Goal: Information Seeking & Learning: Compare options

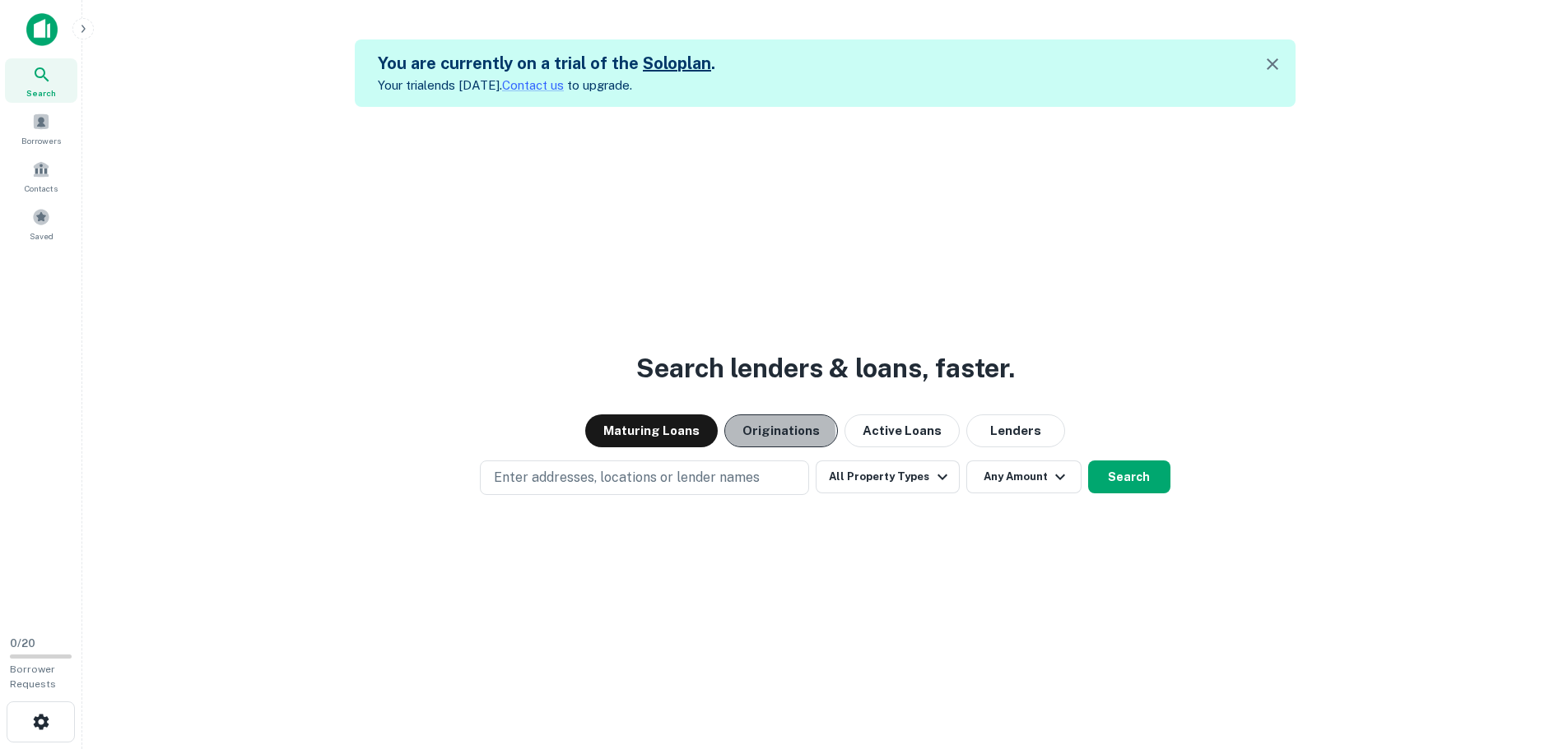
click at [773, 433] on button "Originations" at bounding box center [781, 431] width 114 height 33
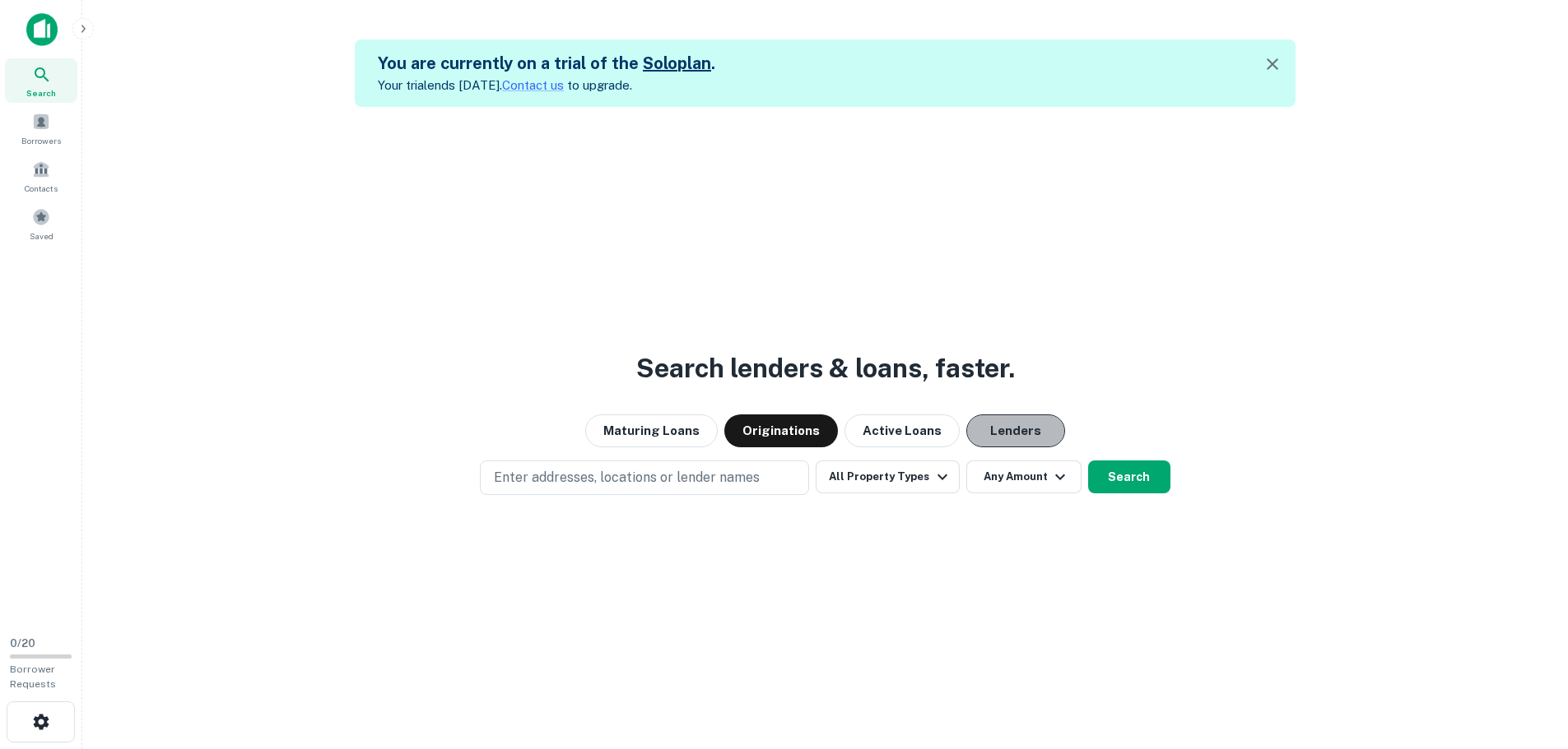
click at [1003, 431] on button "Lenders" at bounding box center [1016, 431] width 99 height 33
click at [1117, 477] on button "Search" at bounding box center [1130, 477] width 82 height 33
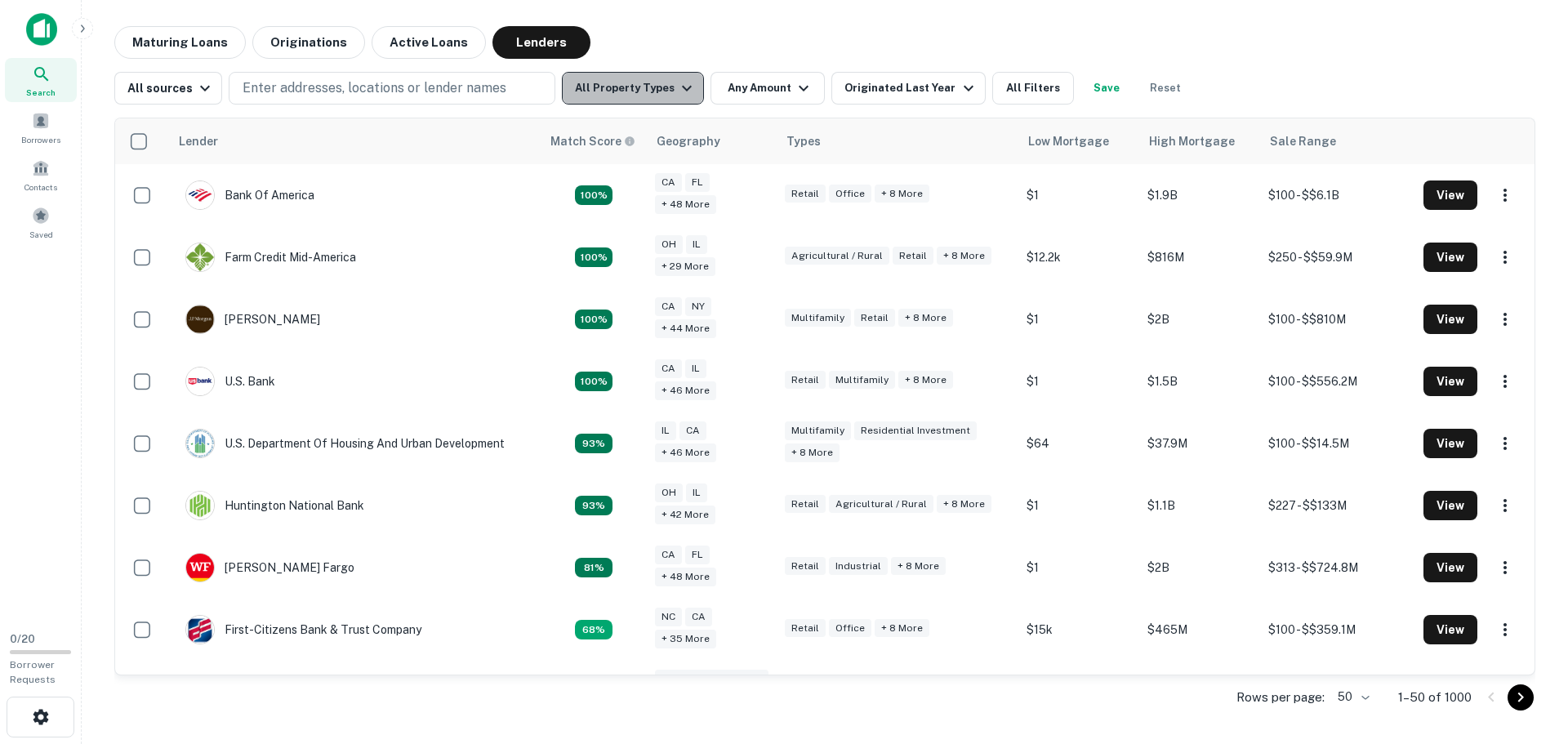
click at [681, 91] on icon "button" at bounding box center [687, 88] width 20 height 20
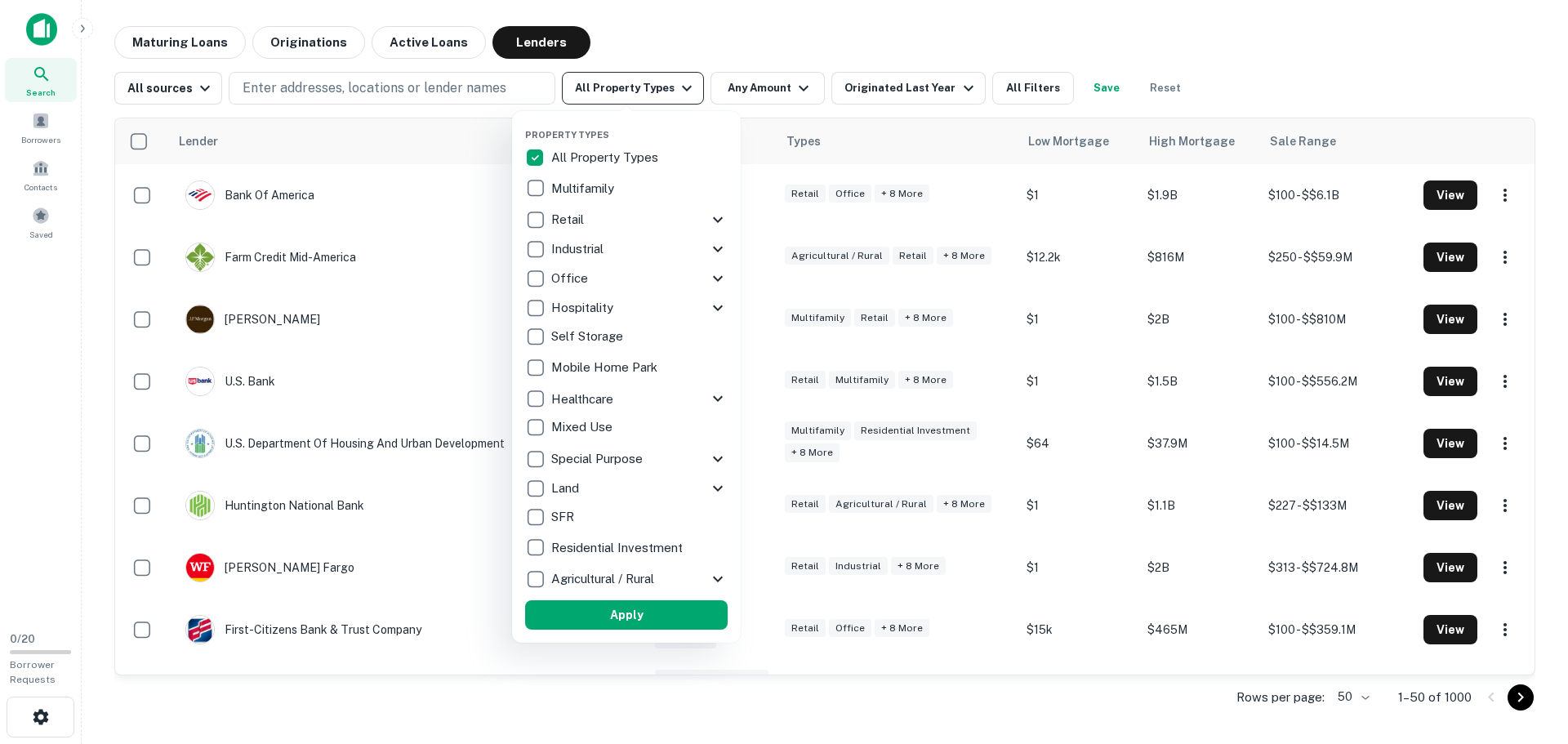
click at [681, 91] on div at bounding box center [784, 372] width 1568 height 744
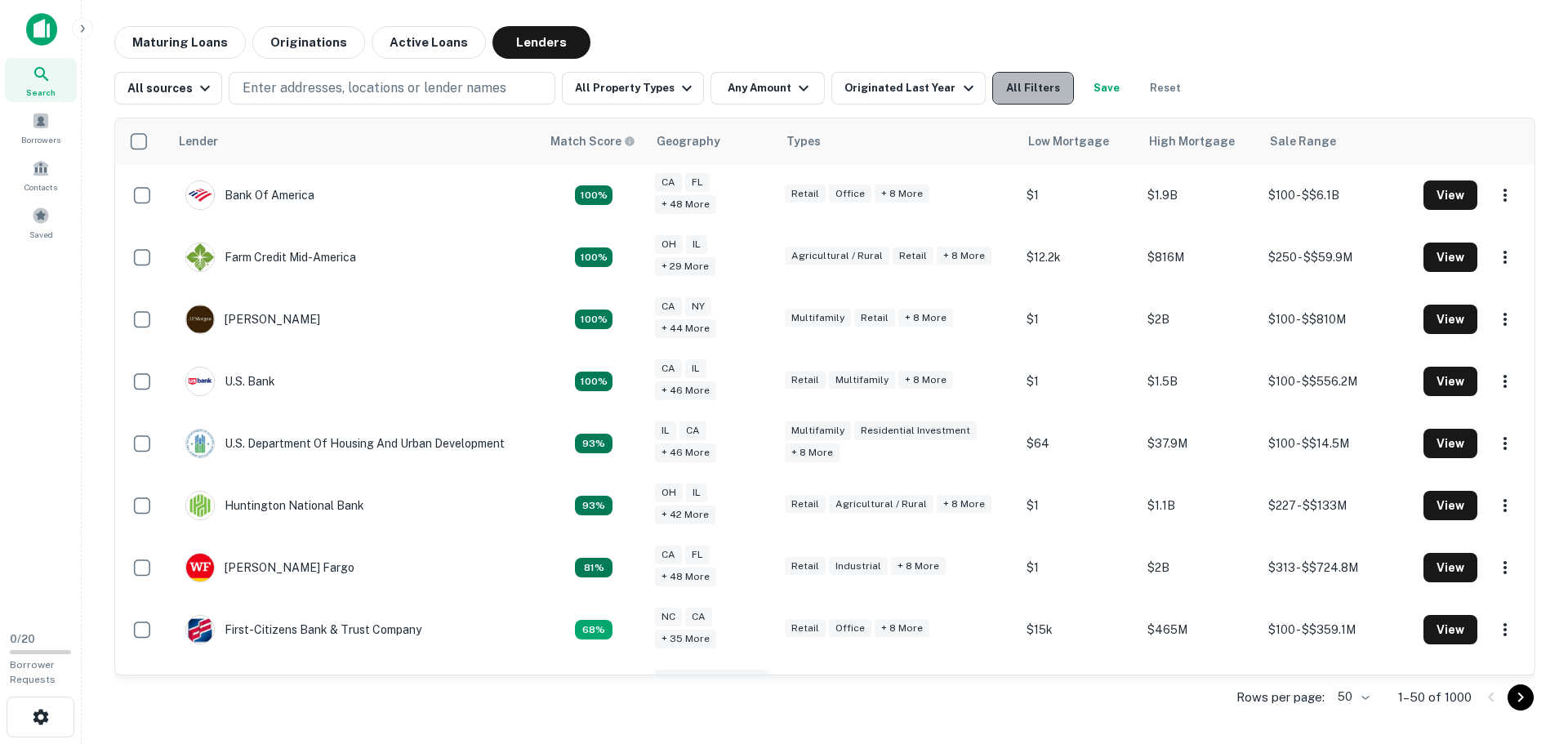
click at [1004, 83] on button "All Filters" at bounding box center [1033, 88] width 82 height 33
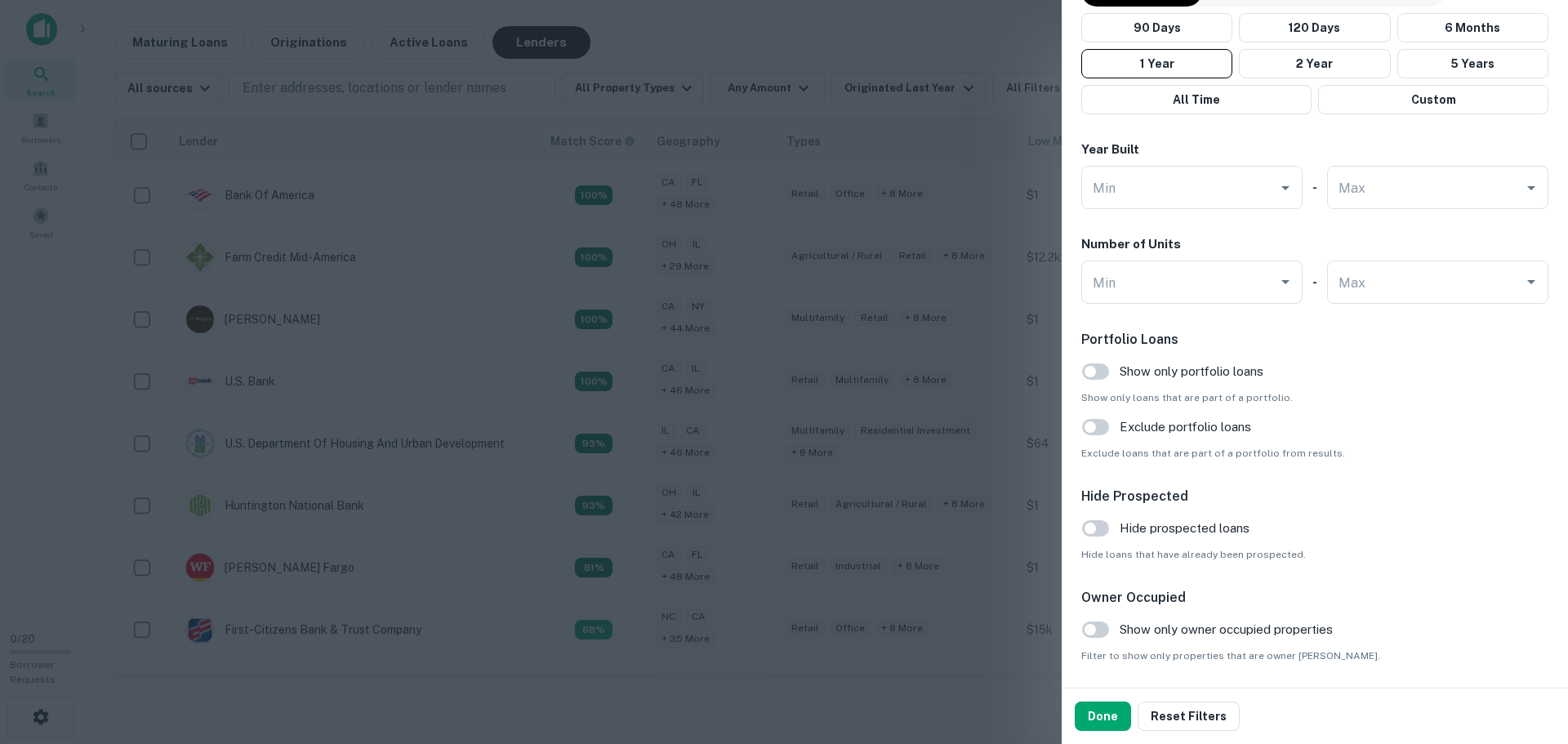
scroll to position [1453, 0]
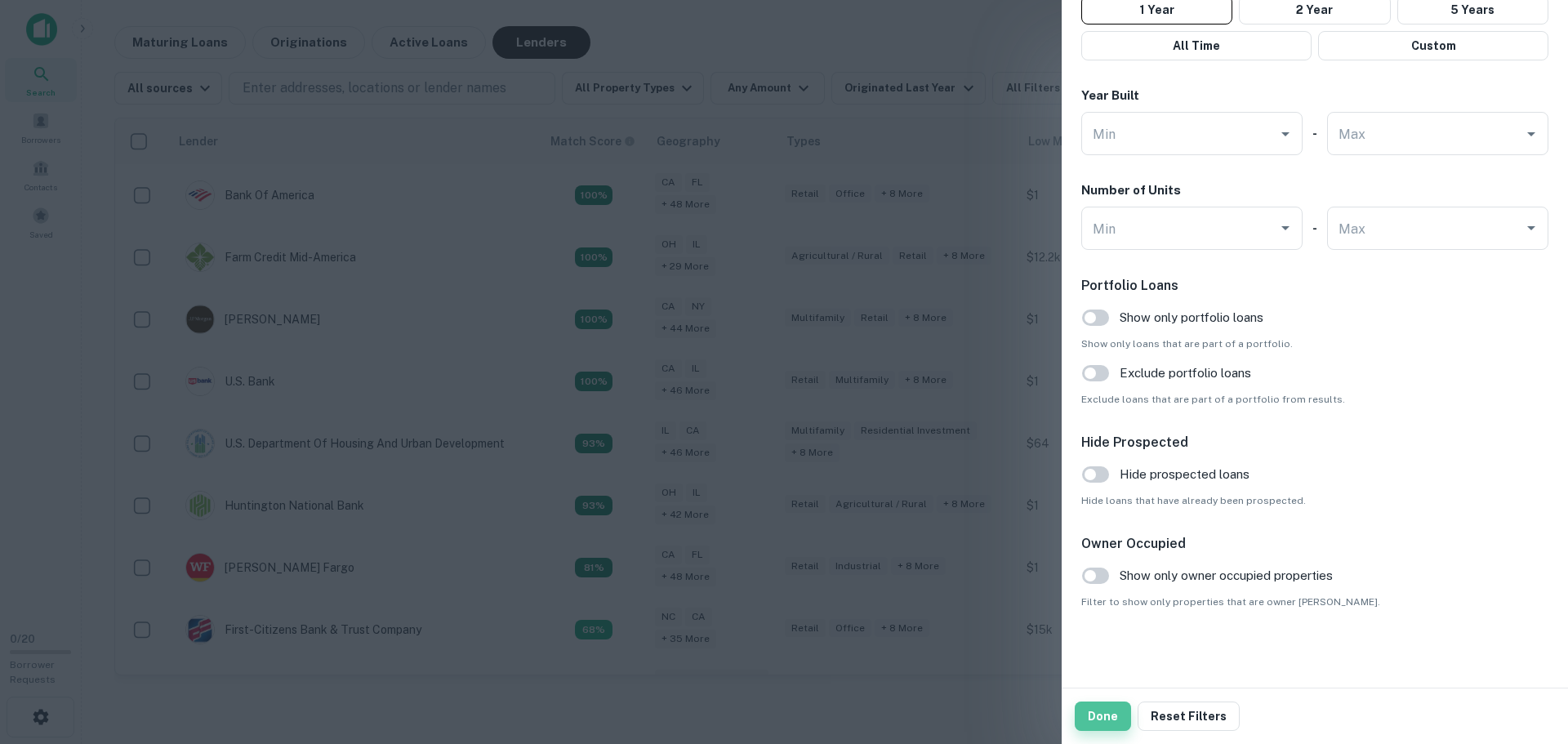
click at [1096, 720] on button "Done" at bounding box center [1102, 716] width 56 height 29
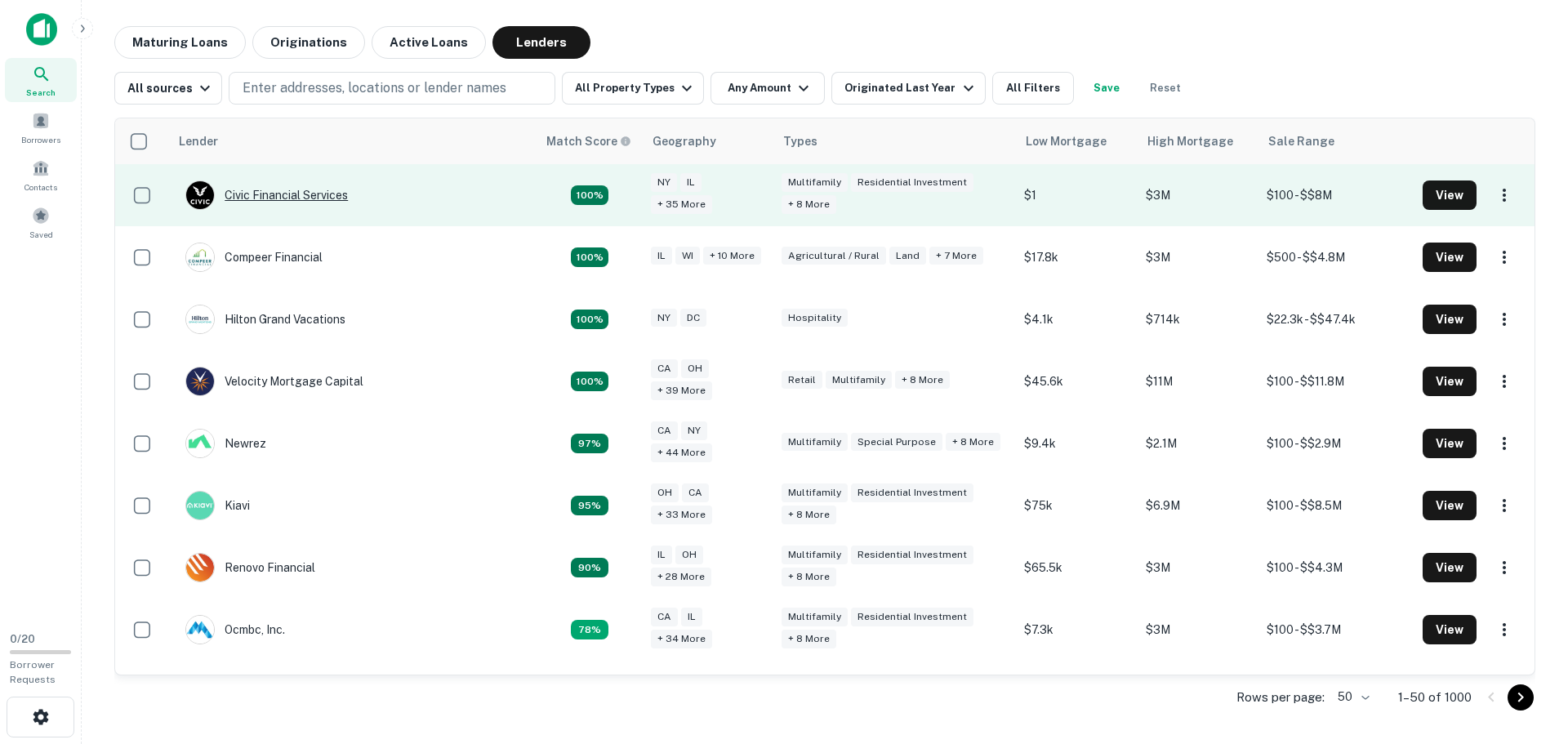
click at [326, 198] on div "Civic Financial Services" at bounding box center [266, 195] width 163 height 29
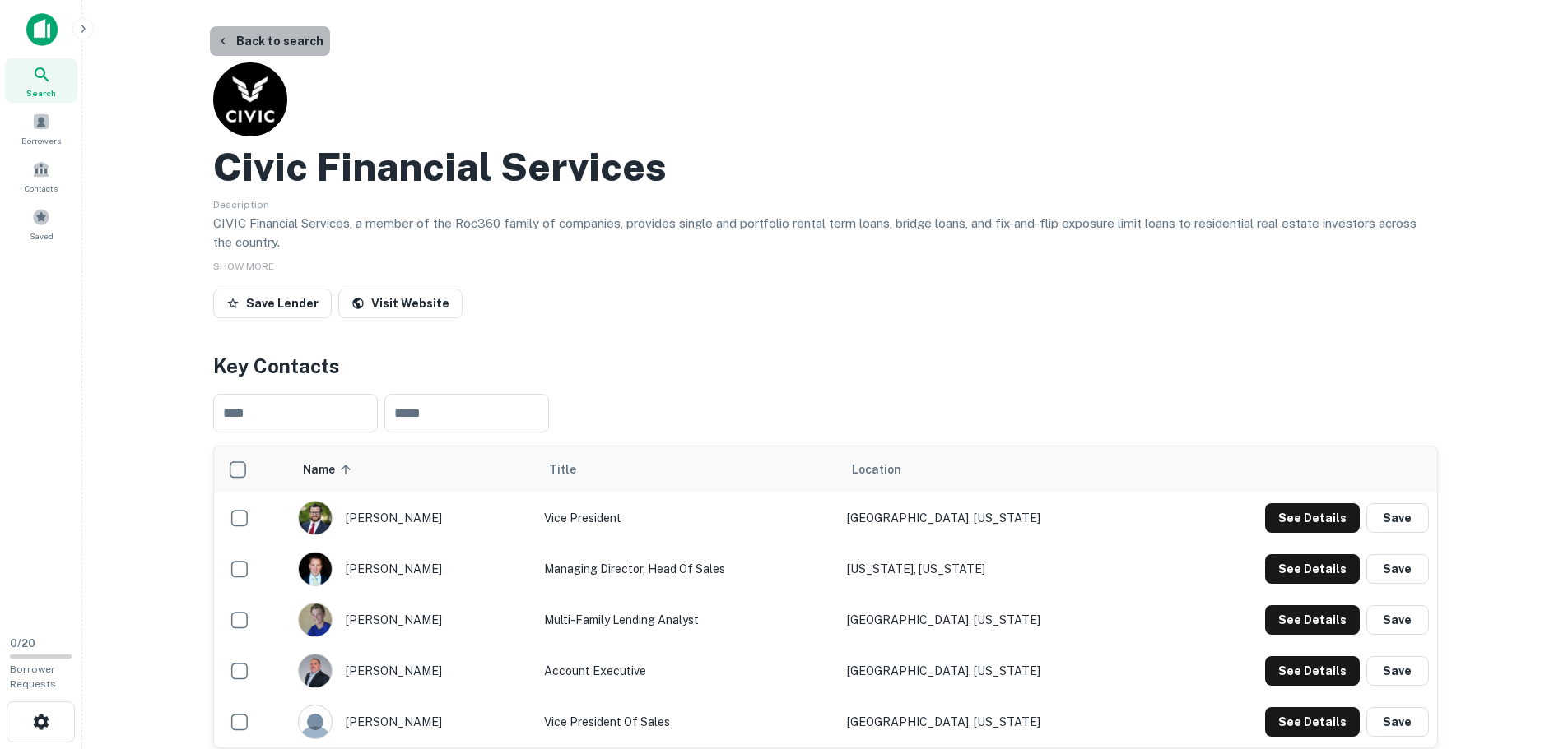
click at [278, 35] on button "Back to search" at bounding box center [270, 40] width 120 height 30
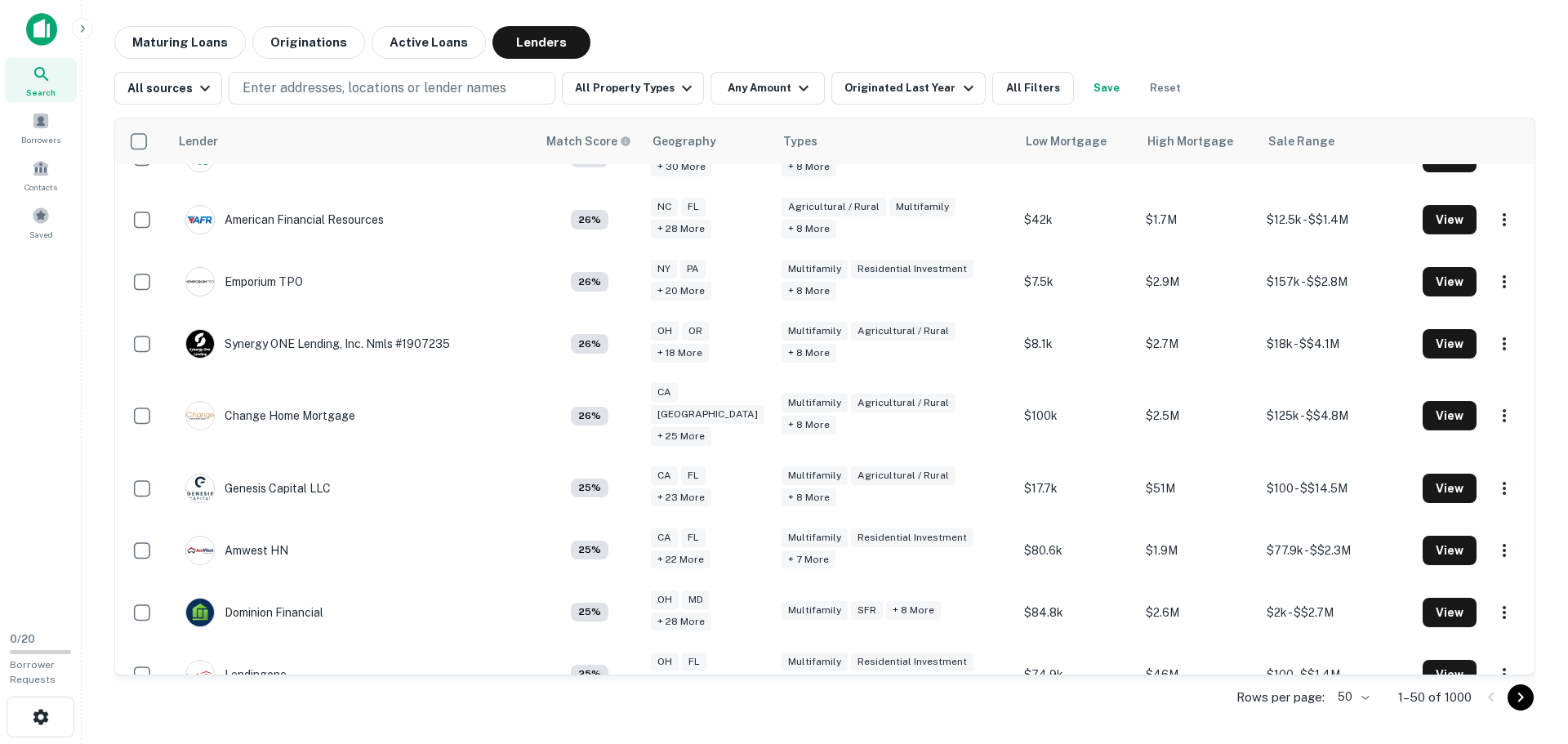
scroll to position [2594, 0]
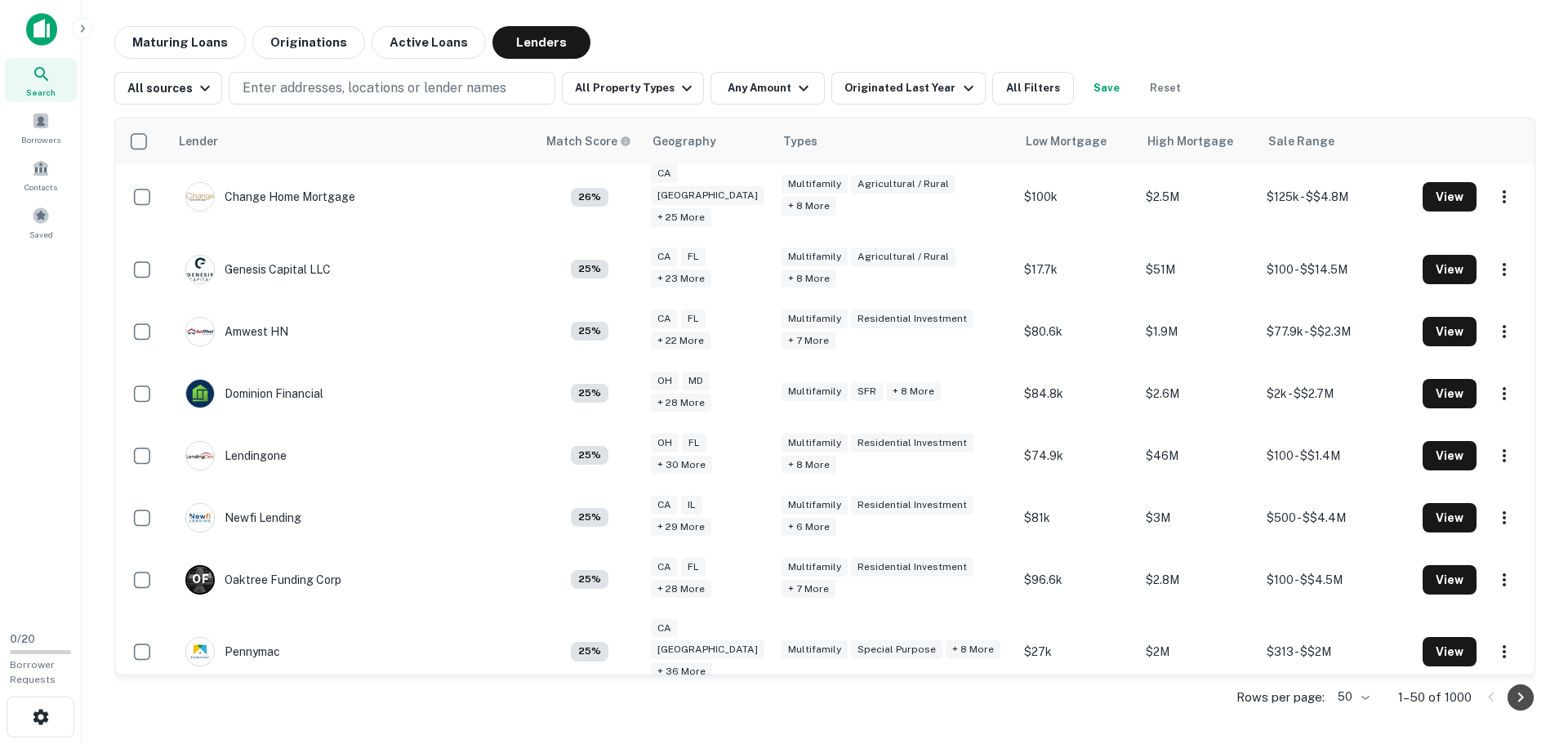
click at [1521, 696] on icon "Go to next page" at bounding box center [1521, 698] width 5 height 10
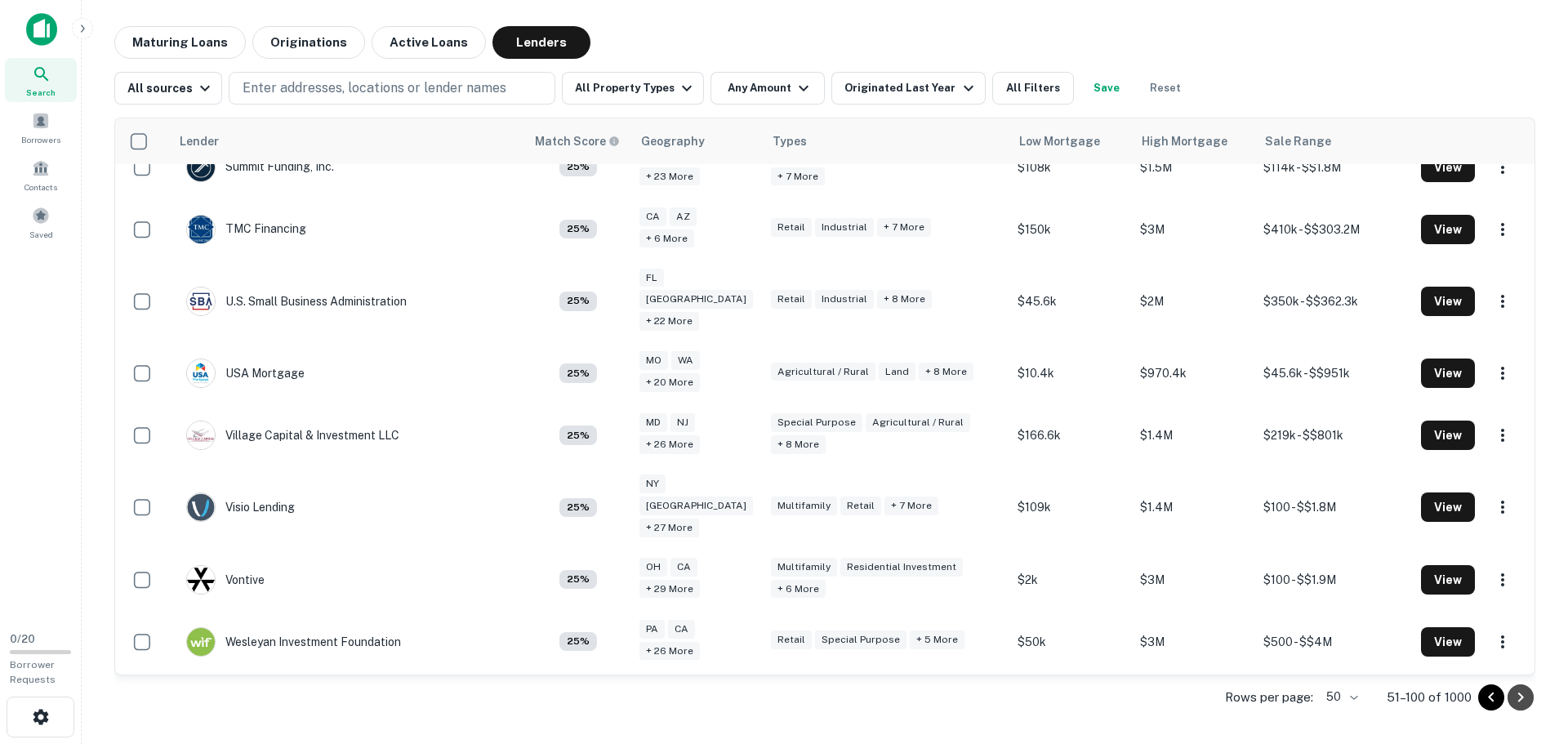
click at [1521, 696] on icon "Go to next page" at bounding box center [1521, 698] width 5 height 10
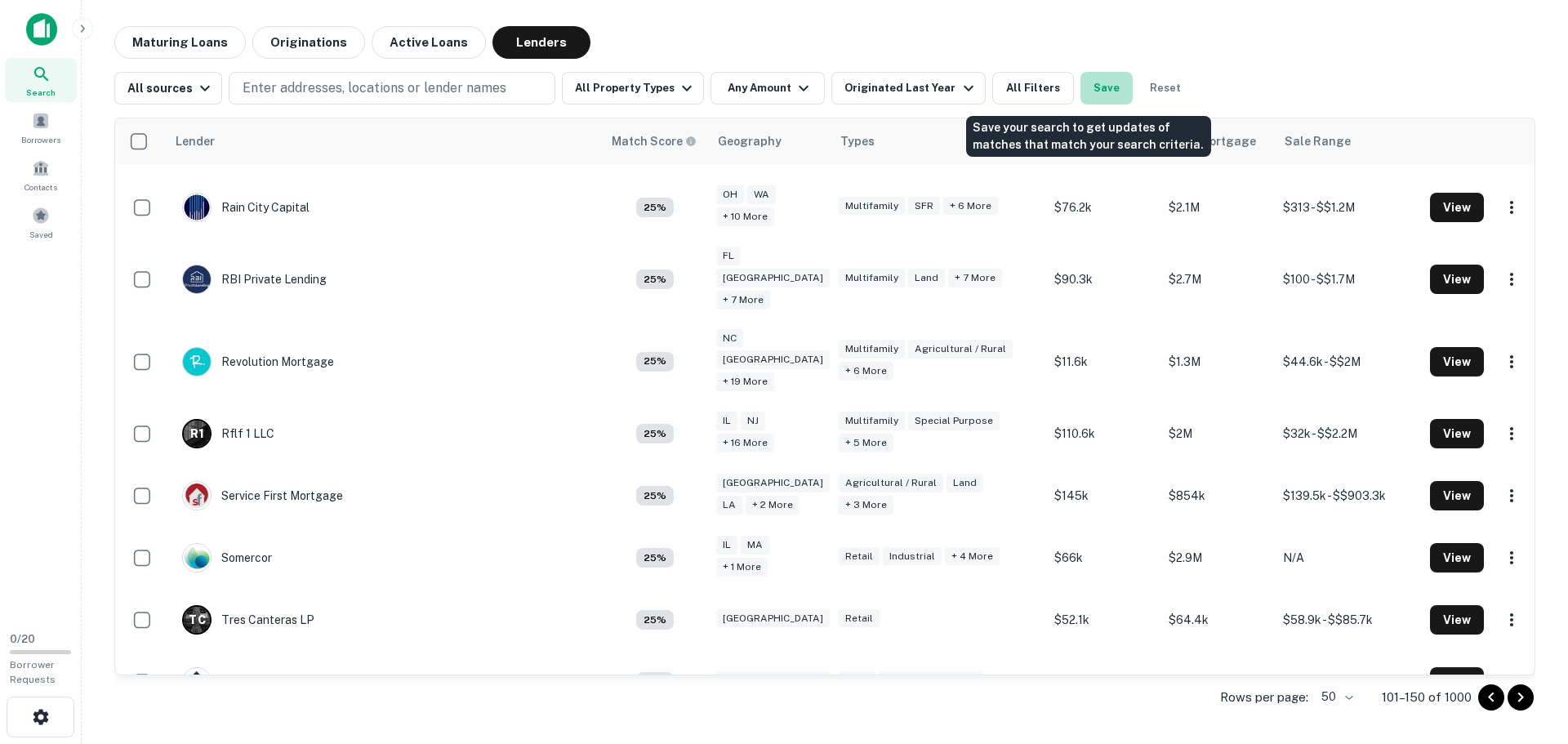
click at [1084, 88] on button "Save" at bounding box center [1106, 88] width 52 height 33
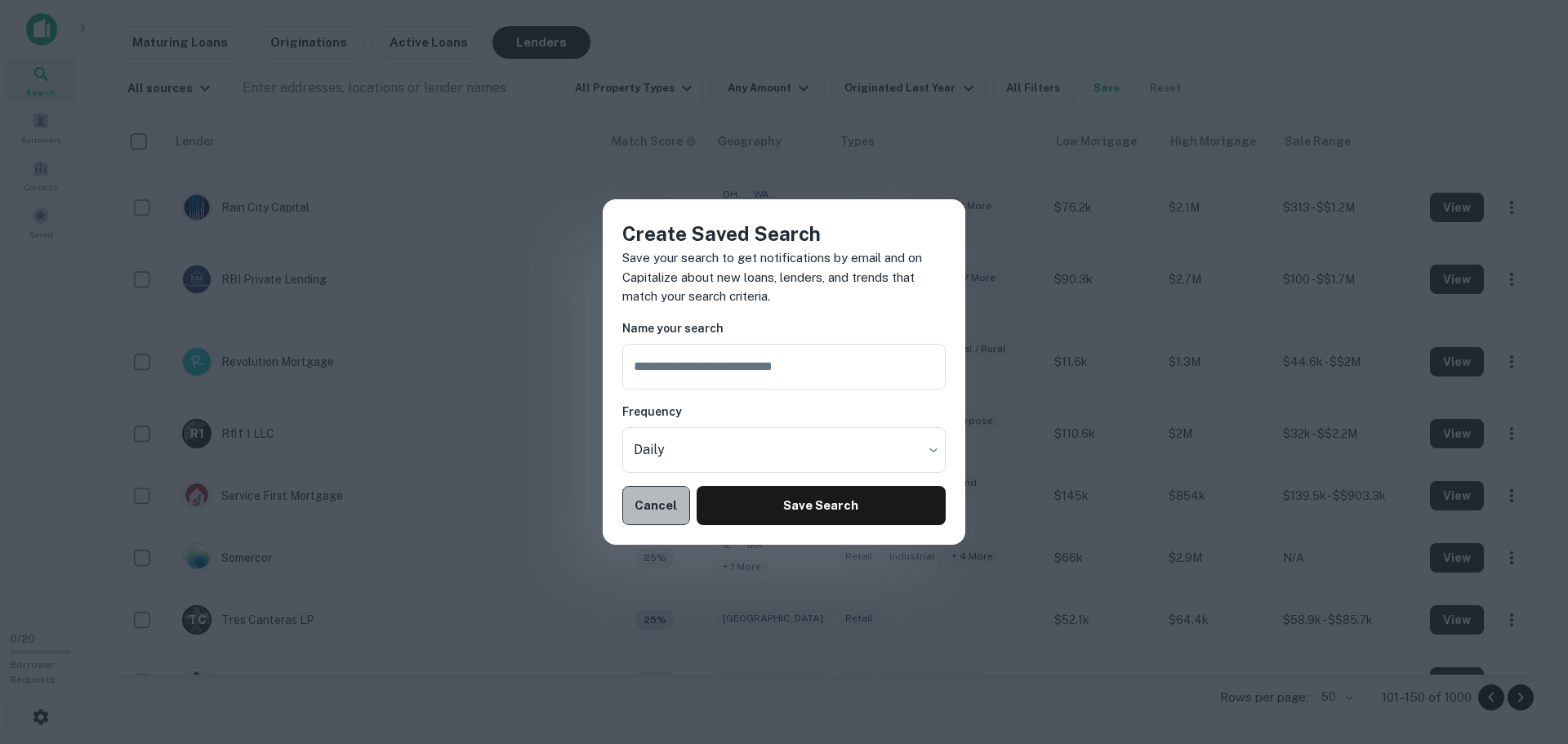
click at [650, 503] on button "Cancel" at bounding box center [656, 505] width 68 height 39
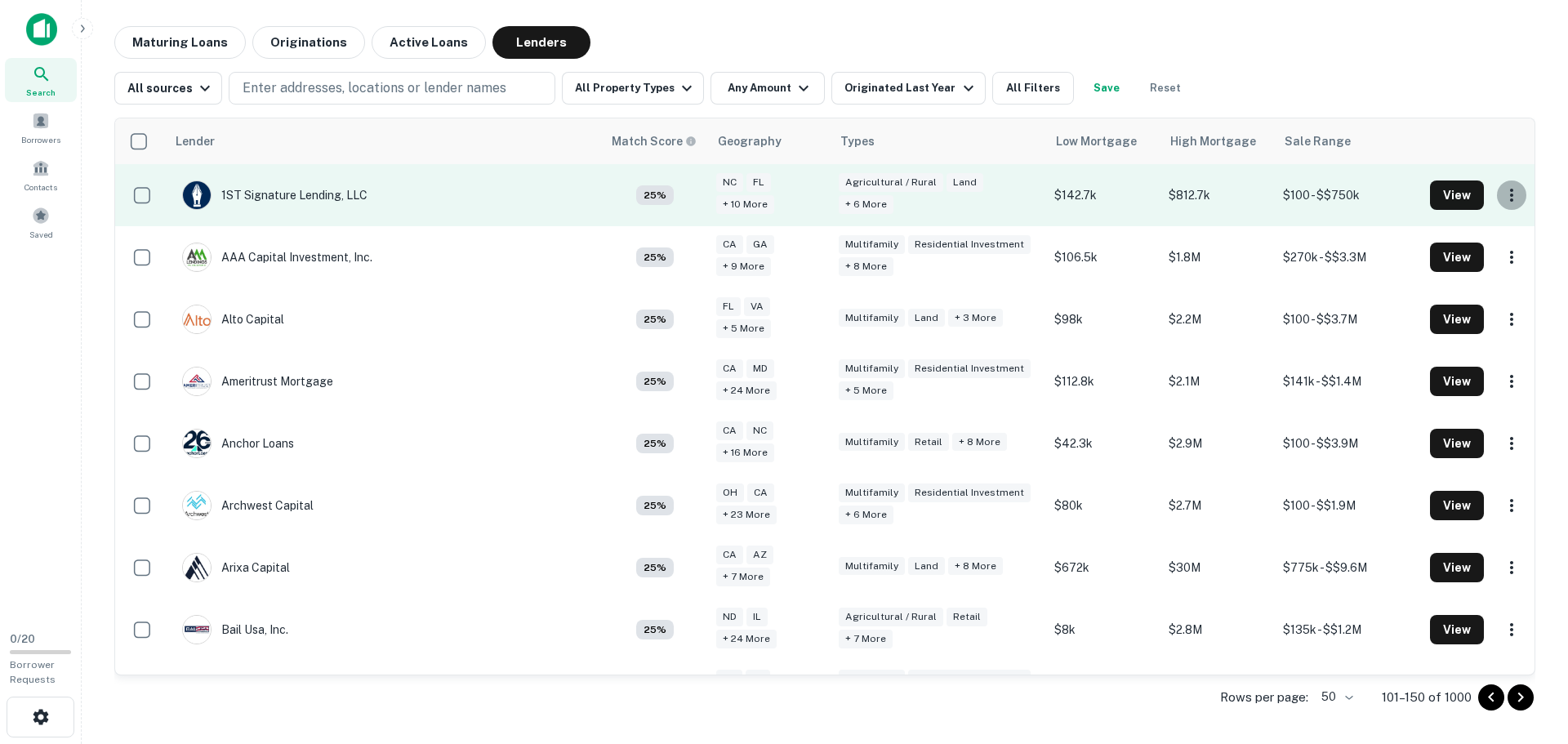
click at [1502, 196] on icon "button" at bounding box center [1512, 195] width 20 height 20
click at [1498, 196] on div at bounding box center [784, 372] width 1568 height 744
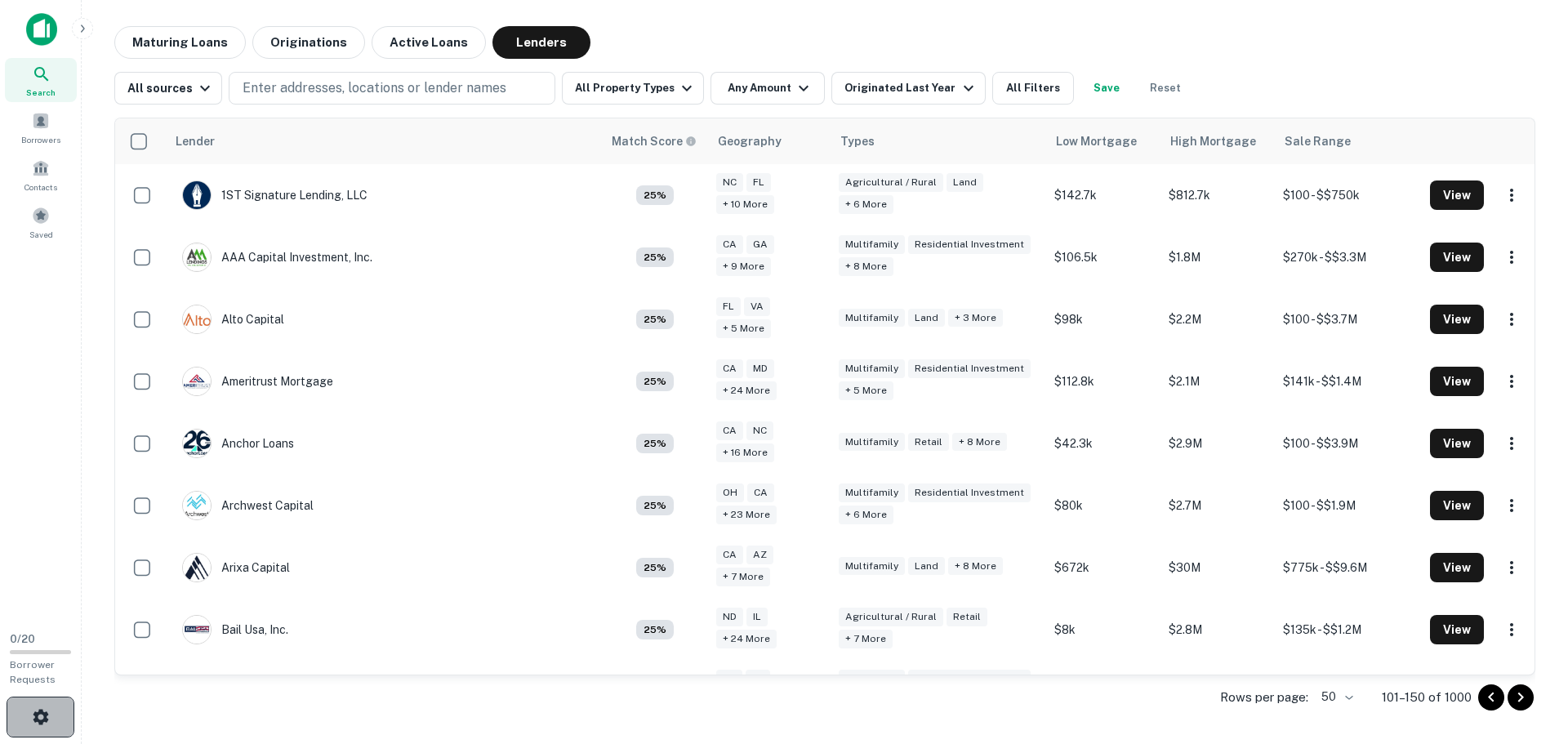
click at [34, 716] on icon "button" at bounding box center [41, 717] width 20 height 20
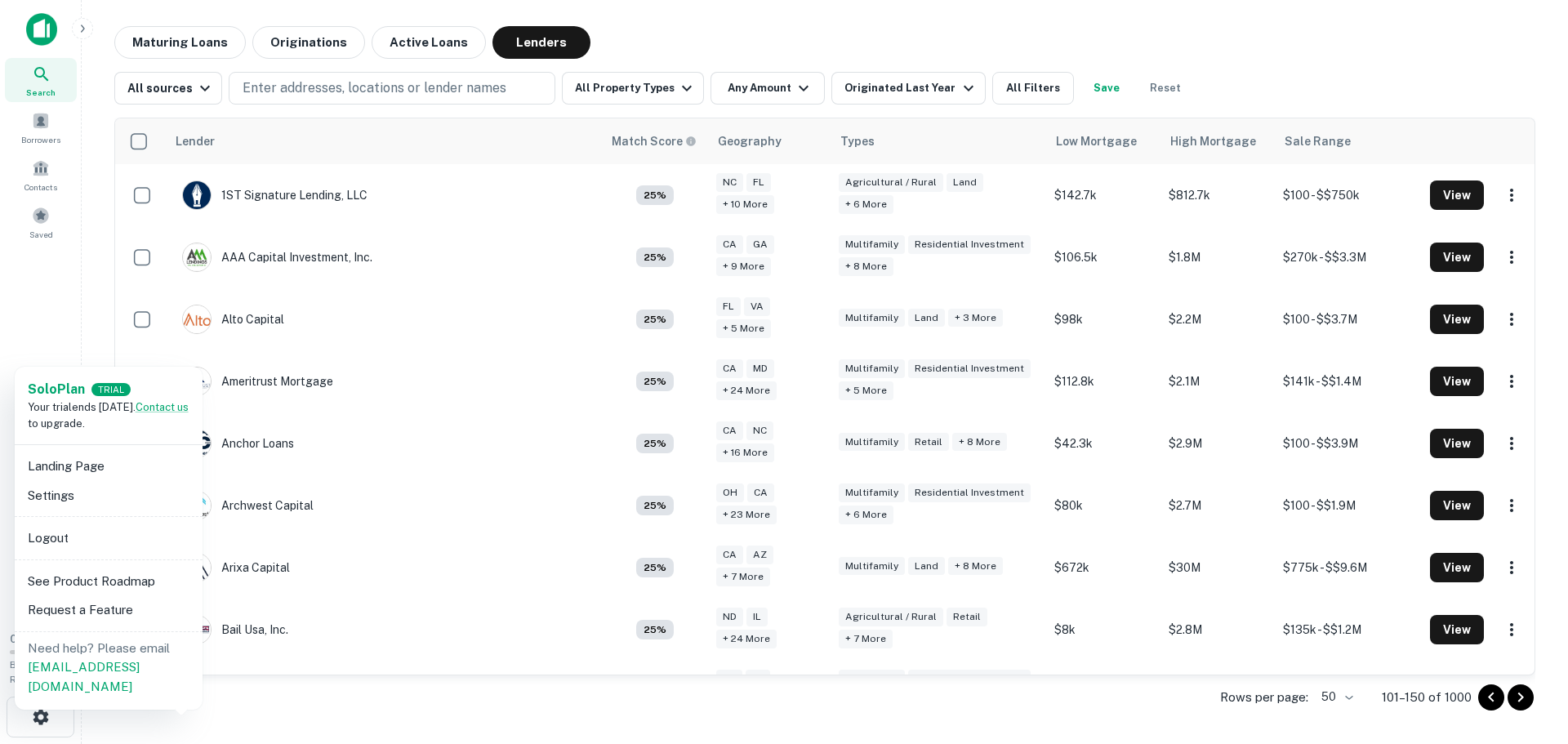
click at [39, 716] on div at bounding box center [784, 372] width 1568 height 744
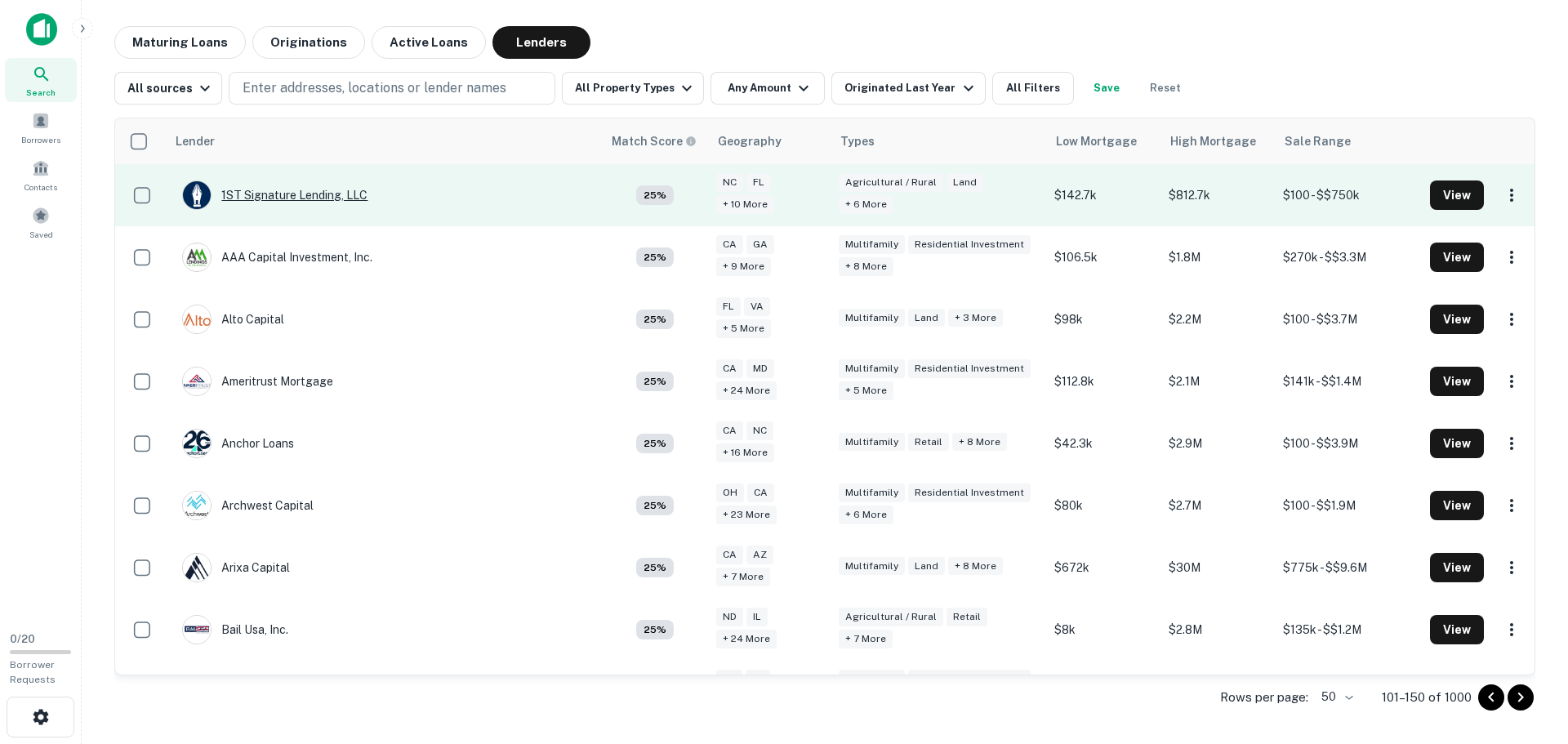
click at [308, 195] on div "1ST Signature Lending, LLC" at bounding box center [275, 195] width 185 height 29
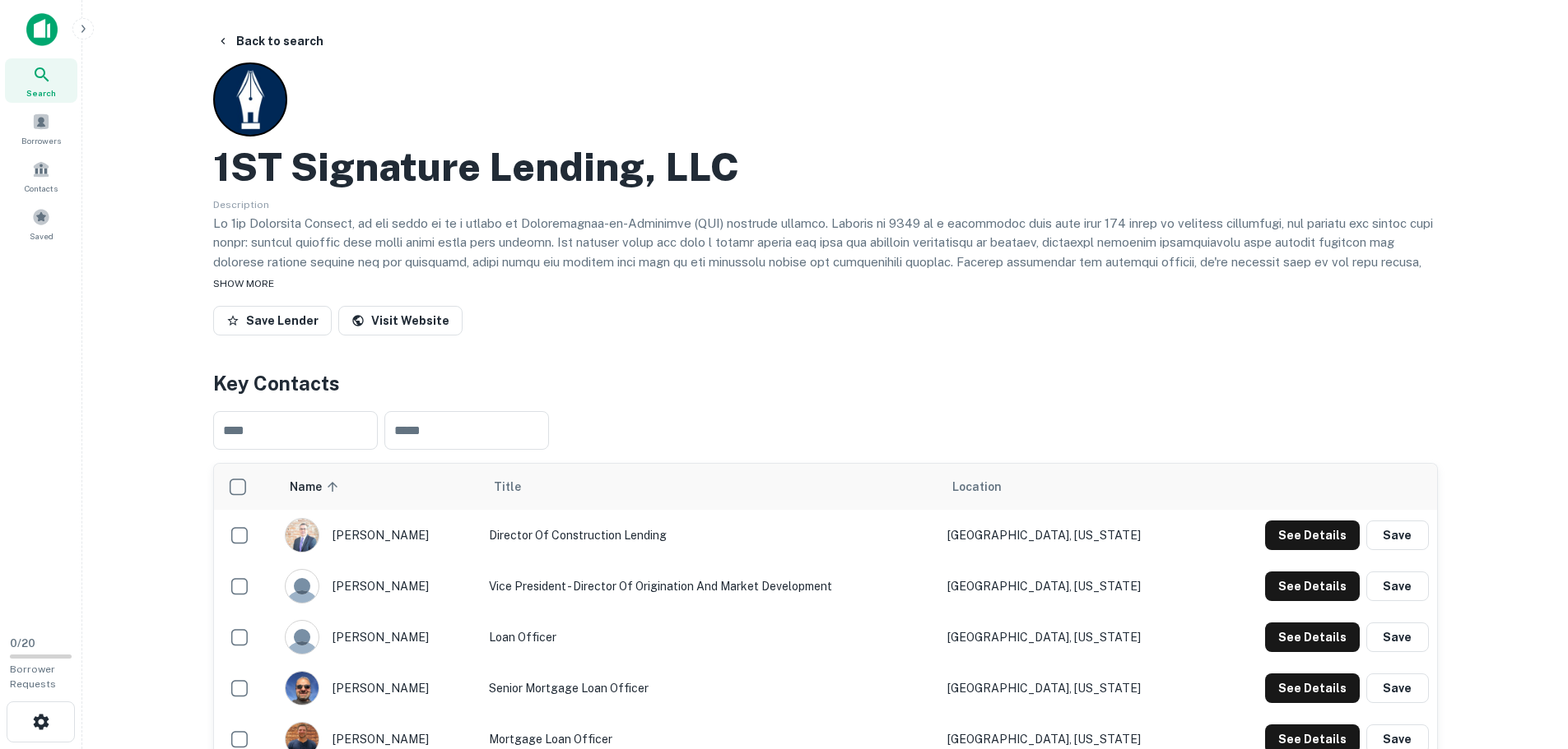
click at [238, 284] on span "SHOW MORE" at bounding box center [244, 283] width 61 height 12
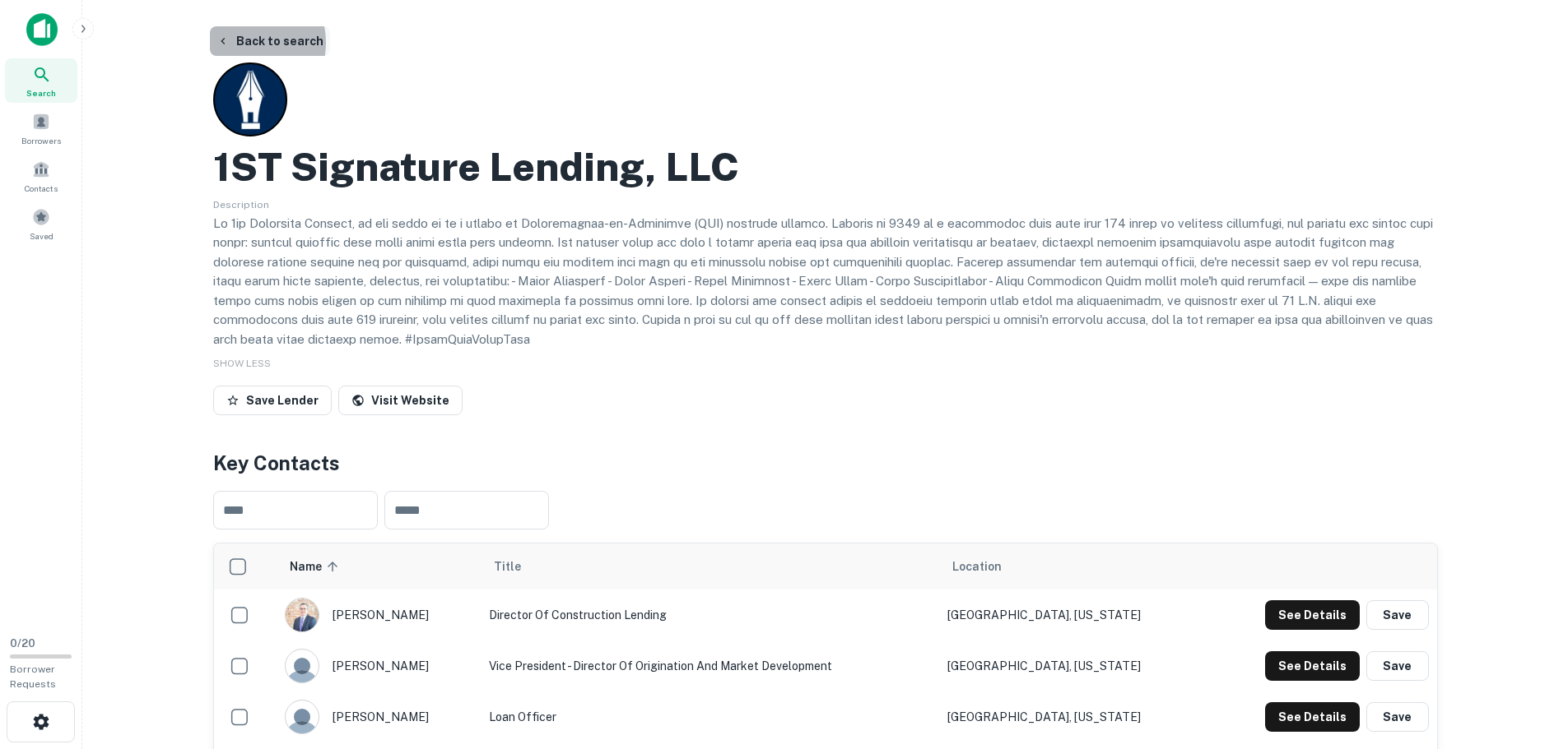
click at [239, 43] on button "Back to search" at bounding box center [270, 40] width 120 height 30
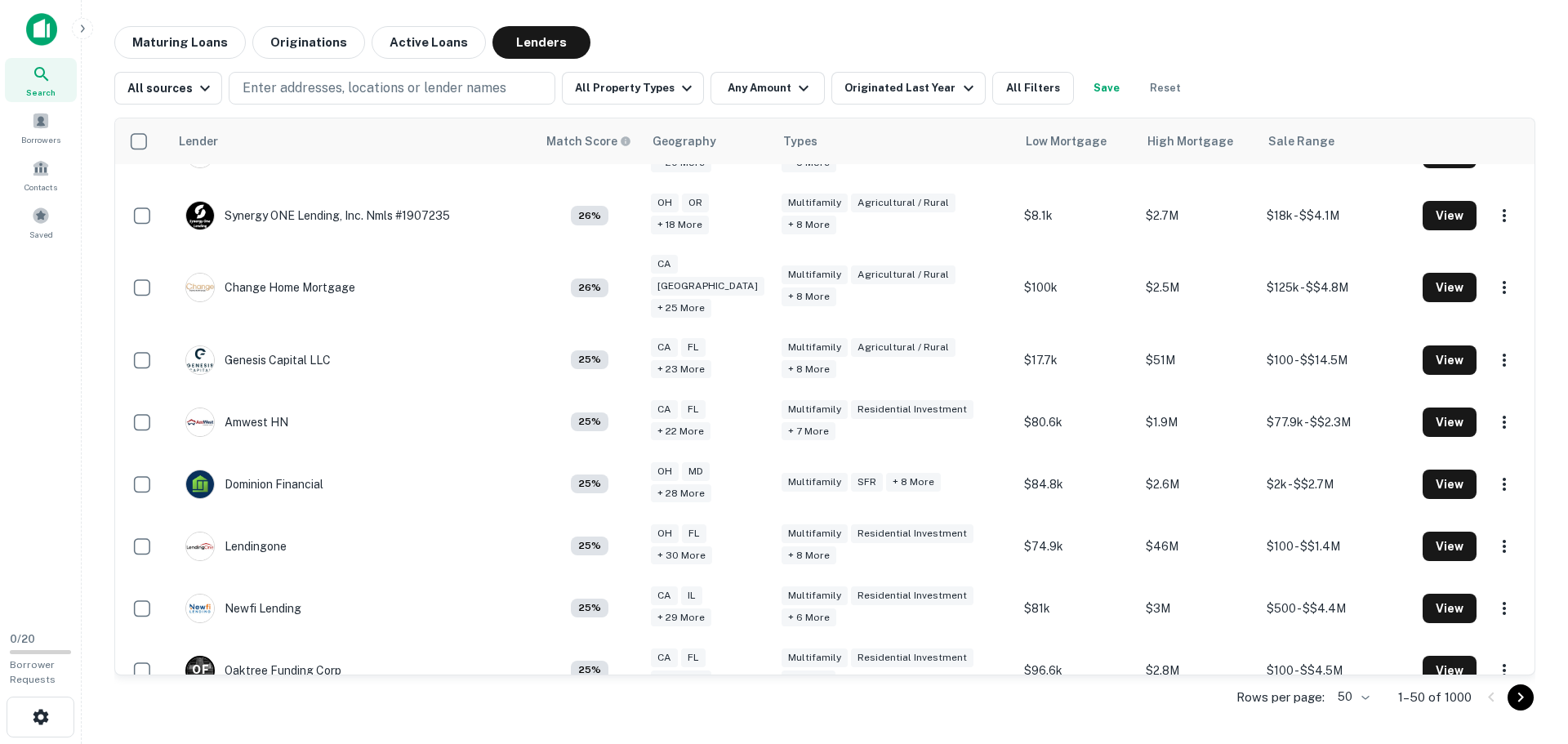
scroll to position [2594, 0]
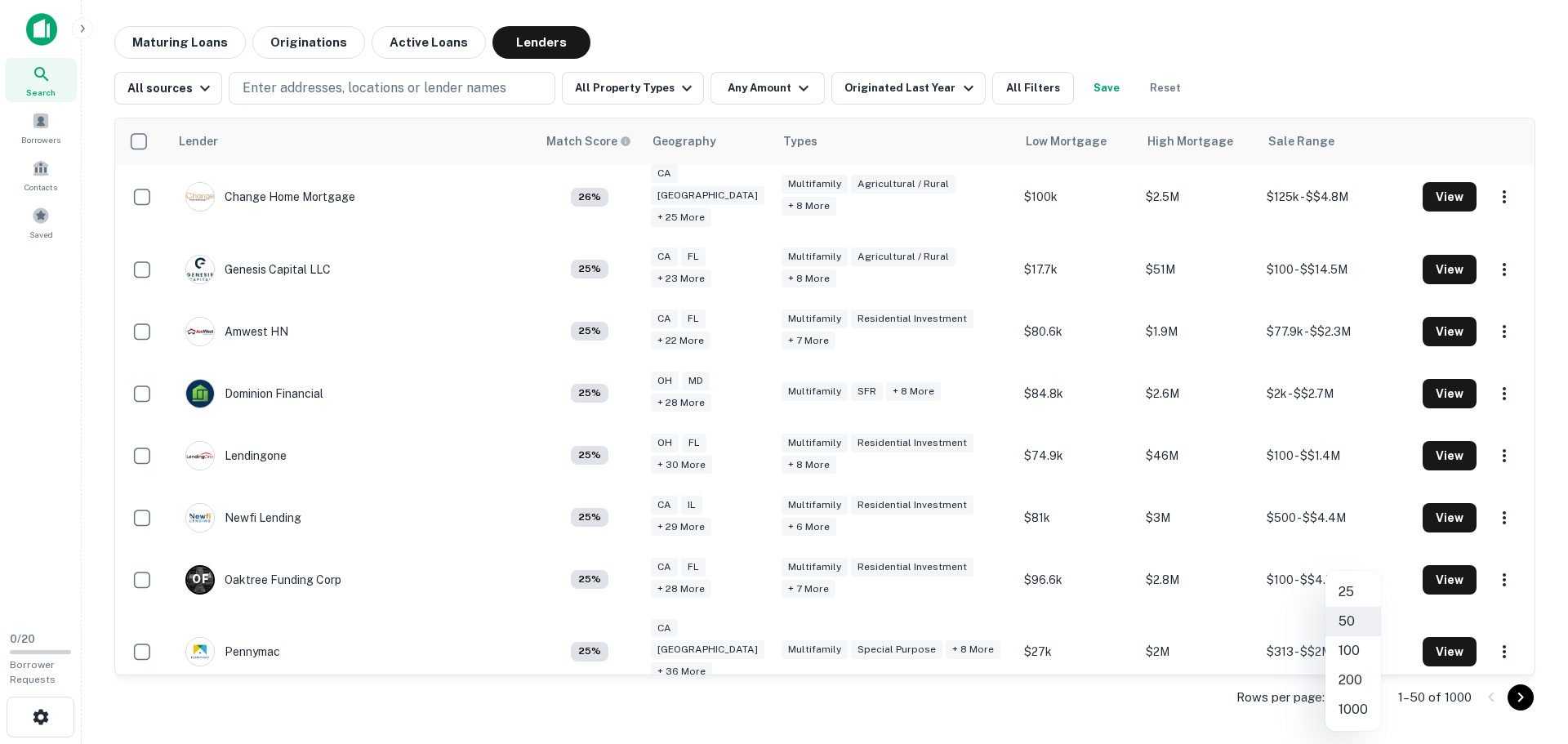
click at [1365, 697] on body "Search Borrowers Contacts Saved 0 / 20 Borrower Requests Maturing Loans Origina…" at bounding box center [784, 372] width 1568 height 744
click at [1352, 680] on li "200" at bounding box center [1353, 680] width 55 height 29
type input "***"
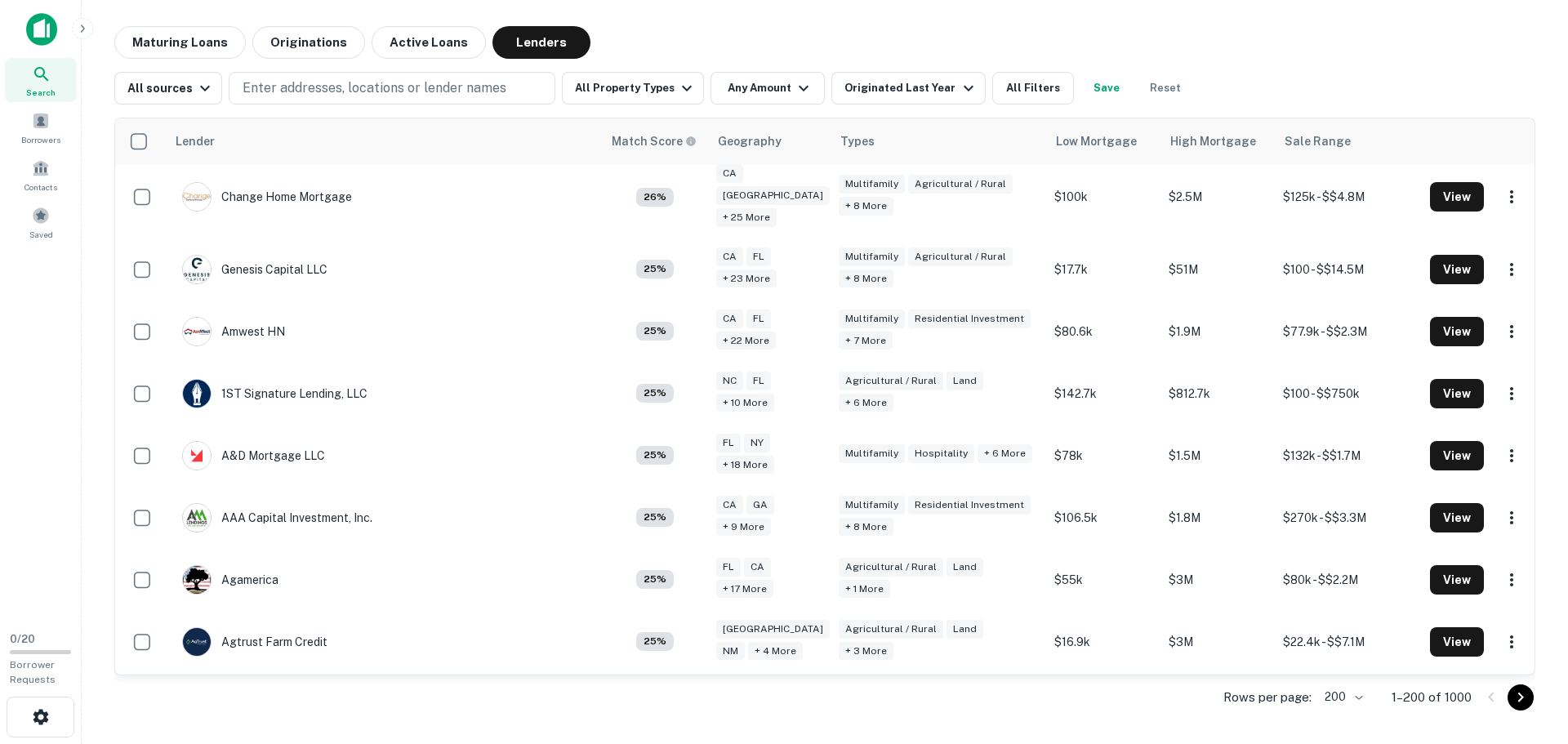
click at [1521, 697] on icon "Go to next page" at bounding box center [1521, 698] width 20 height 20
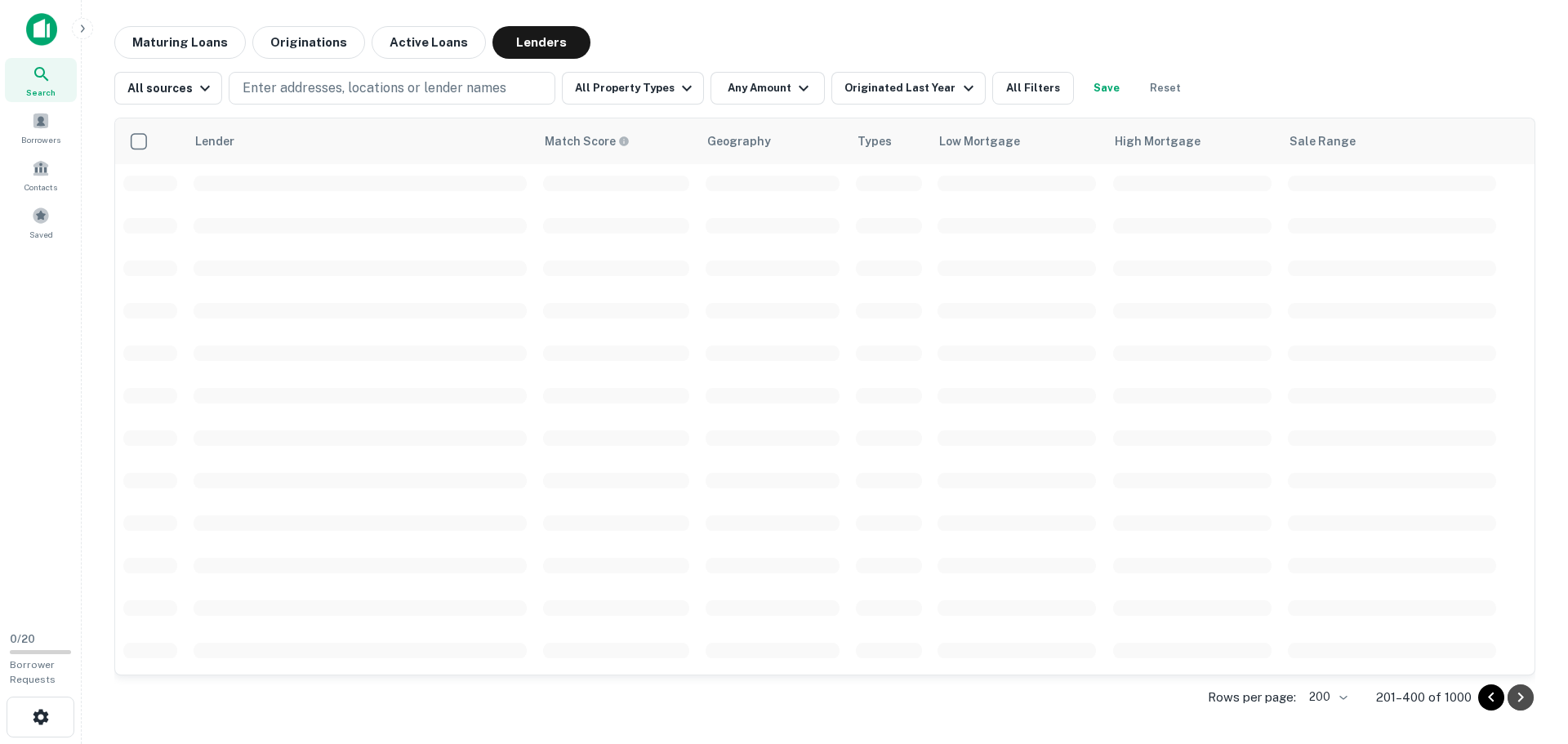
click at [1521, 697] on icon "Go to next page" at bounding box center [1521, 698] width 20 height 20
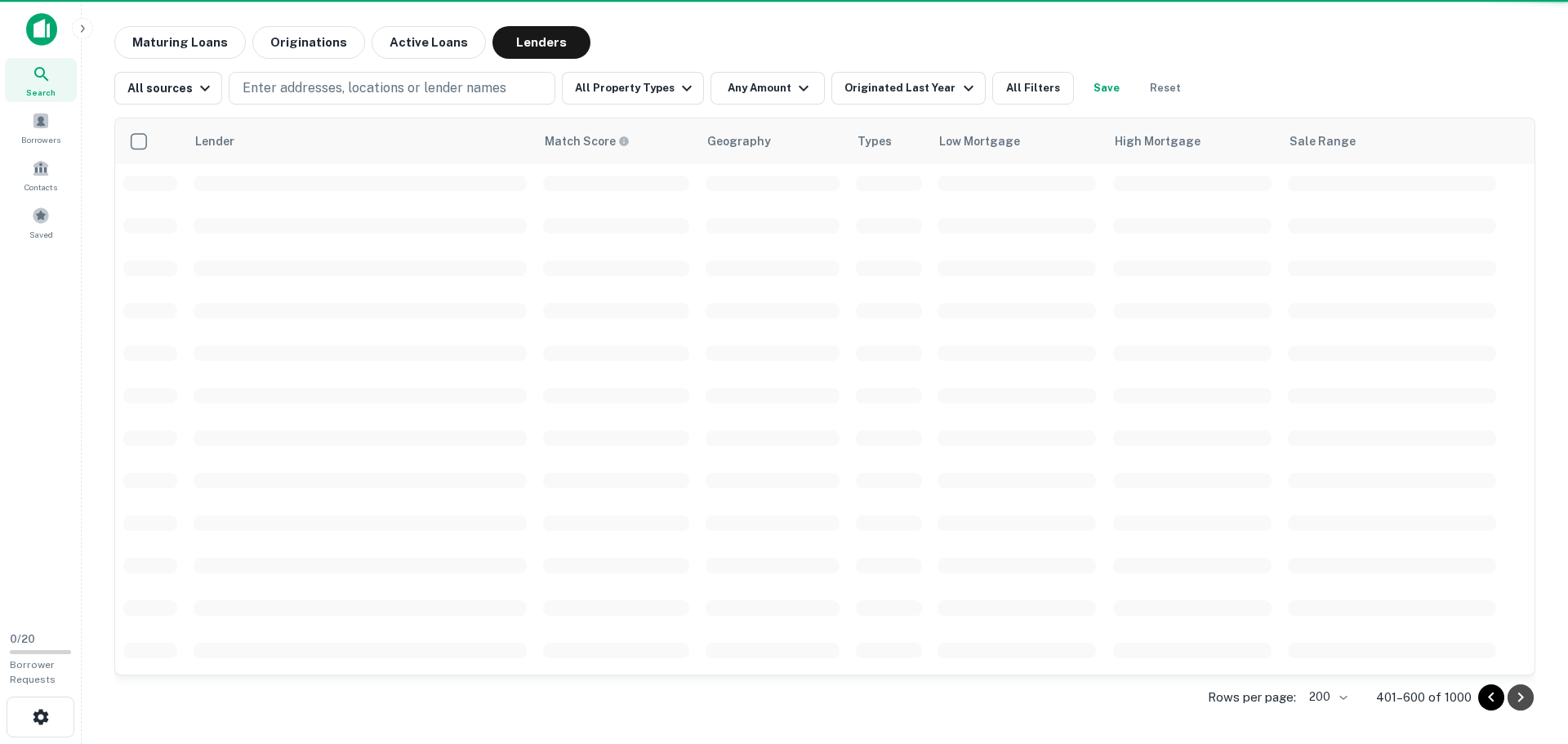
click at [1521, 697] on icon "Go to next page" at bounding box center [1521, 698] width 20 height 20
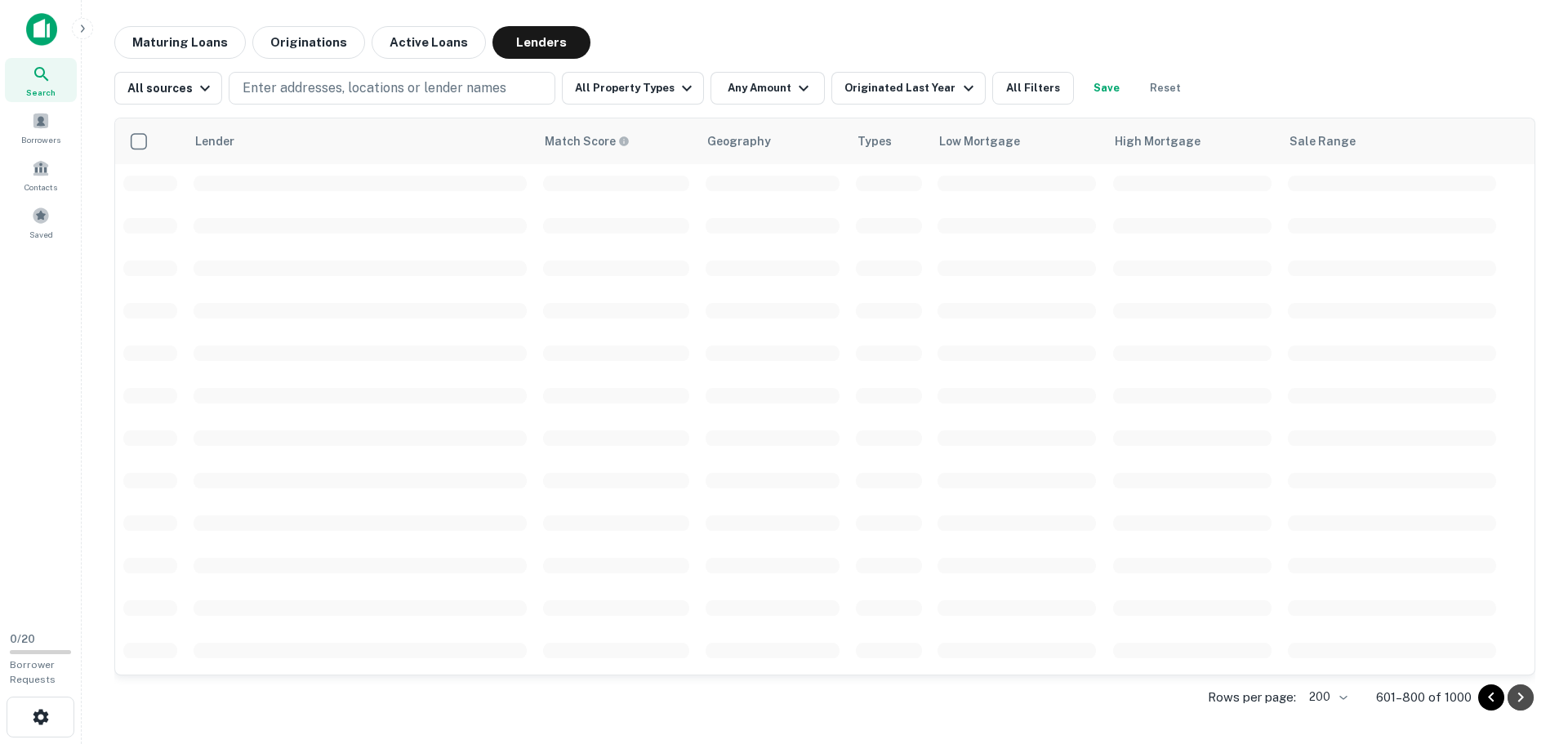
click at [1521, 697] on icon "Go to next page" at bounding box center [1521, 698] width 20 height 20
click at [1521, 697] on div at bounding box center [1506, 697] width 55 height 26
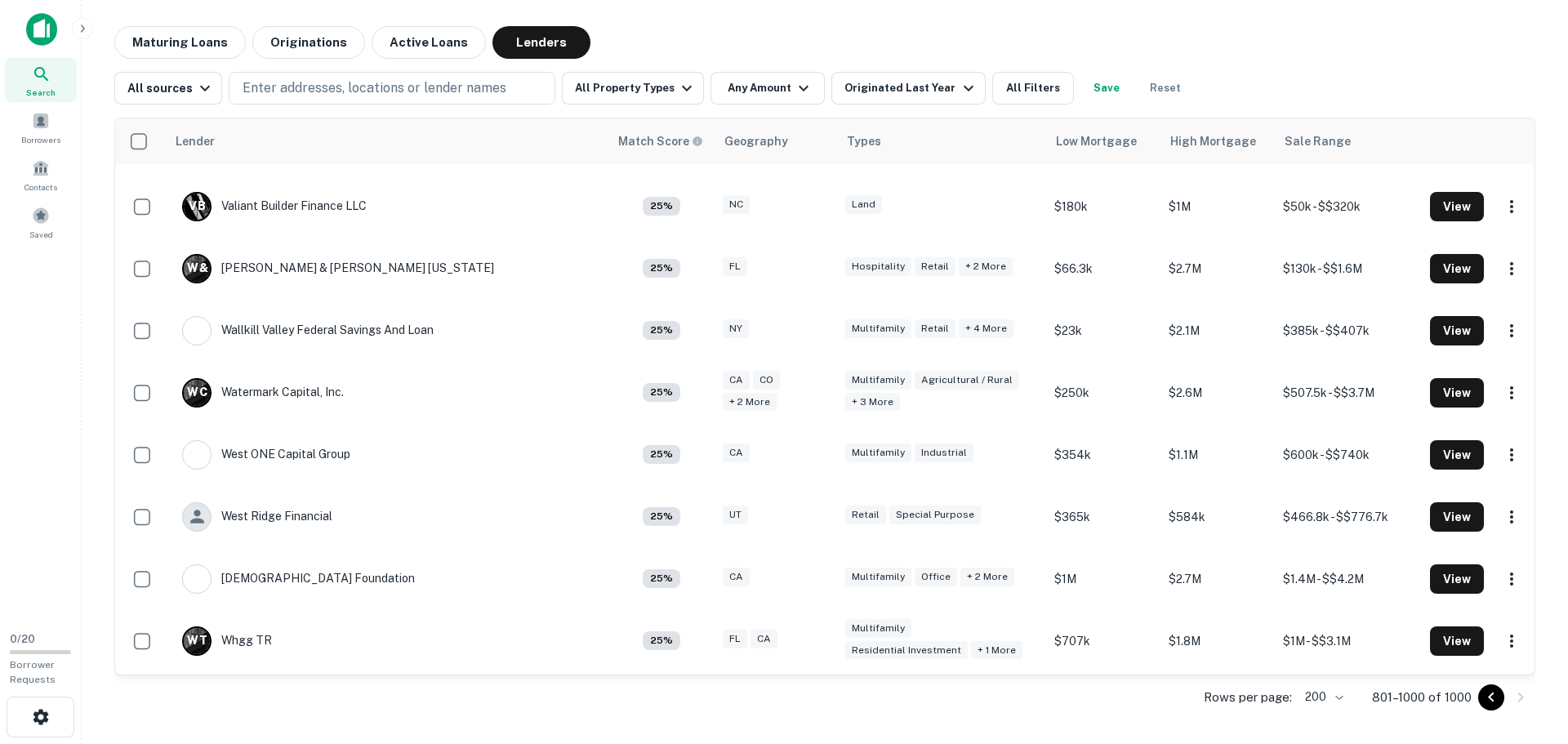
scroll to position [11909, 0]
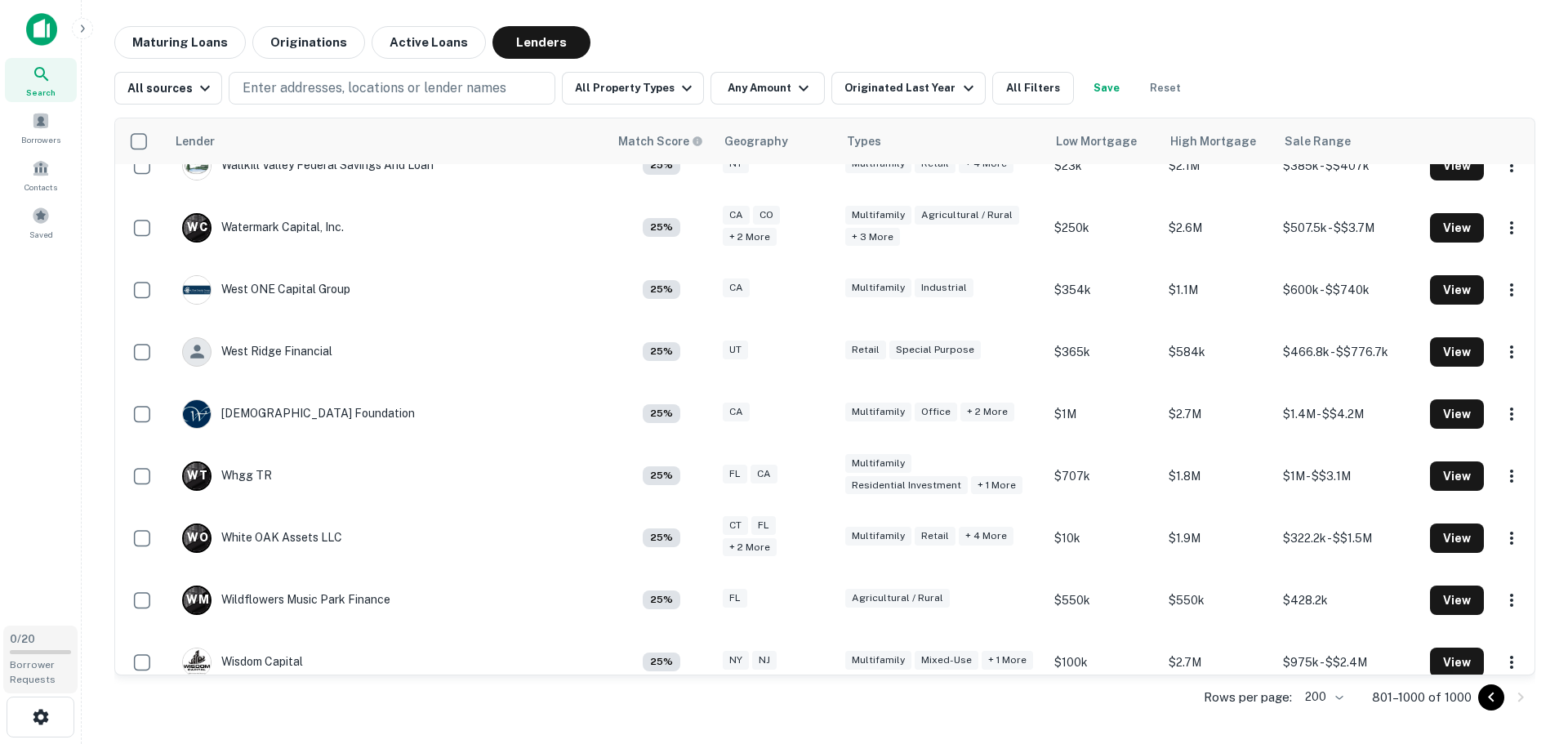
click at [29, 675] on span "Borrower Requests" at bounding box center [32, 672] width 45 height 26
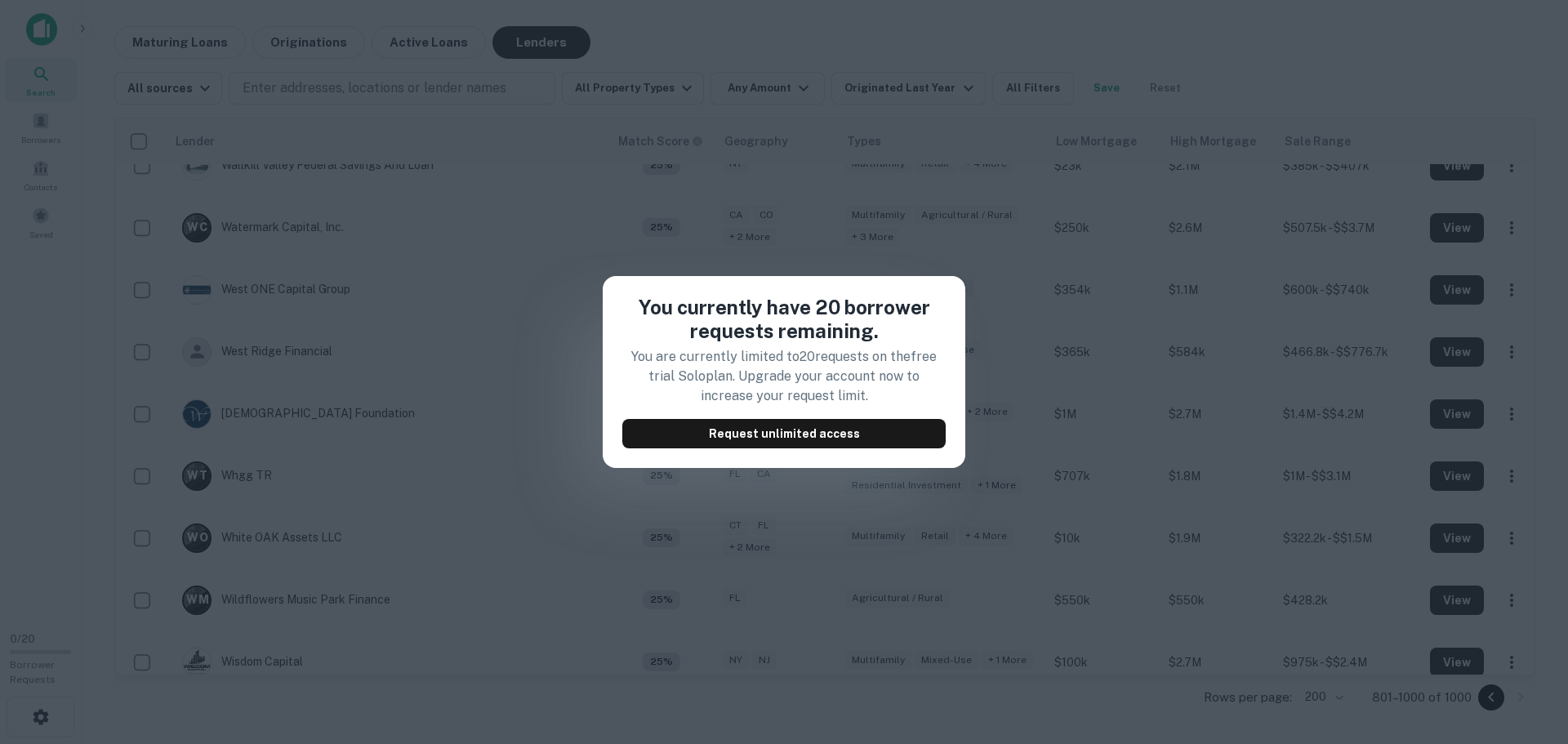
click at [64, 562] on div "You currently have 20 borrower requests remaining. You are currently limited to…" at bounding box center [784, 372] width 1568 height 744
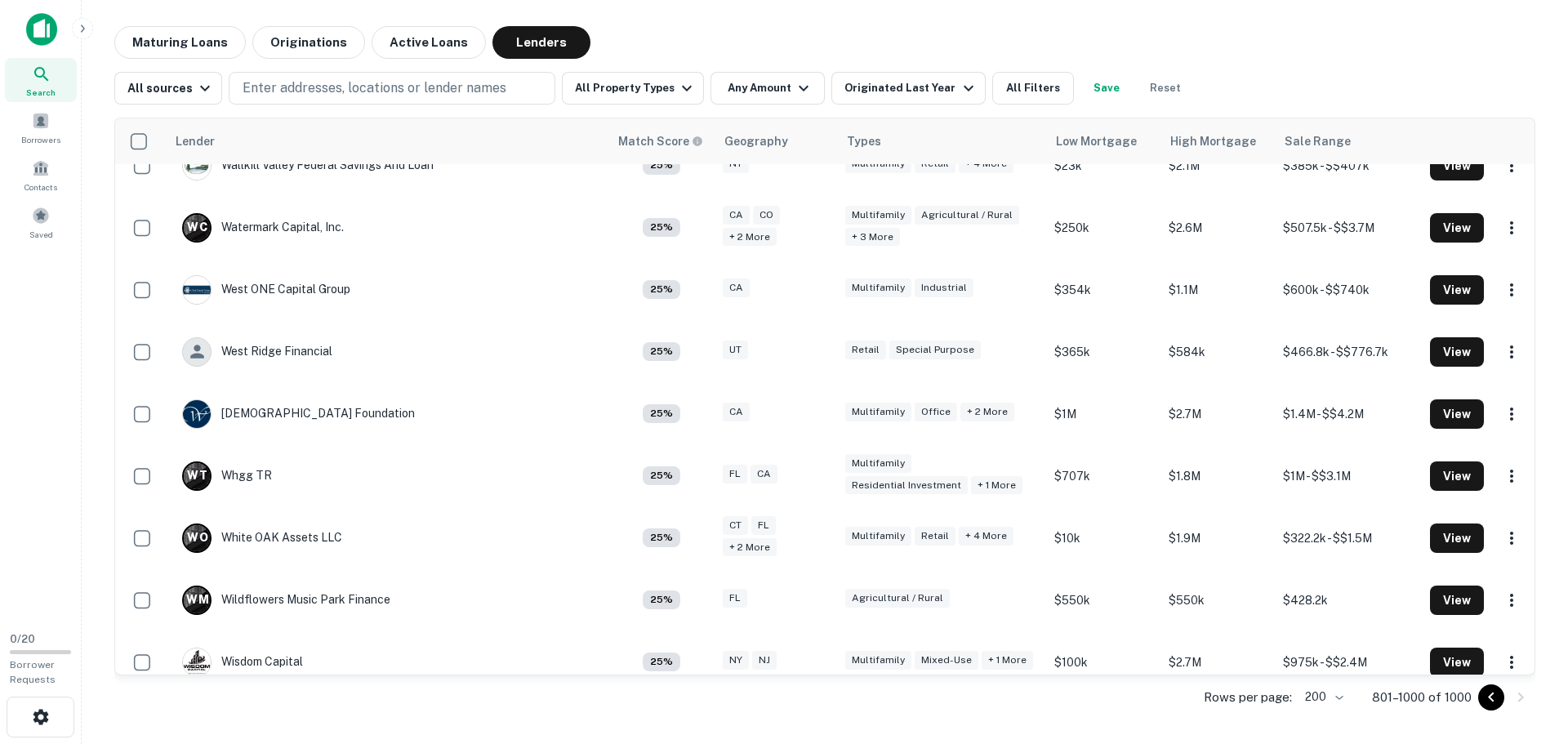
click at [286, 710] on div "Z I Zephyr Investments LLC" at bounding box center [266, 724] width 167 height 29
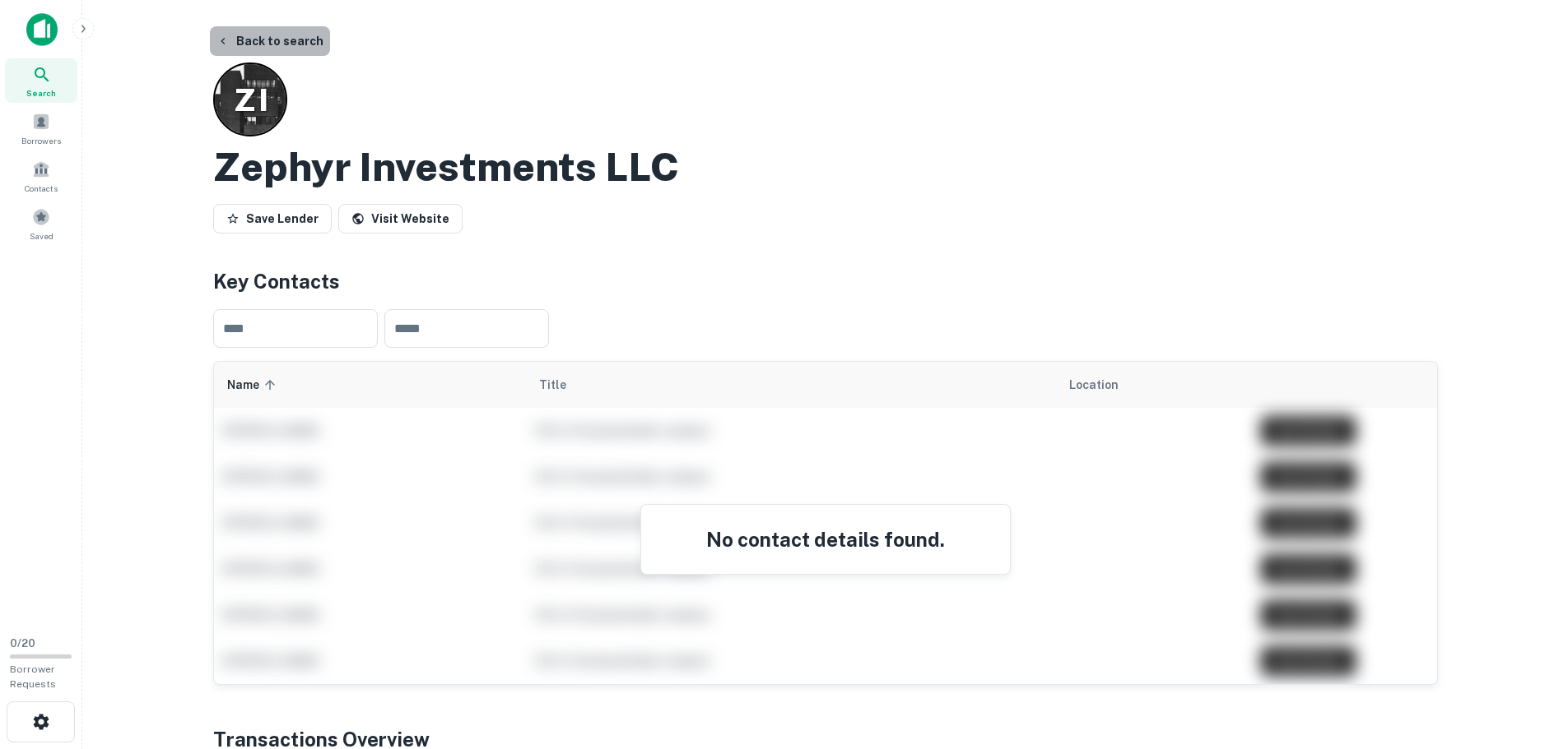
click at [271, 41] on button "Back to search" at bounding box center [270, 40] width 120 height 30
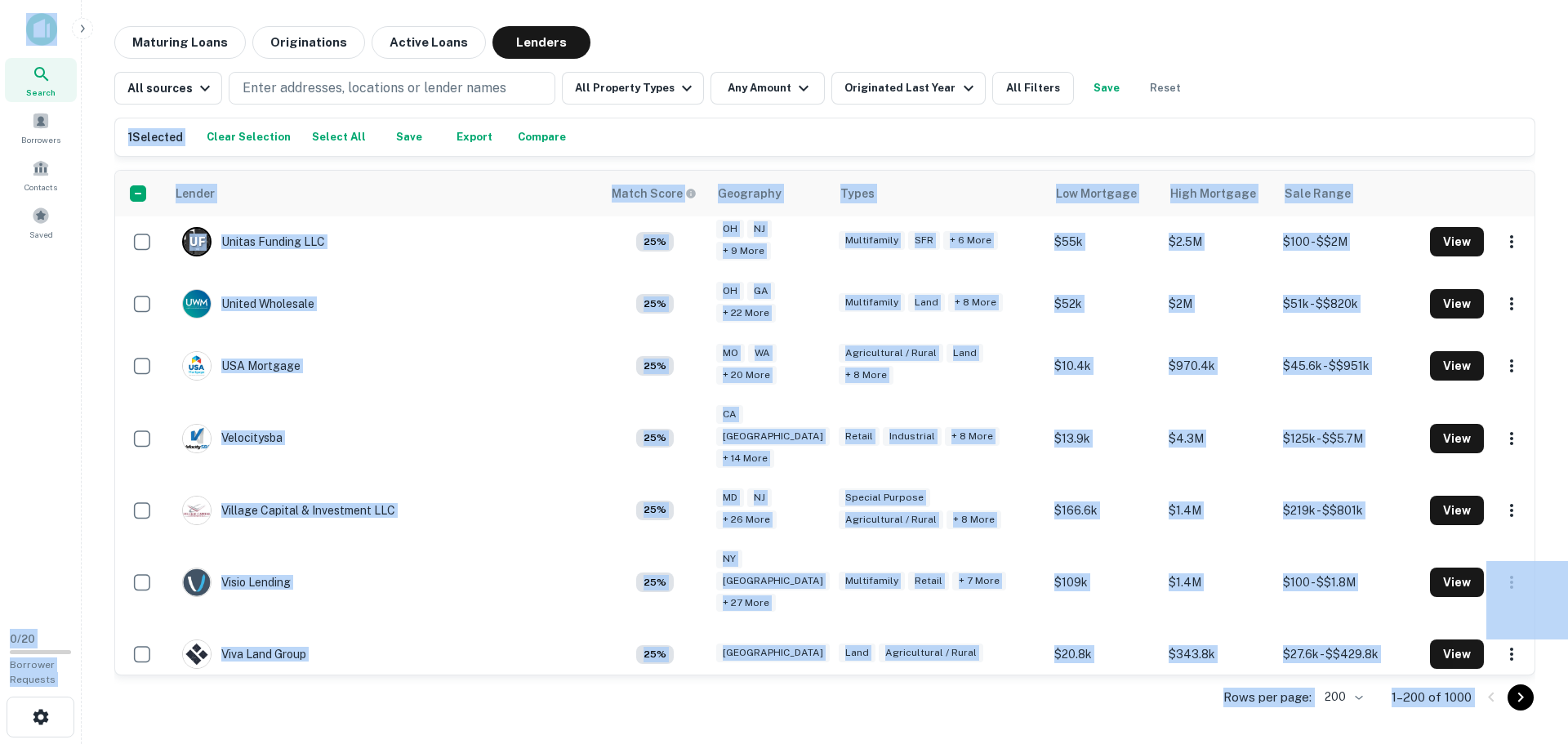
scroll to position [11962, 0]
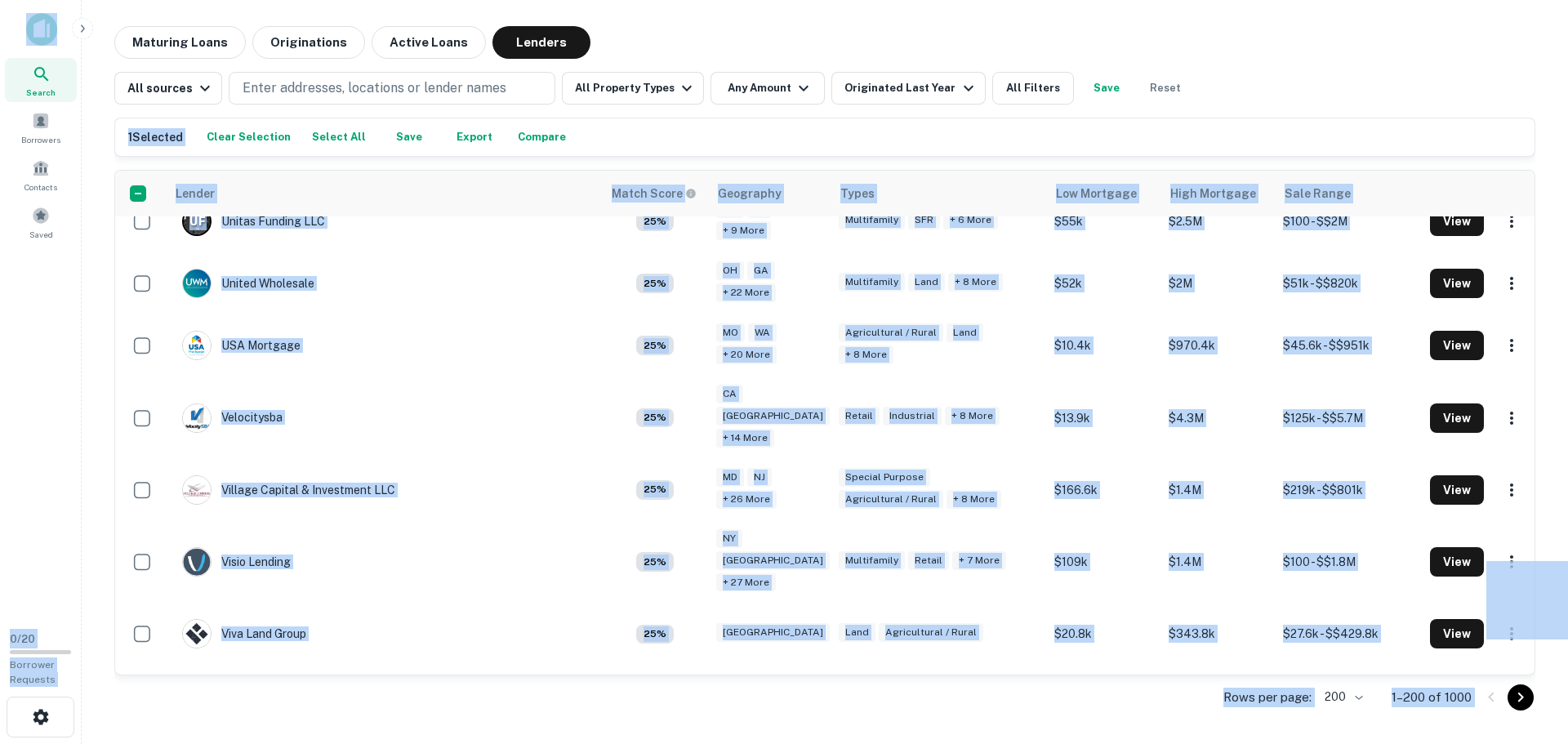
click at [74, 463] on div "Search Borrowers Contacts Saved" at bounding box center [40, 310] width 81 height 619
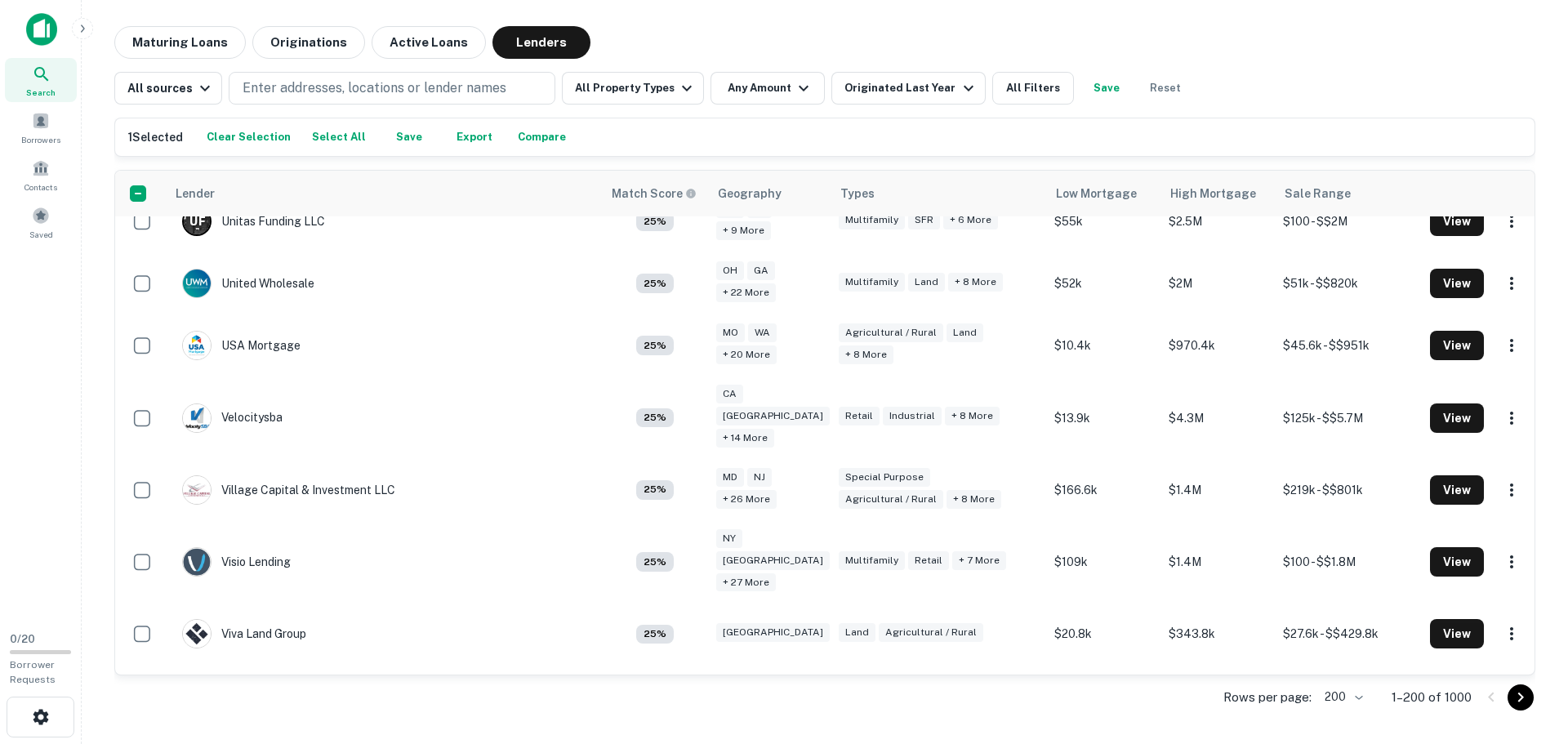
click at [73, 463] on div "Search Borrowers Contacts Saved" at bounding box center [40, 310] width 81 height 619
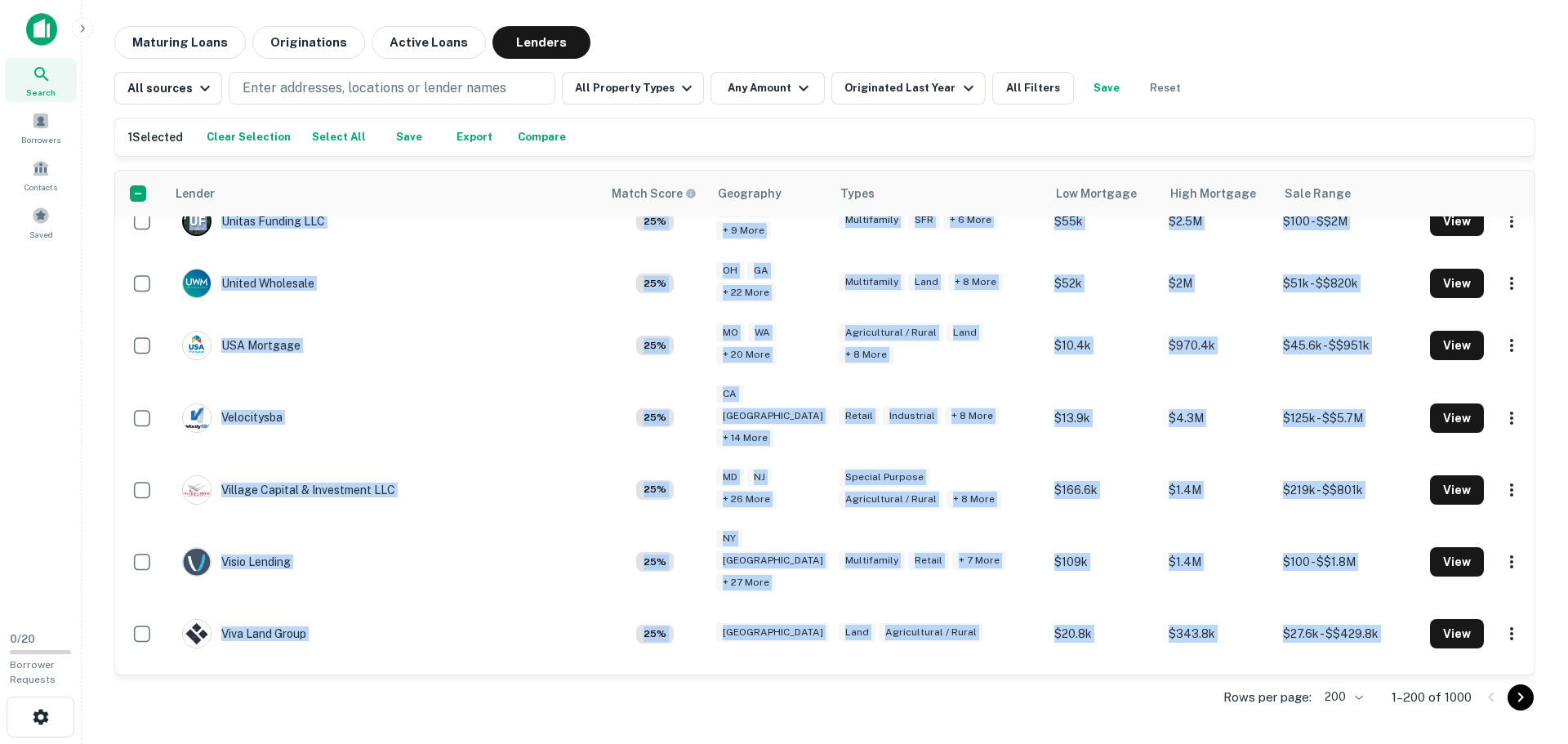
drag, startPoint x: 127, startPoint y: 228, endPoint x: 460, endPoint y: 691, distance: 570.3
click at [460, 691] on div "1 Selected Clear Selection Select All Save Export Compare Lender Match Score Ge…" at bounding box center [825, 418] width 1421 height 602
copy div "Civic Financial Services 100% NY IL + 35 more Multifamily Residential Investmen…"
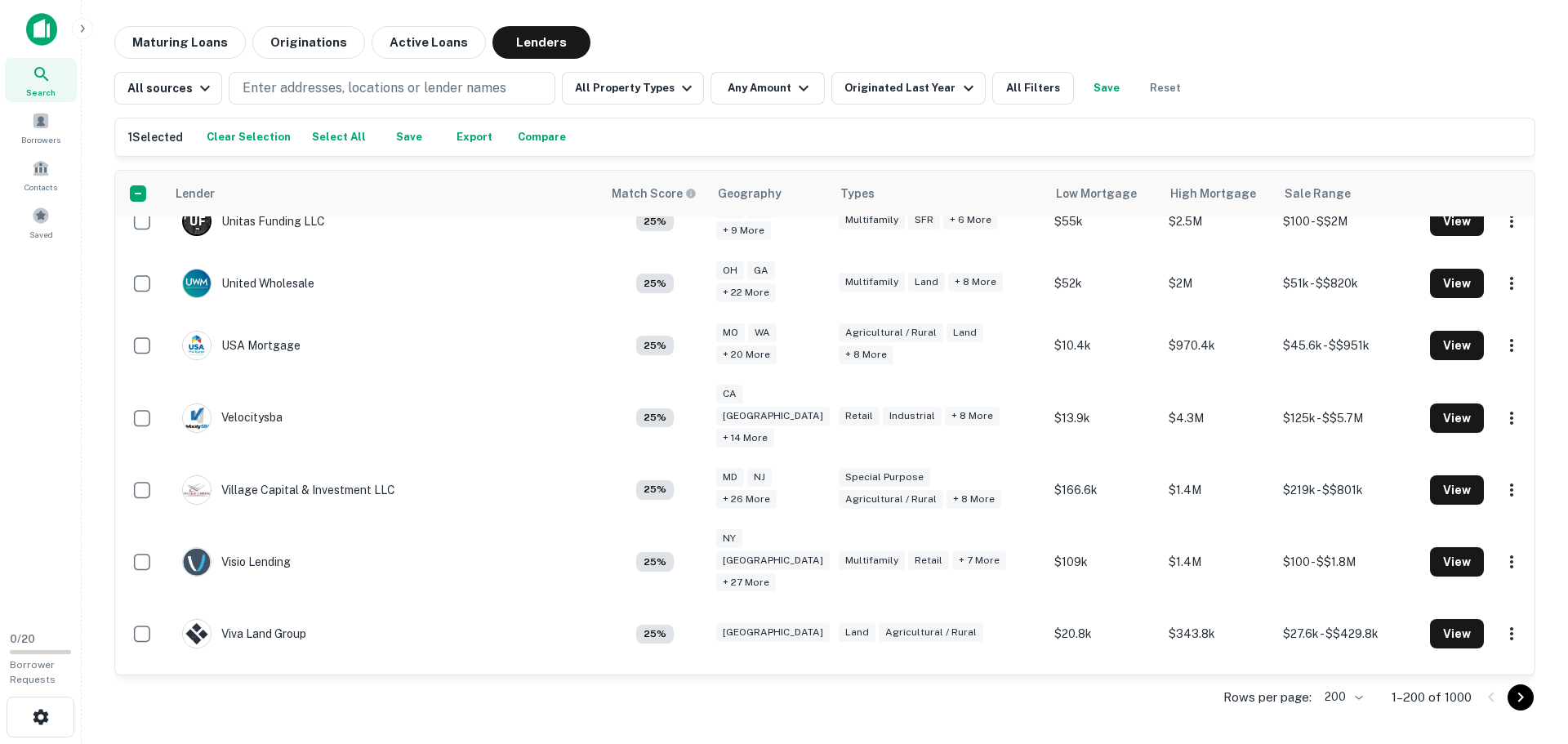
click at [33, 450] on div "Search Borrowers Contacts Saved" at bounding box center [40, 310] width 81 height 619
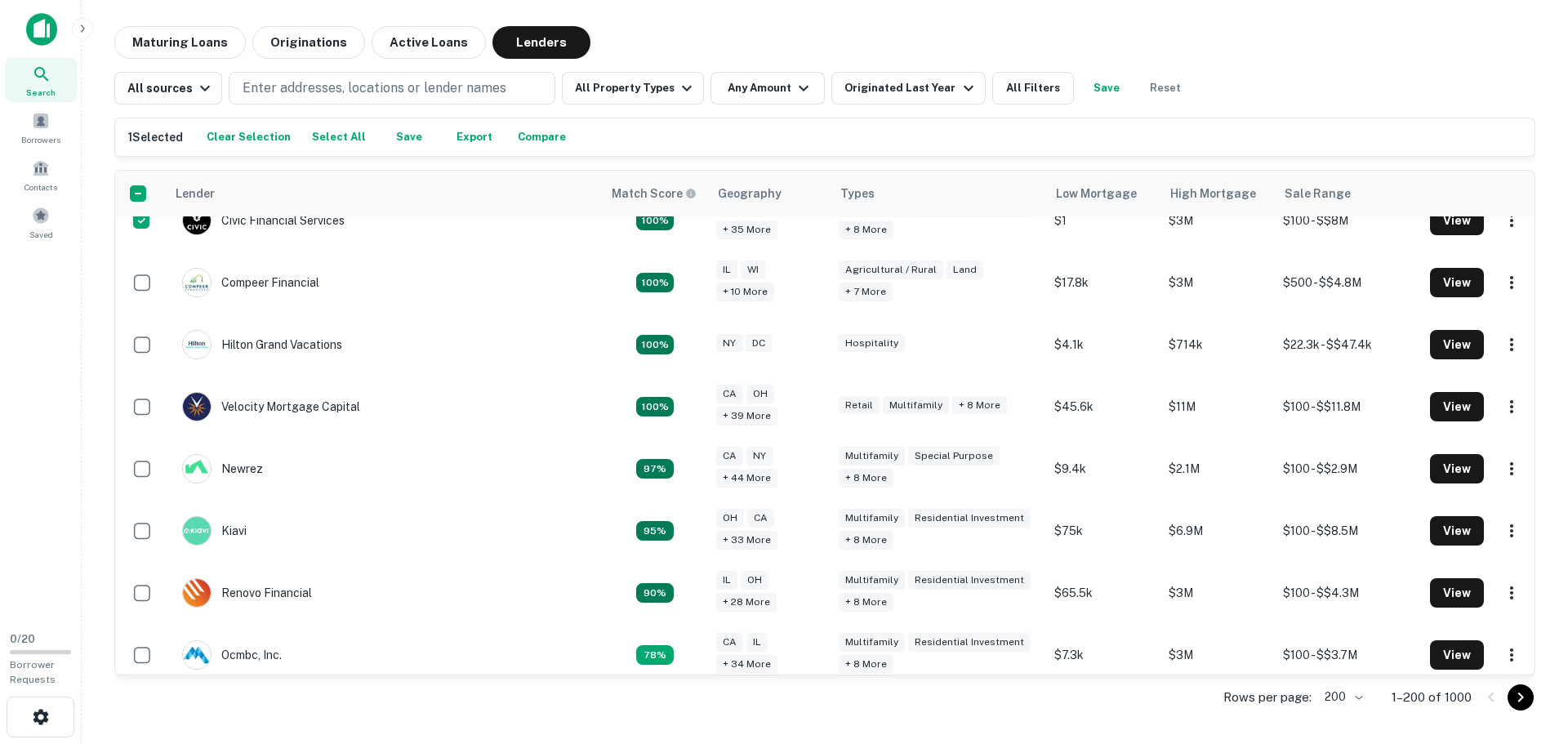
scroll to position [28, 0]
click at [1527, 703] on icon "Go to next page" at bounding box center [1521, 698] width 20 height 20
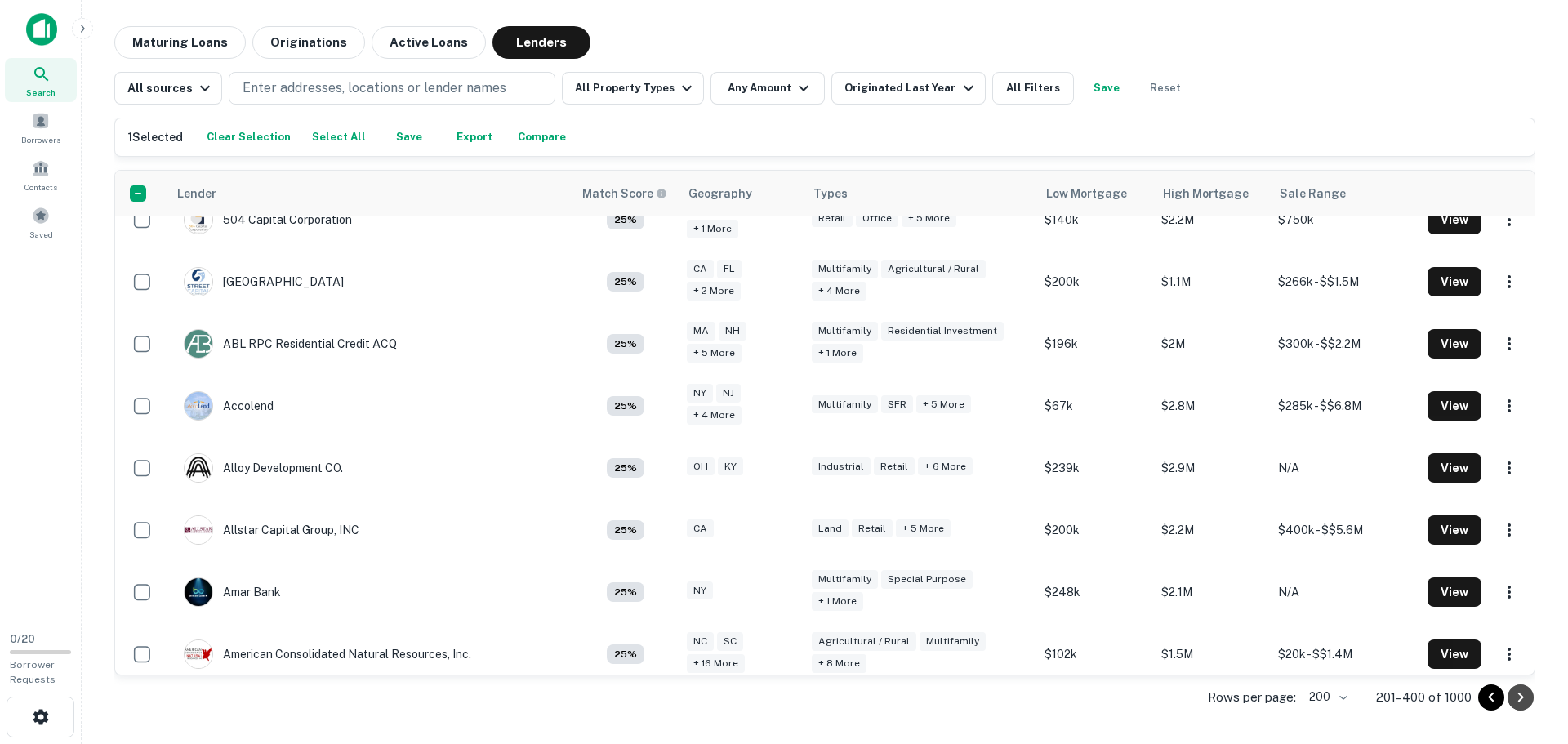
click at [1527, 703] on icon "Go to next page" at bounding box center [1521, 698] width 20 height 20
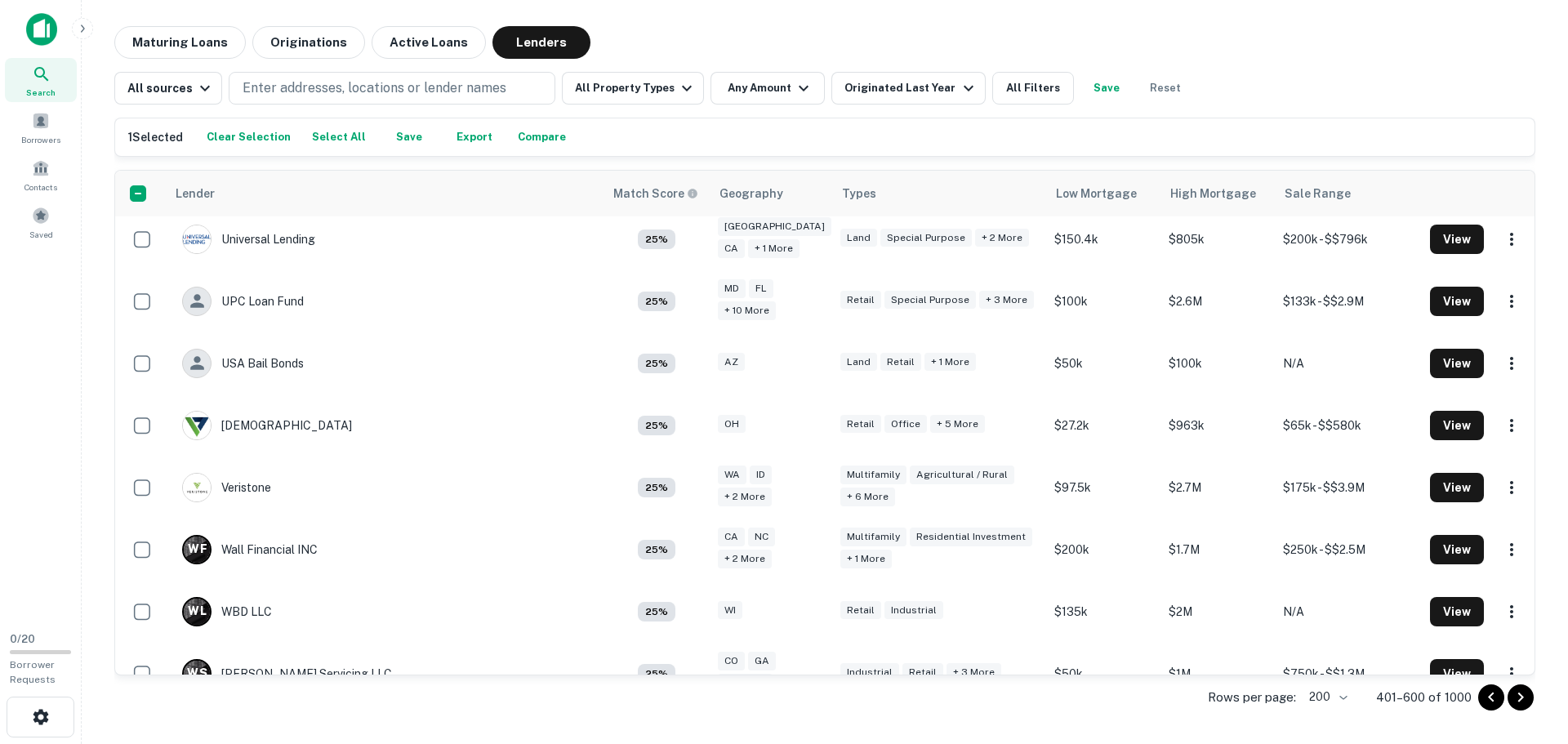
scroll to position [11962, 0]
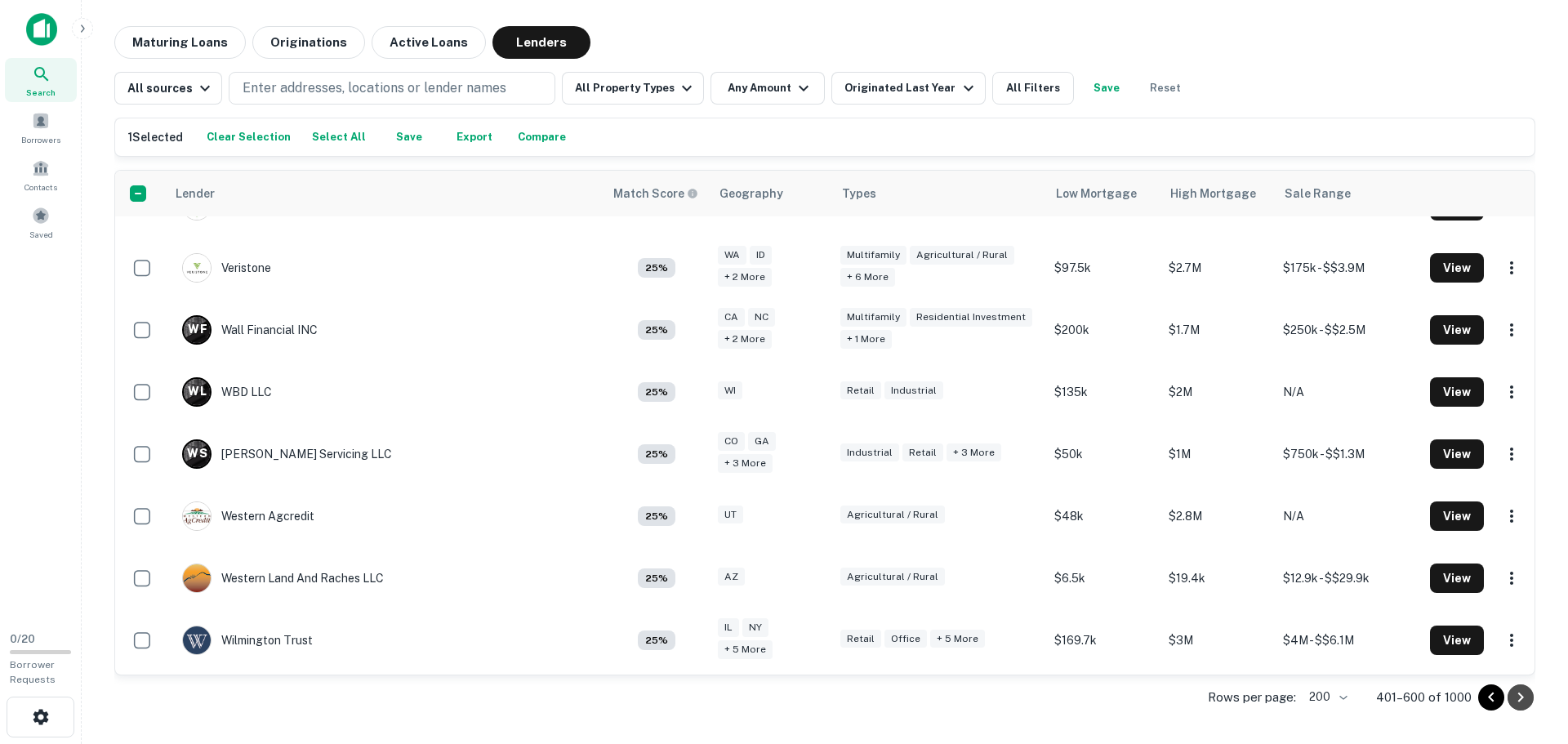
click at [1524, 698] on icon "Go to next page" at bounding box center [1521, 698] width 20 height 20
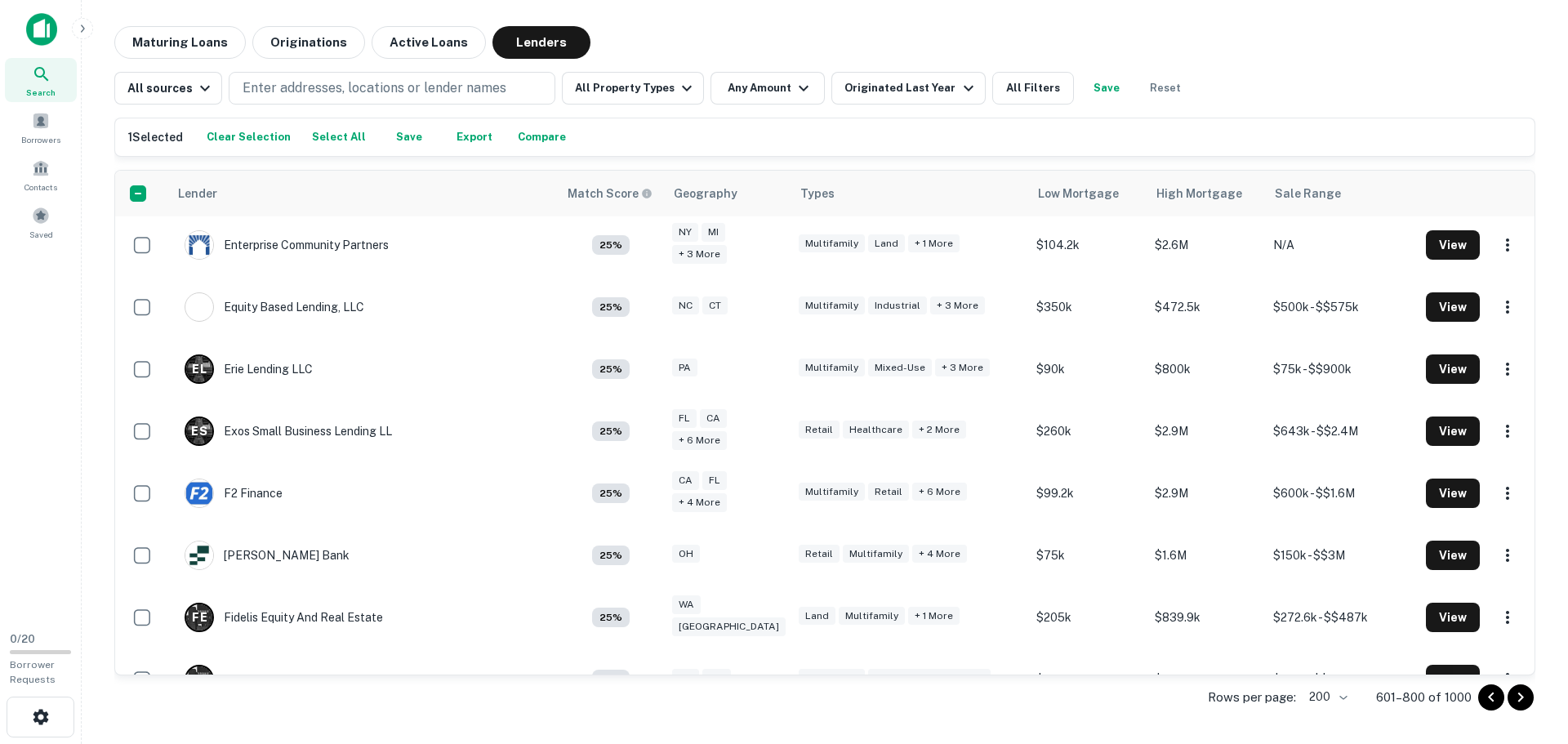
scroll to position [11962, 0]
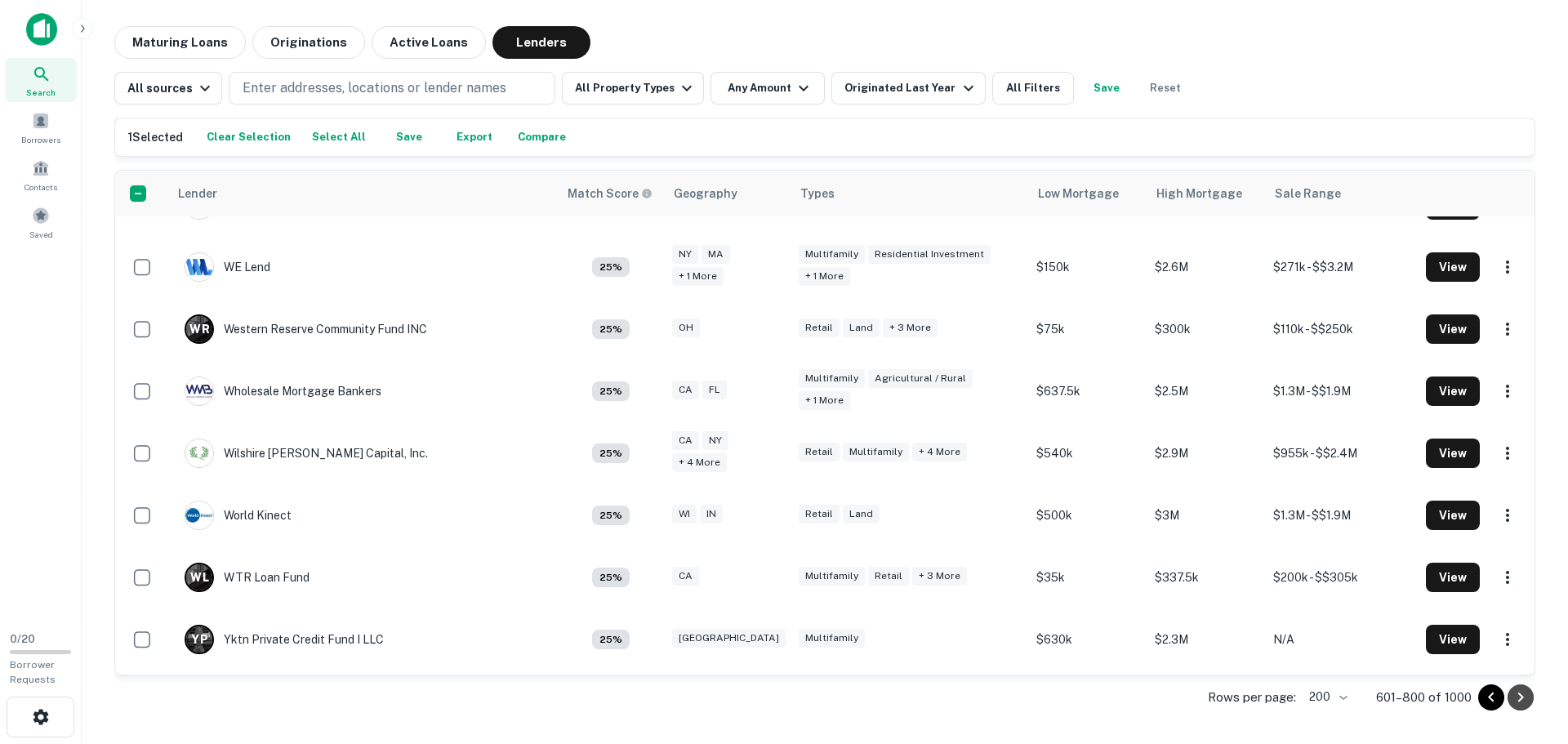
click at [1524, 698] on icon "Go to next page" at bounding box center [1521, 698] width 20 height 20
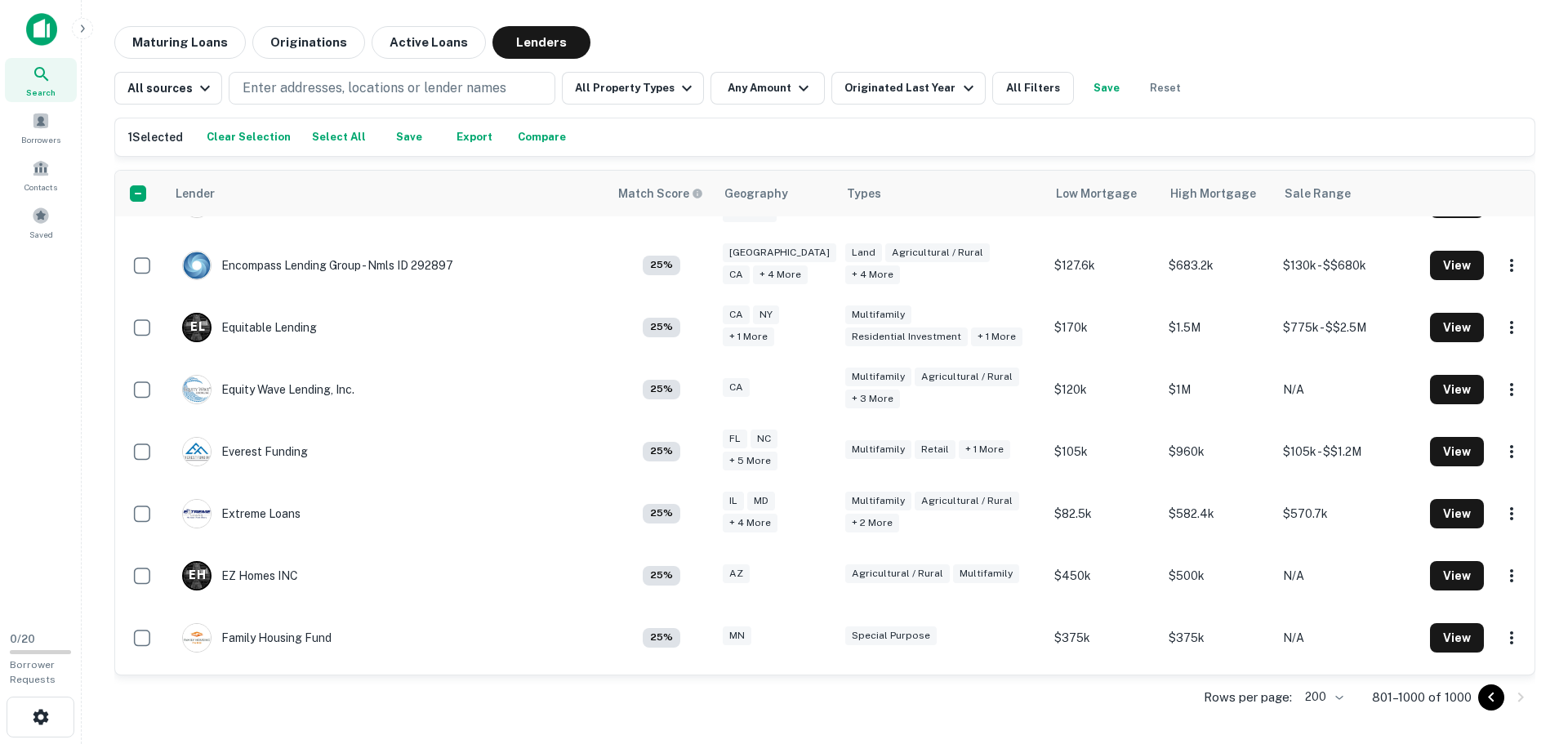
scroll to position [11962, 0]
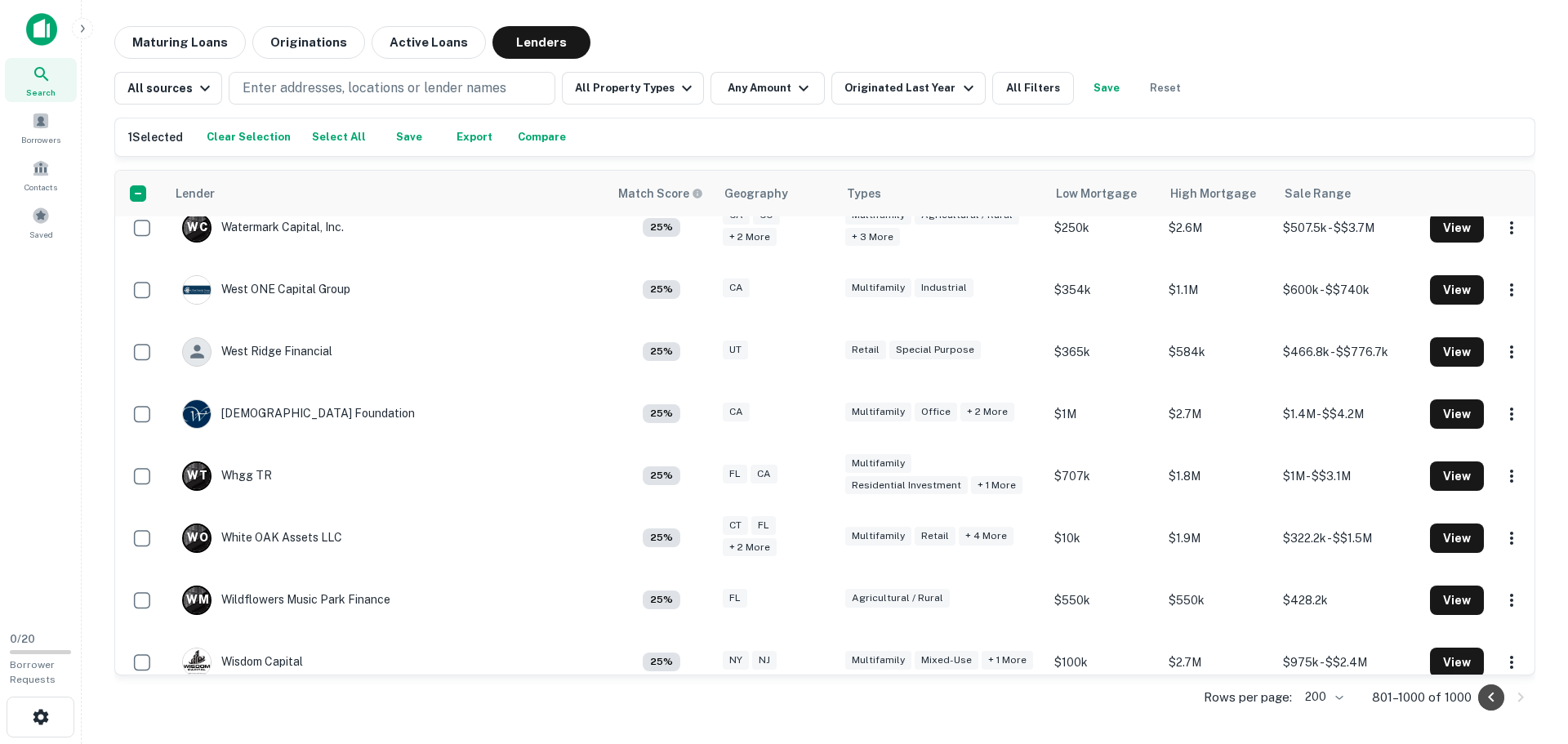
click at [1490, 696] on icon "Go to previous page" at bounding box center [1491, 697] width 5 height 10
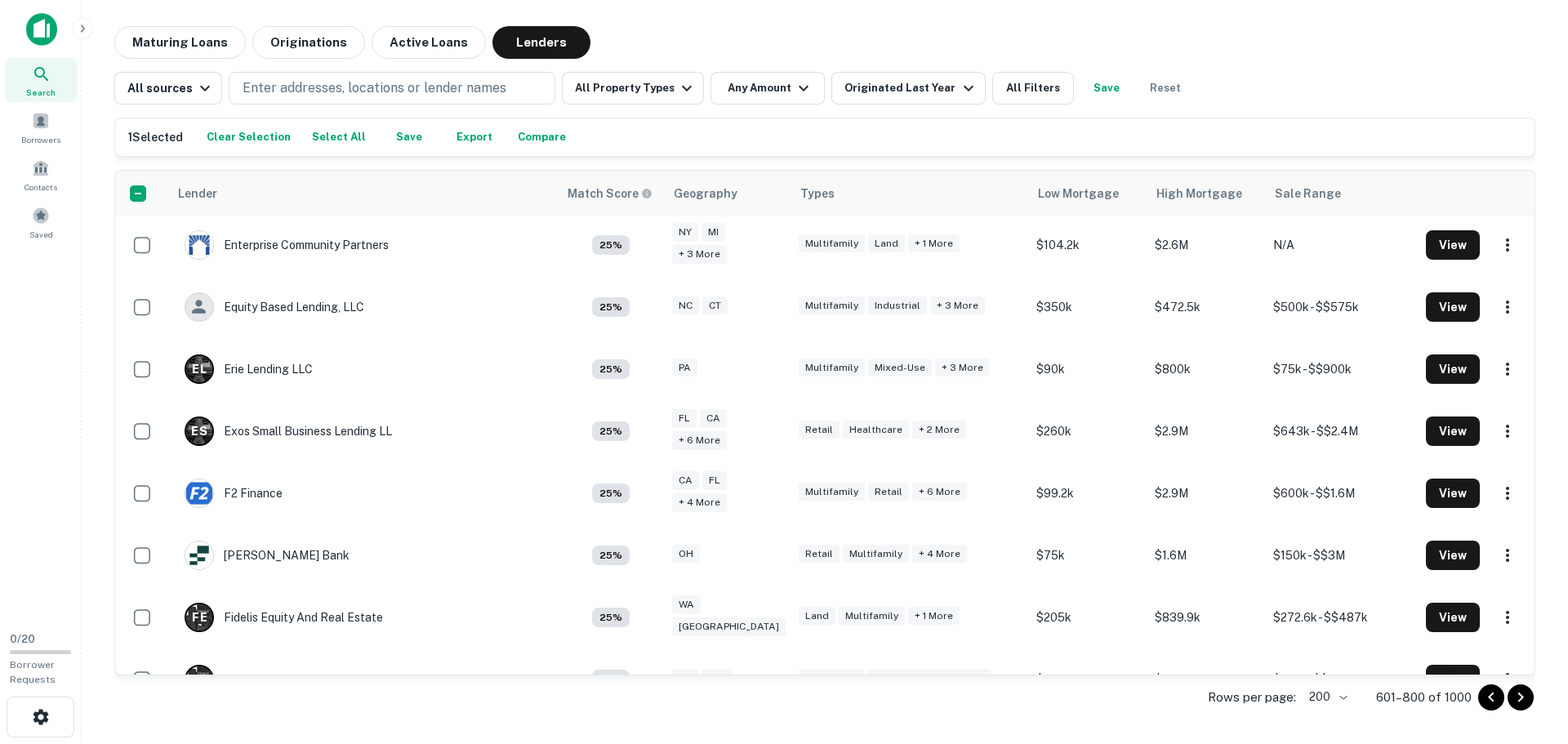
scroll to position [11962, 0]
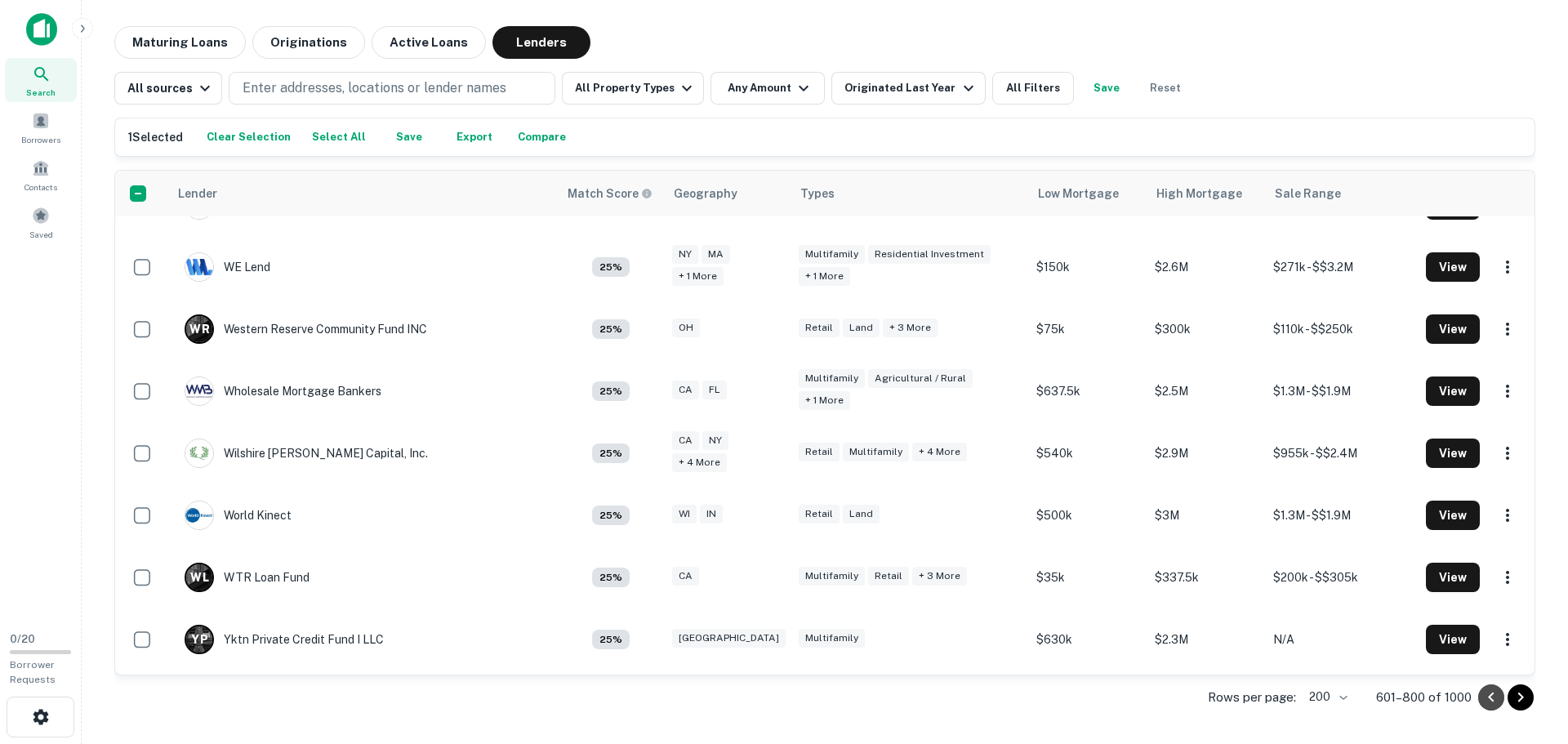
click at [1490, 696] on icon "Go to previous page" at bounding box center [1491, 697] width 5 height 10
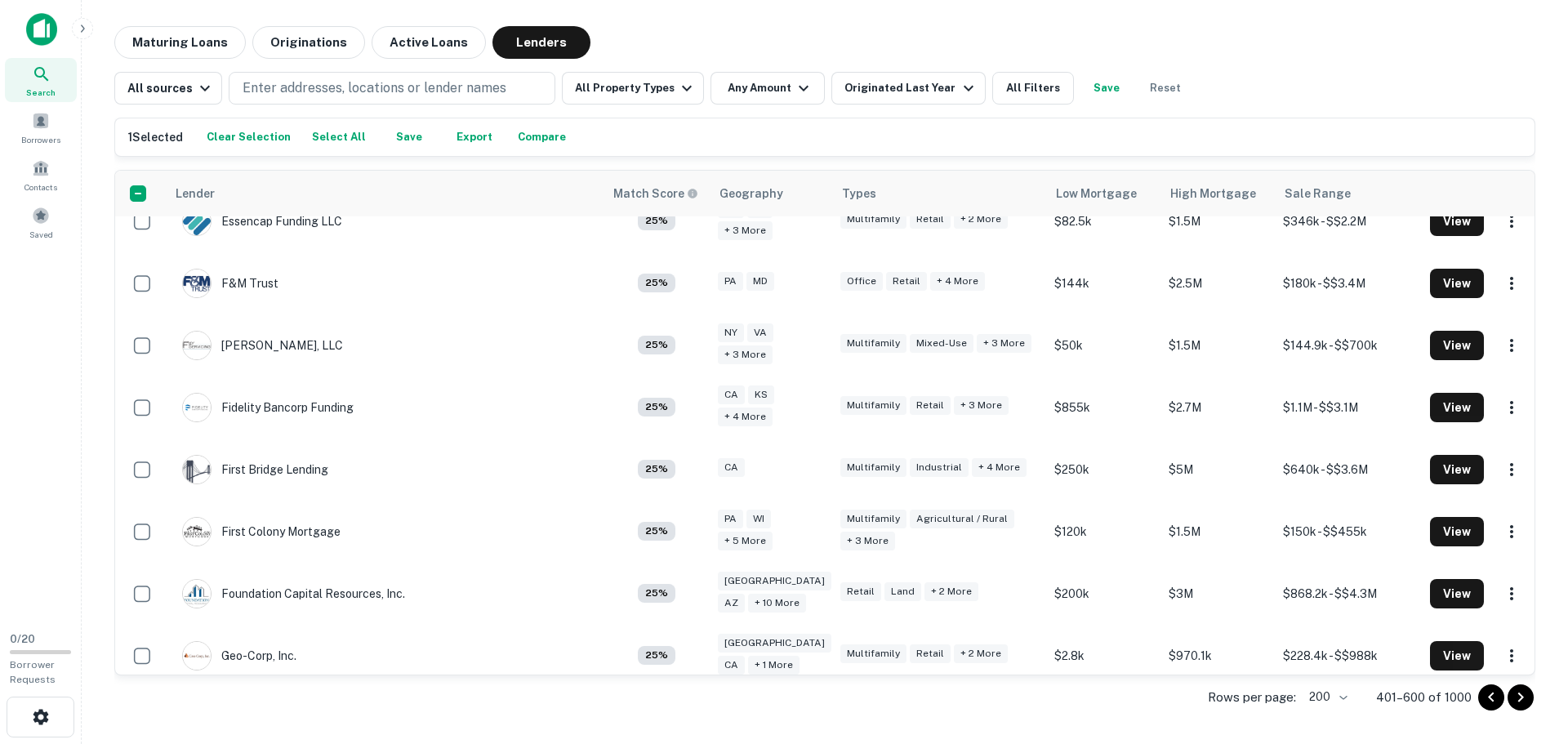
scroll to position [11962, 0]
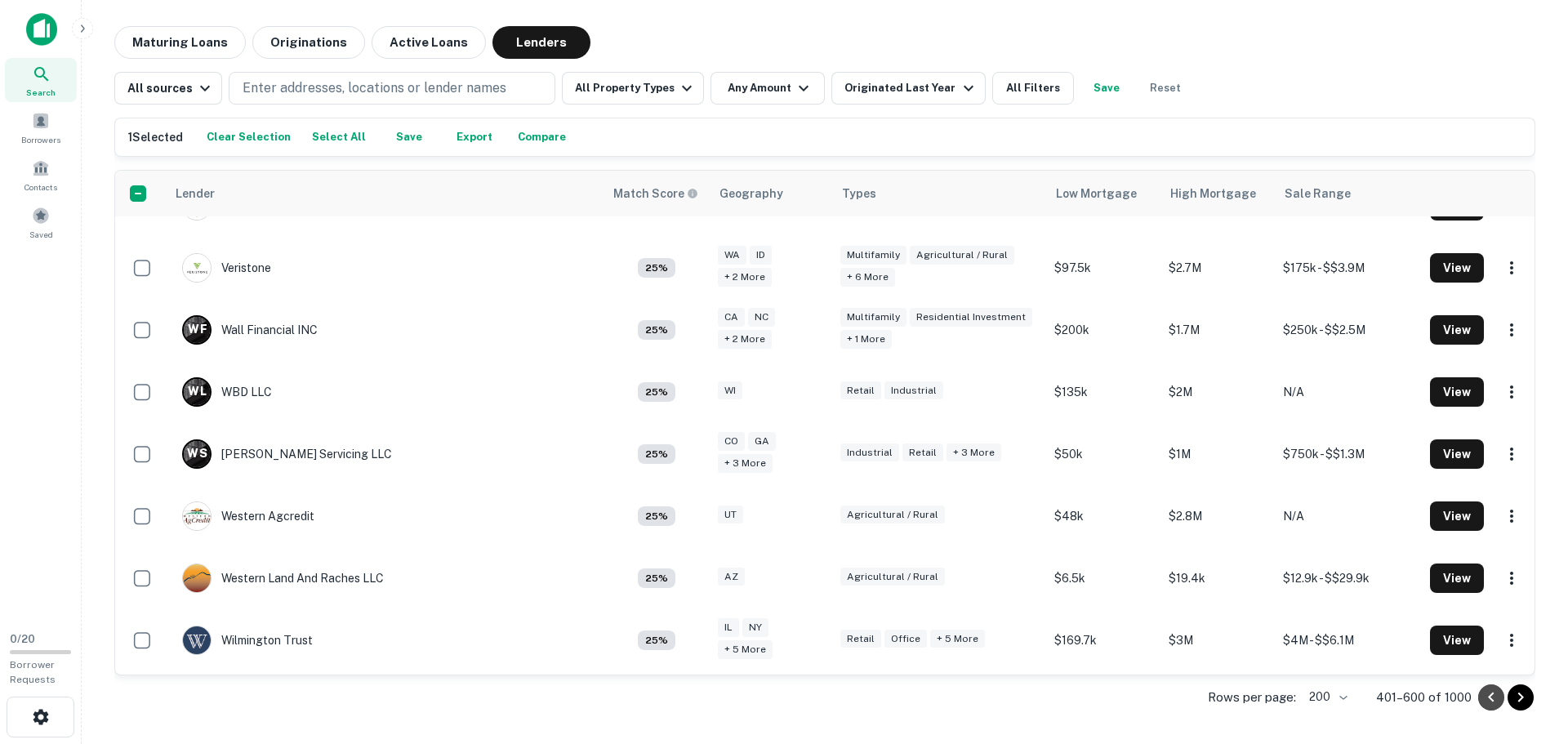
click at [1492, 698] on icon "Go to previous page" at bounding box center [1492, 698] width 20 height 20
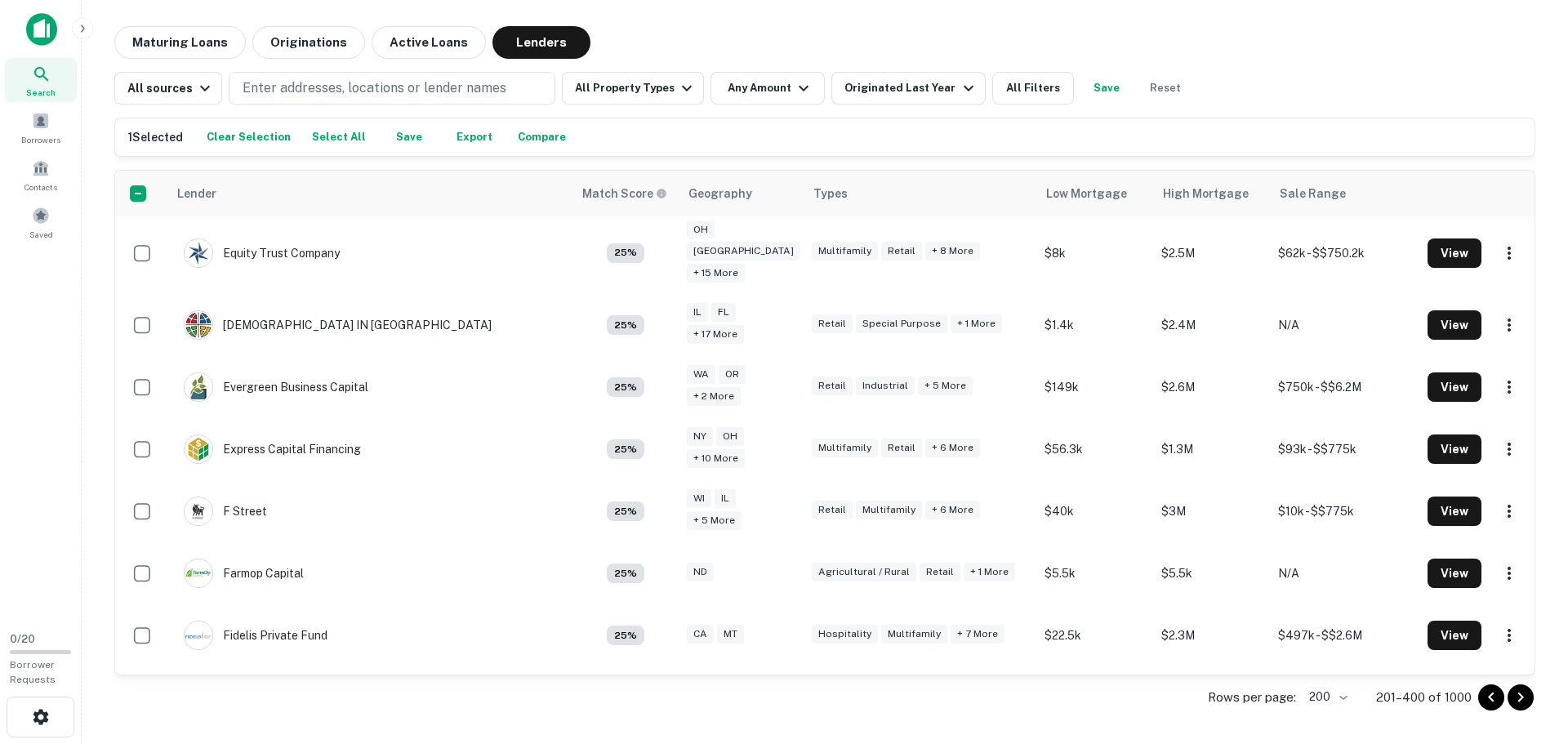
scroll to position [11962, 0]
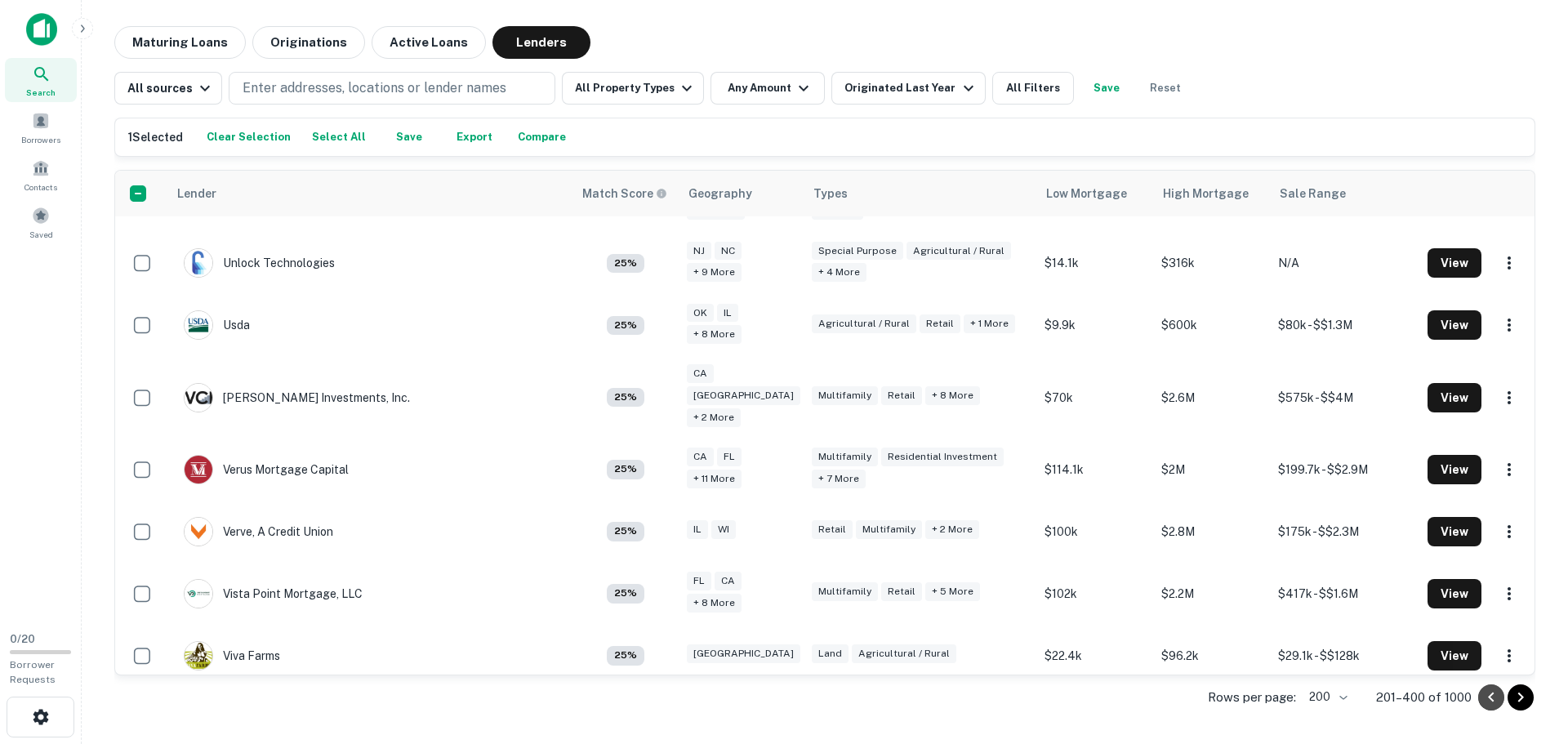
click at [1492, 698] on icon "Go to previous page" at bounding box center [1492, 698] width 20 height 20
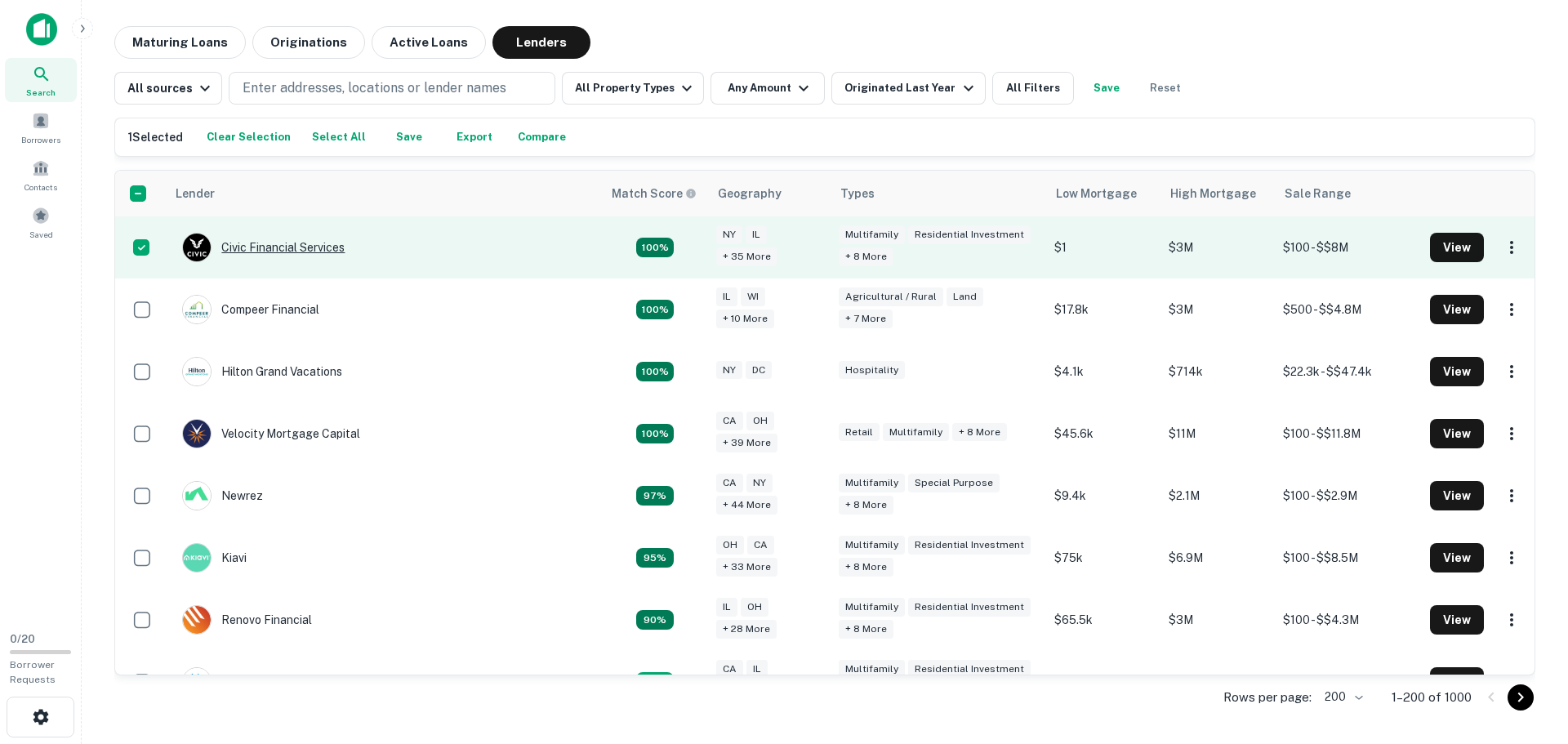
click at [287, 244] on div "Civic Financial Services" at bounding box center [263, 247] width 163 height 29
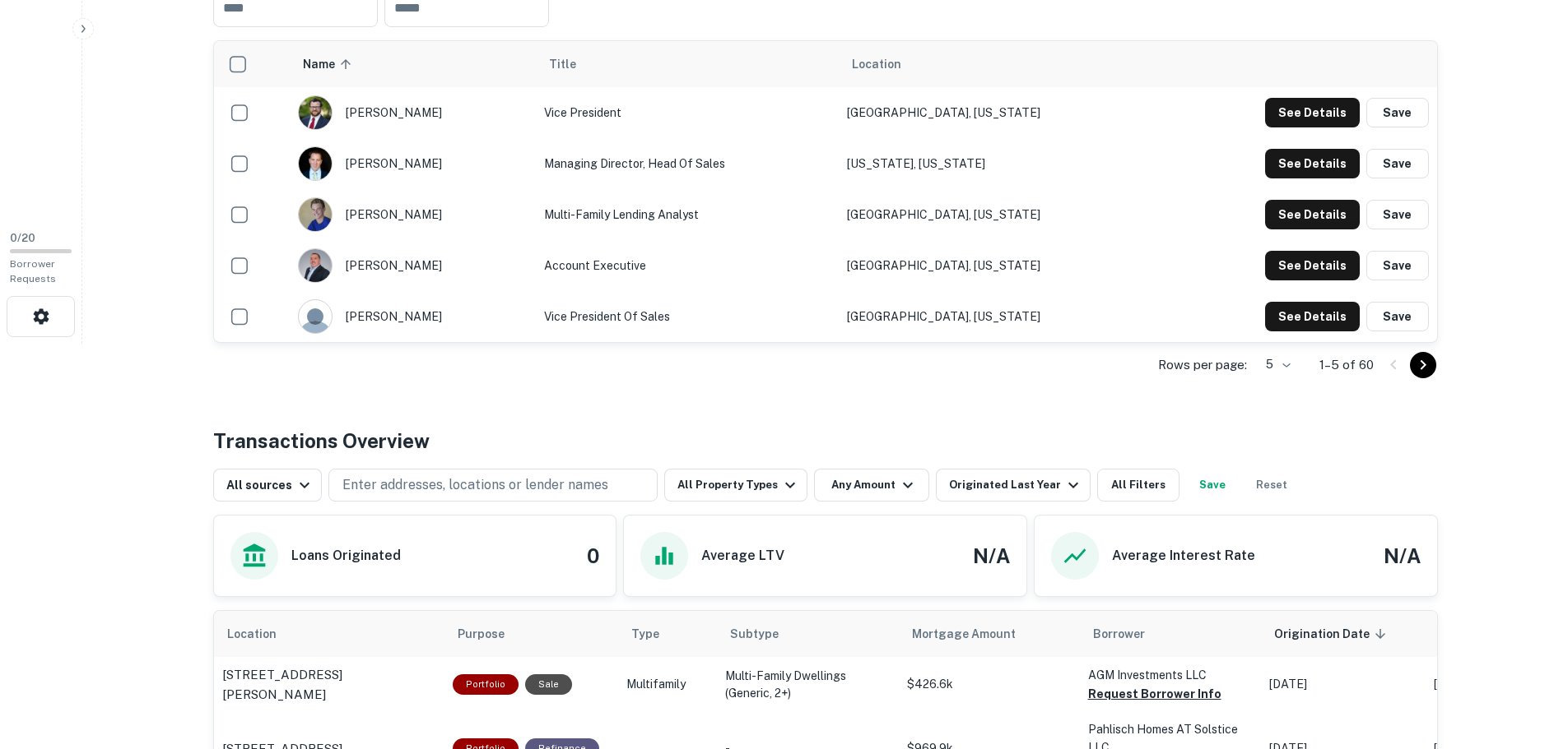
scroll to position [255, 0]
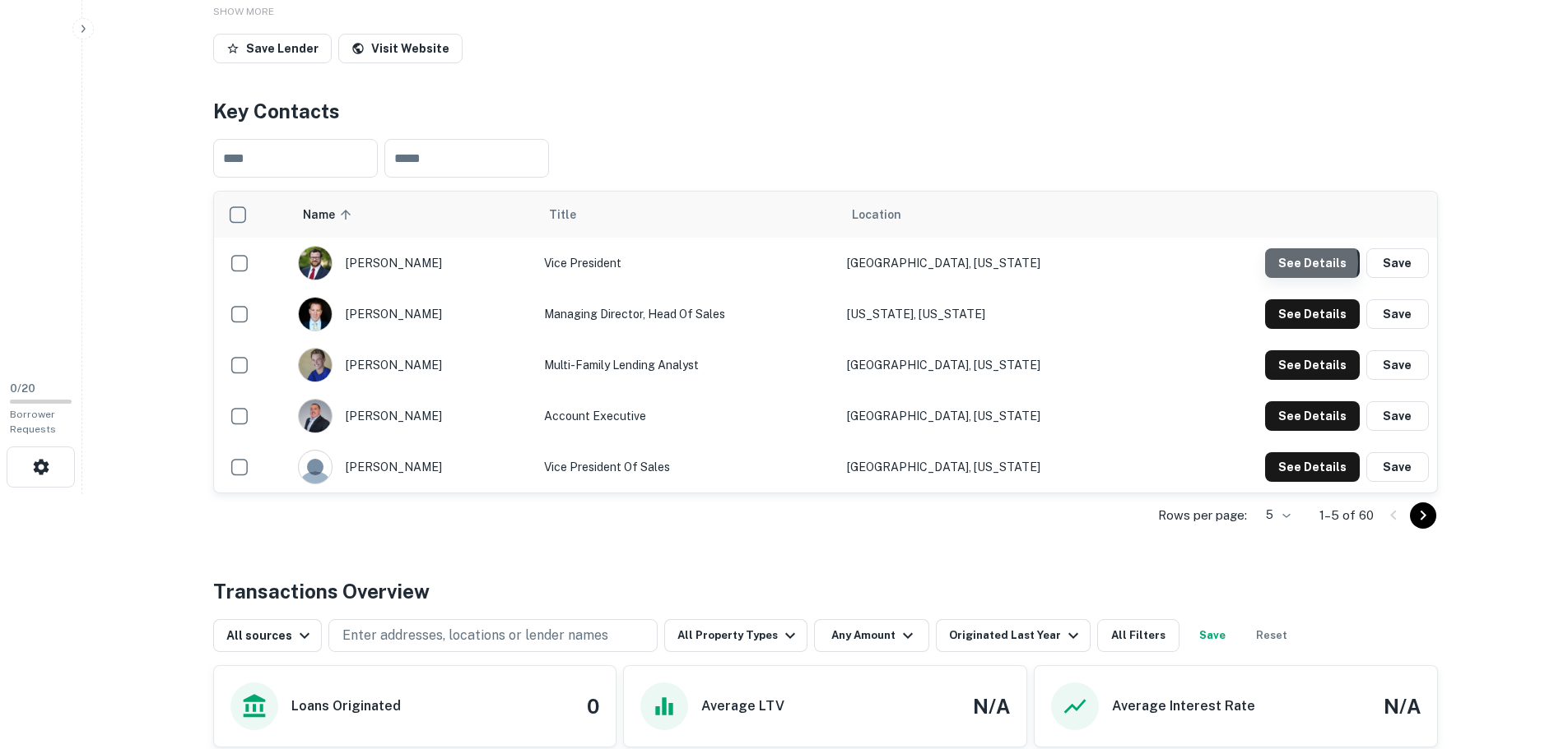
click at [1301, 263] on button "See Details" at bounding box center [1312, 263] width 95 height 30
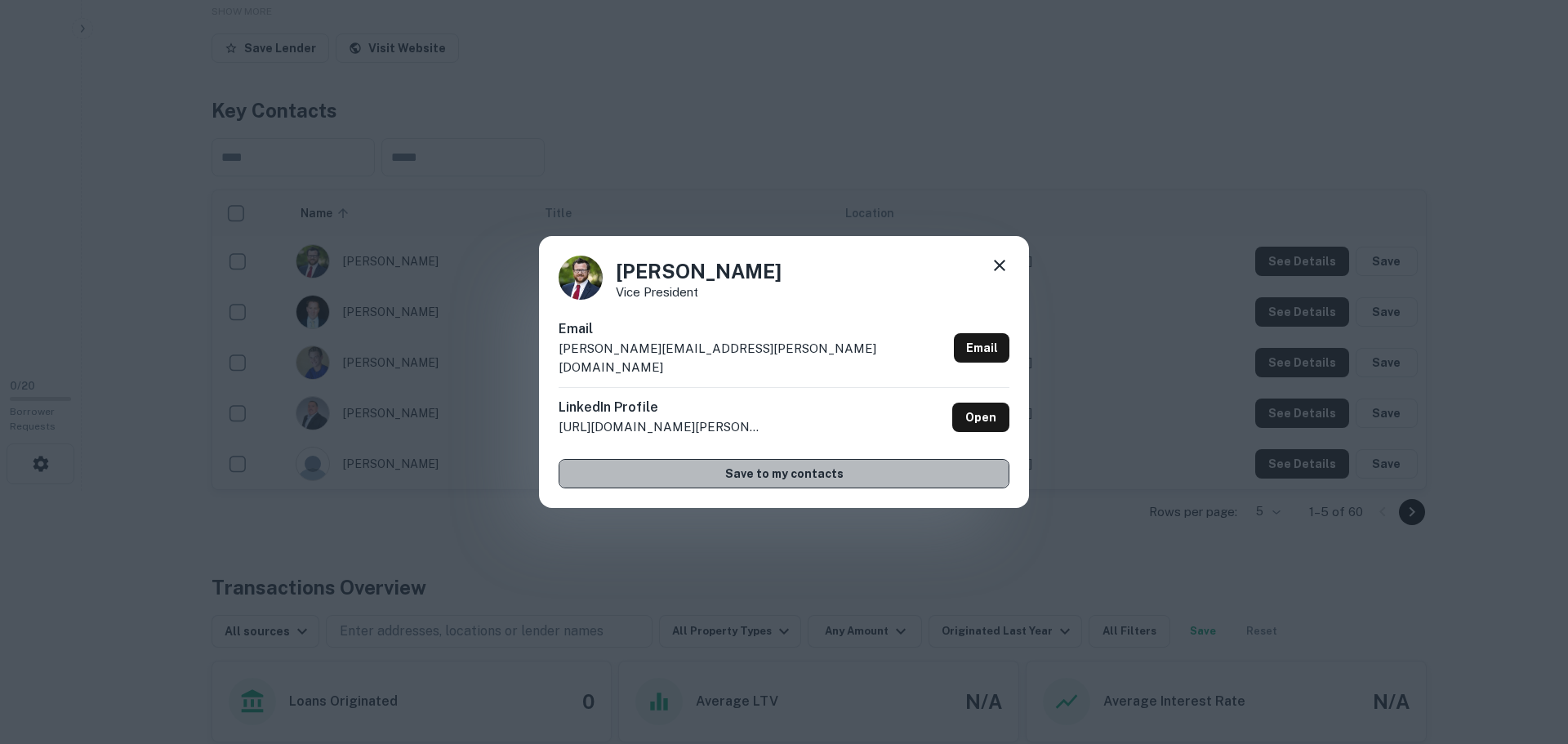
click at [782, 467] on button "Save to my contacts" at bounding box center [784, 473] width 451 height 29
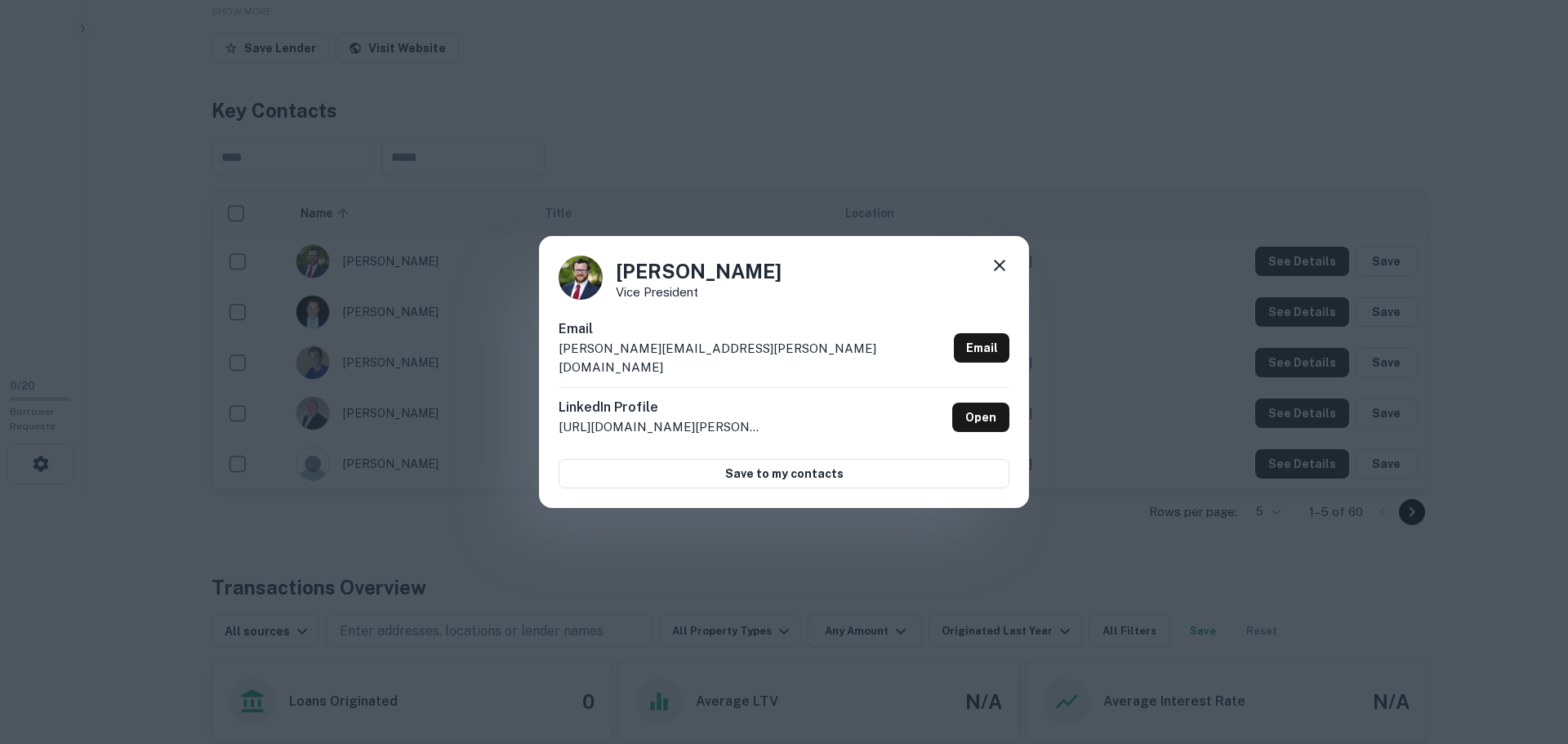
click at [1005, 271] on icon at bounding box center [1000, 265] width 20 height 20
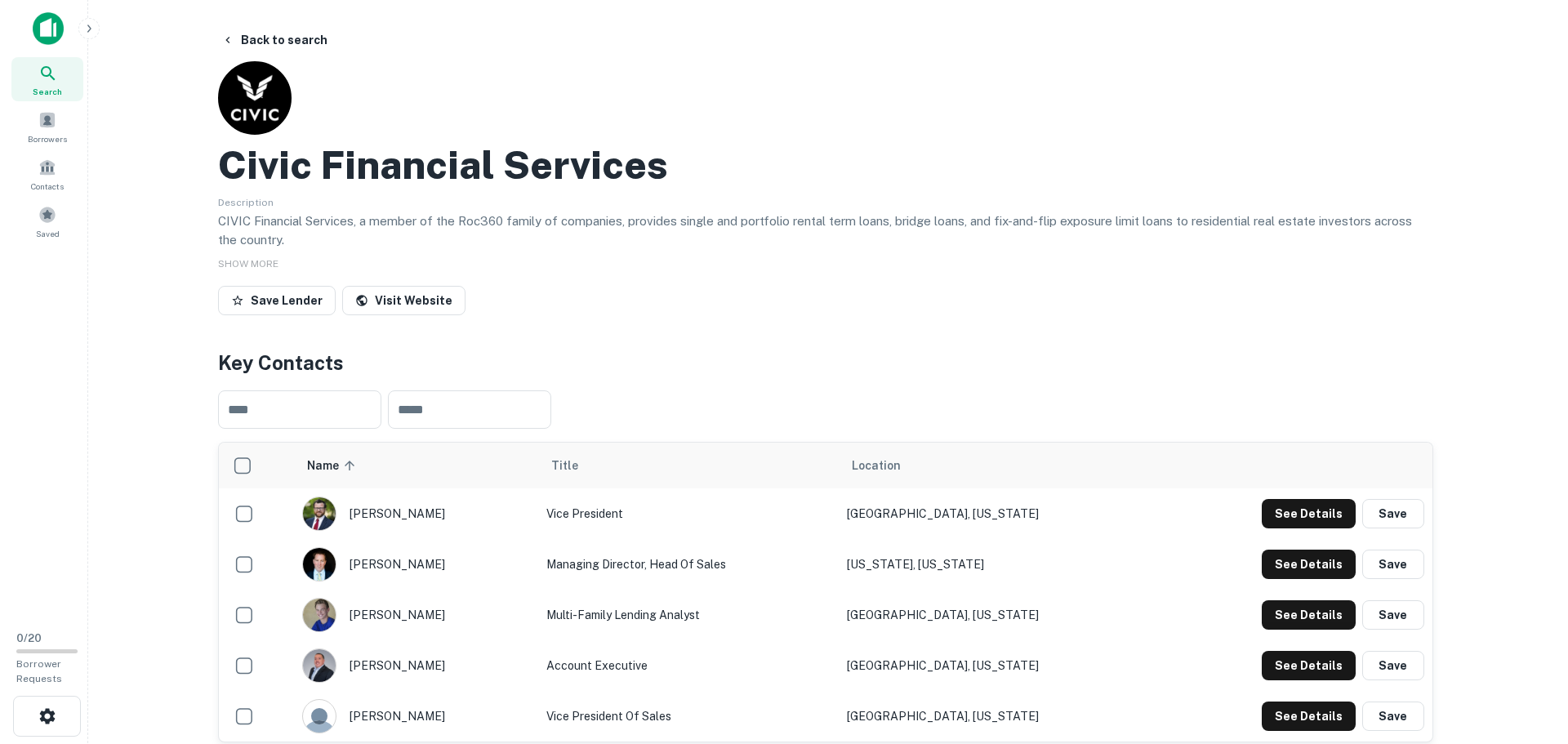
scroll to position [0, 0]
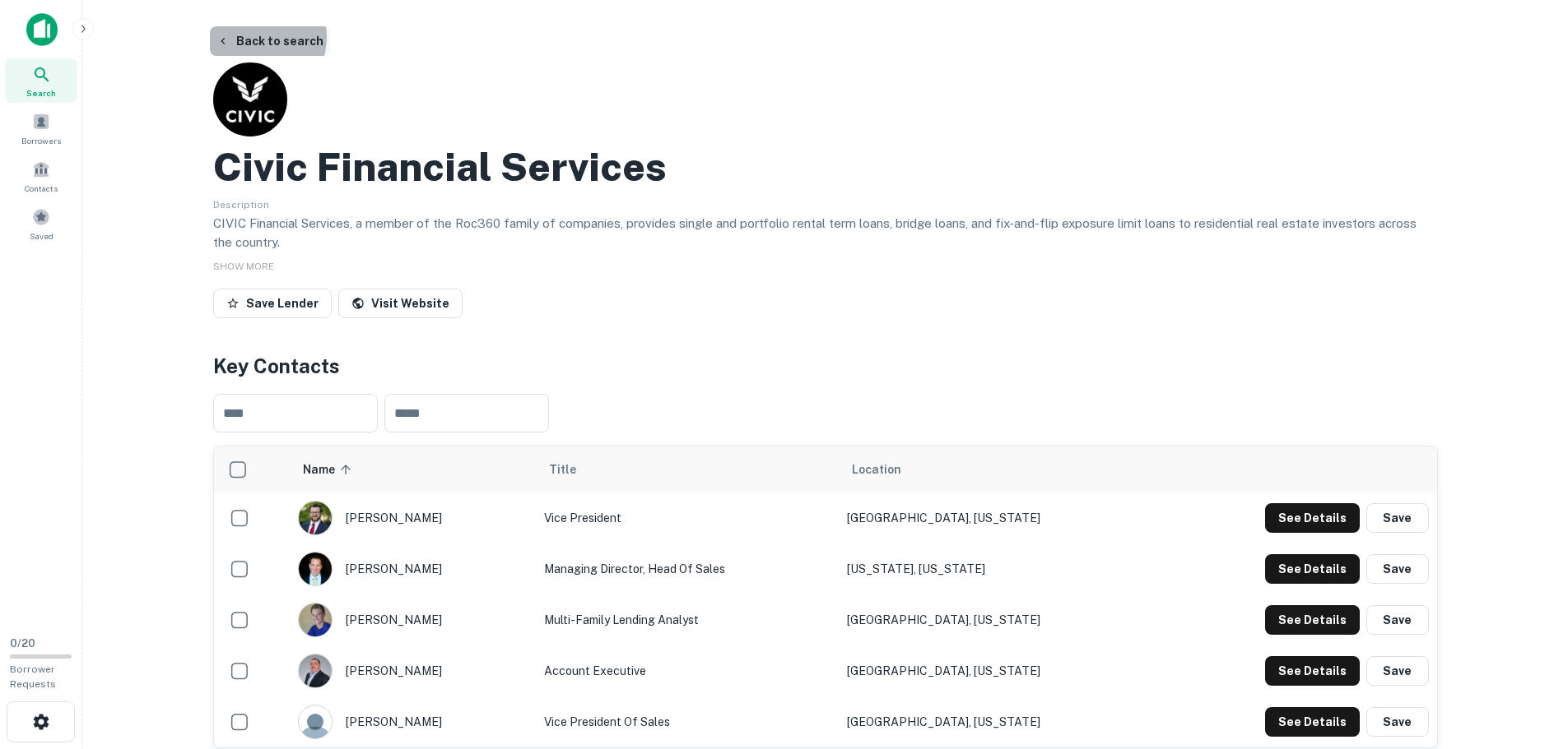
click at [248, 37] on button "Back to search" at bounding box center [270, 40] width 120 height 30
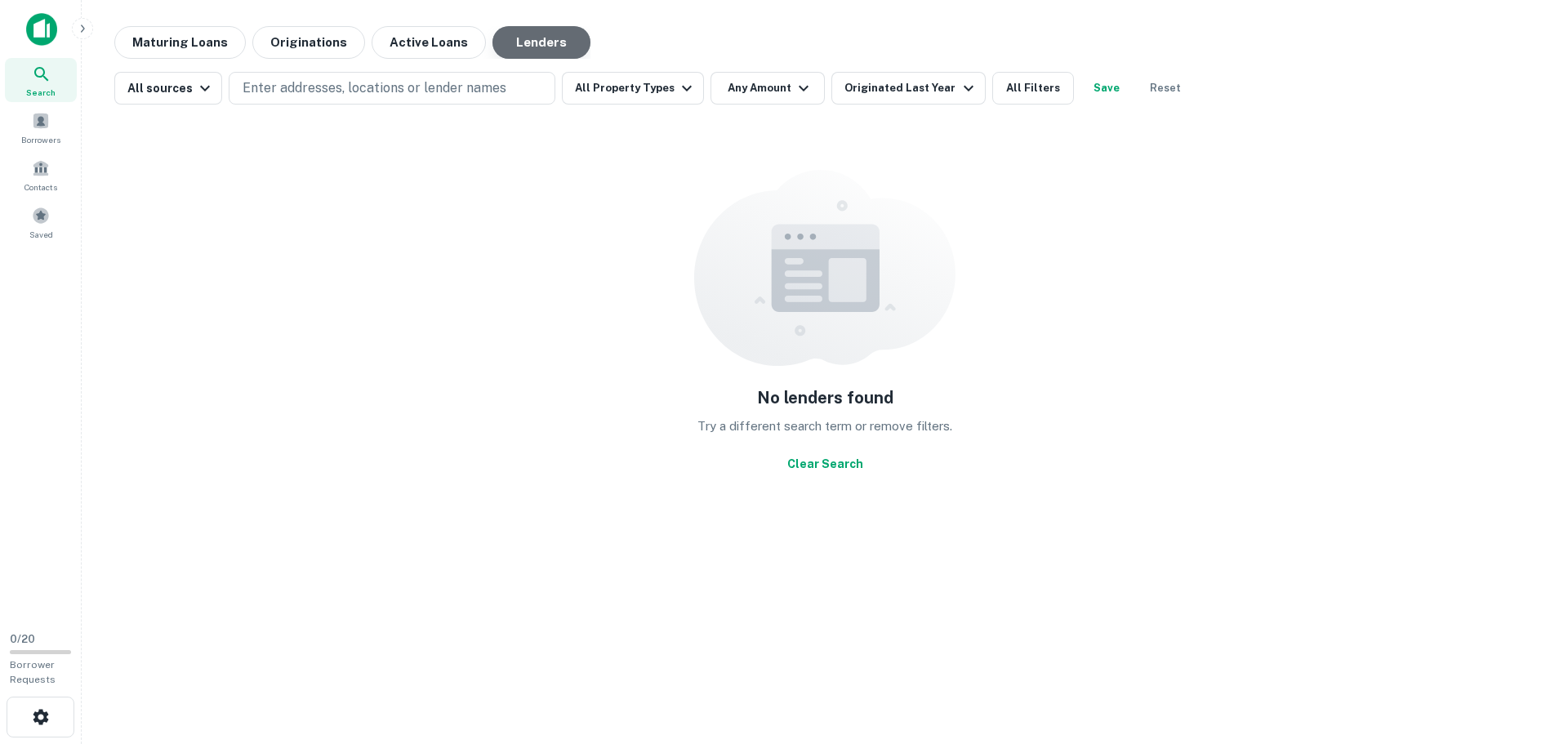
click at [527, 44] on button "Lenders" at bounding box center [542, 42] width 98 height 33
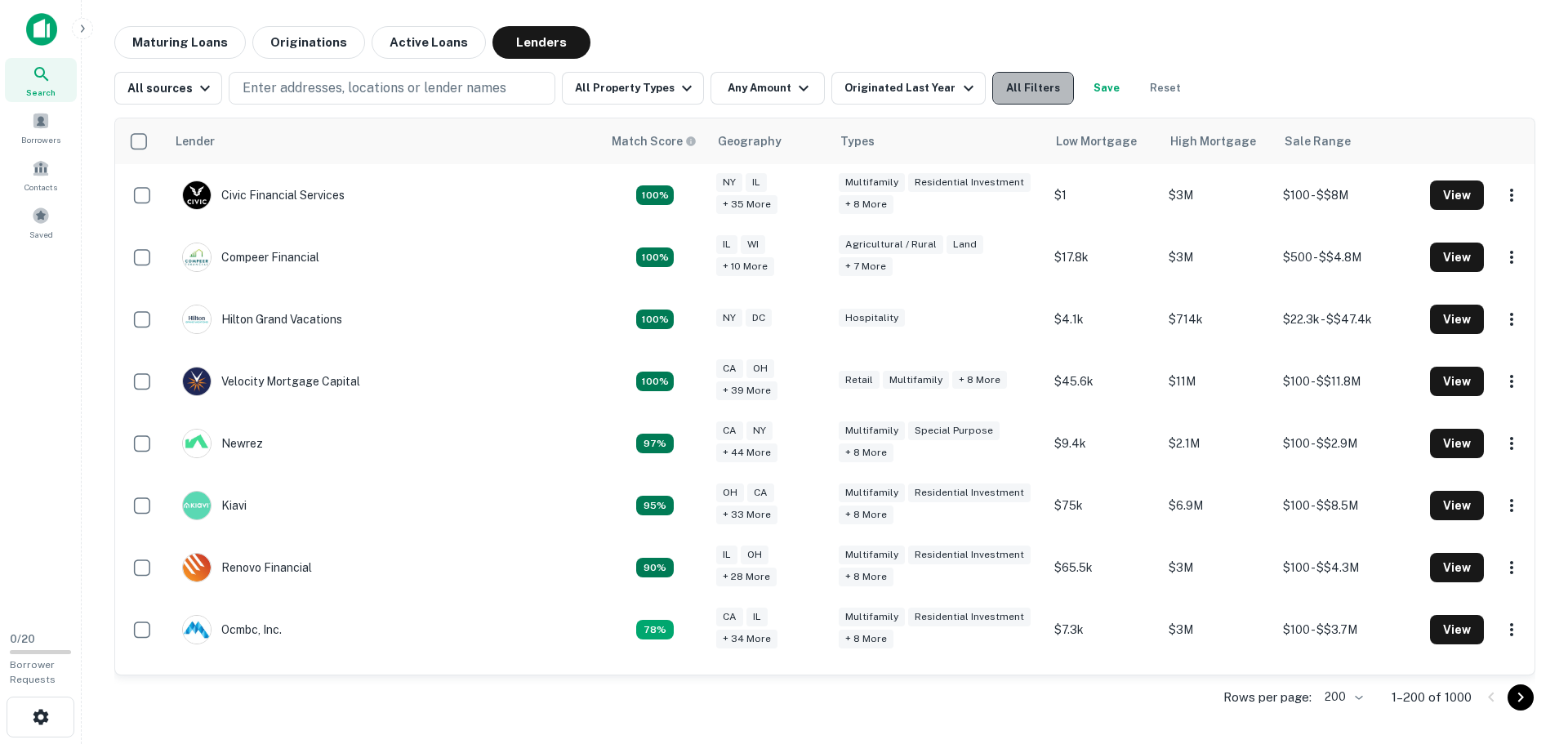
click at [1007, 82] on button "All Filters" at bounding box center [1033, 88] width 82 height 33
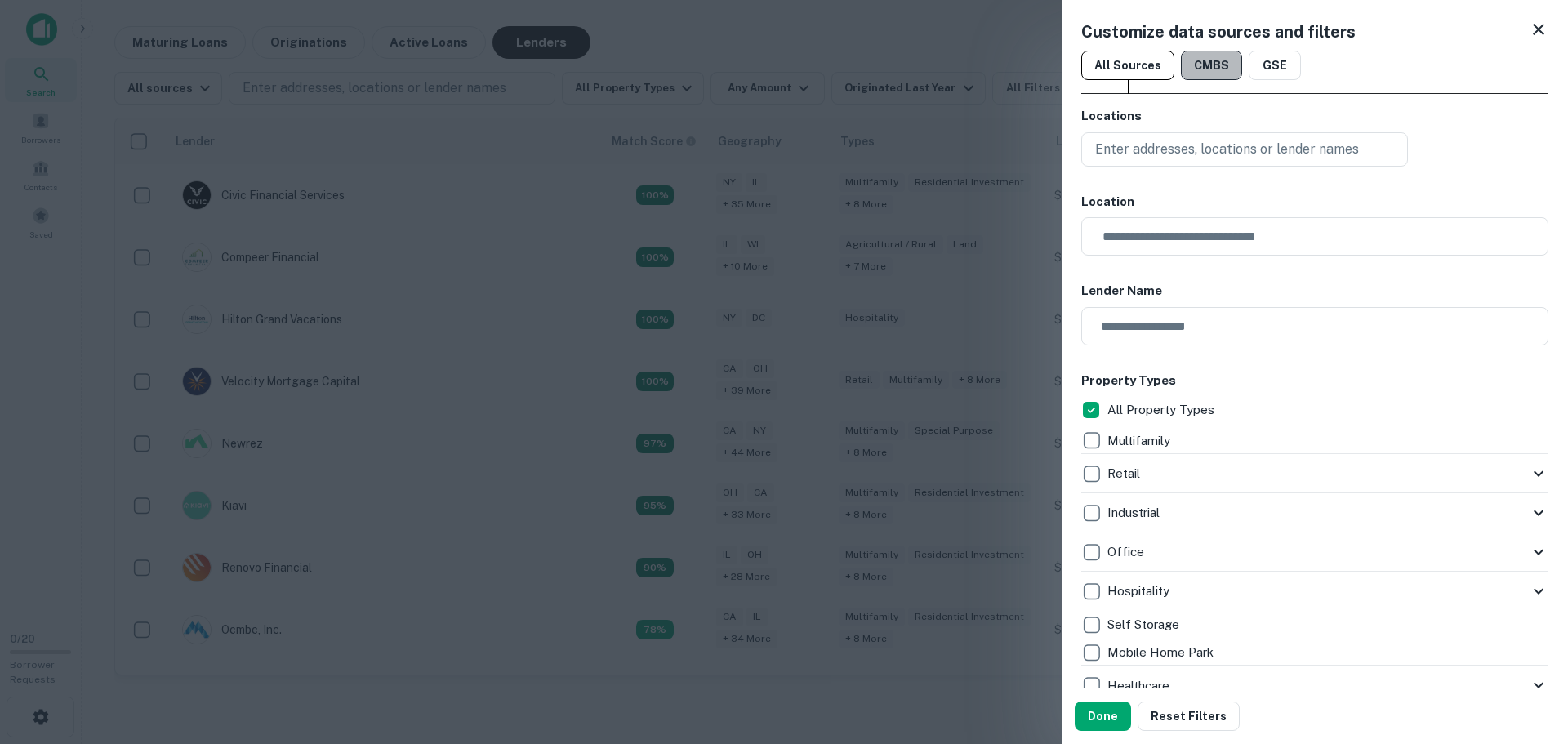
click at [1206, 65] on button "CMBS" at bounding box center [1211, 65] width 61 height 29
click at [1275, 65] on button "GSE" at bounding box center [1275, 65] width 52 height 29
click at [1132, 68] on button "All Sources" at bounding box center [1128, 65] width 93 height 29
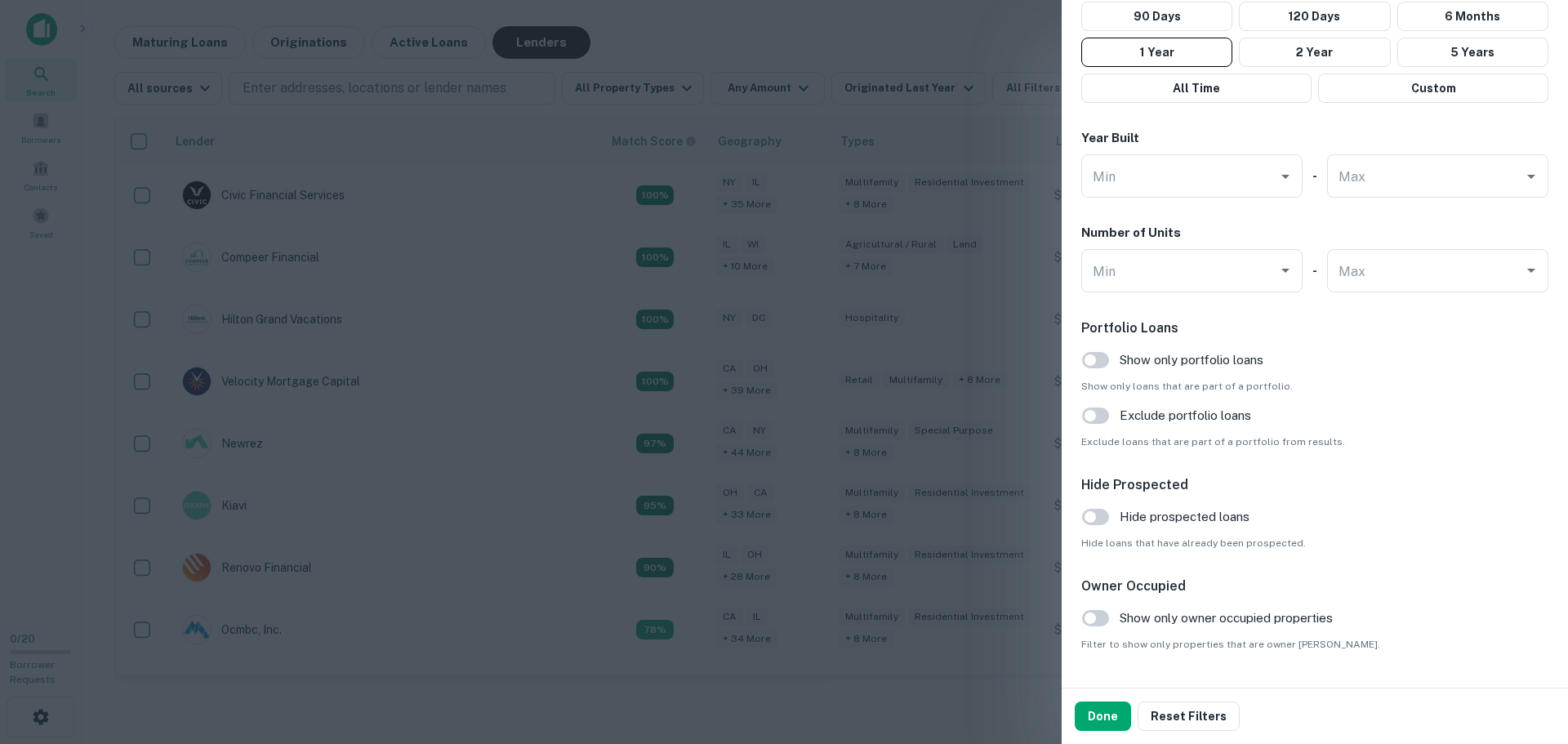
scroll to position [1412, 0]
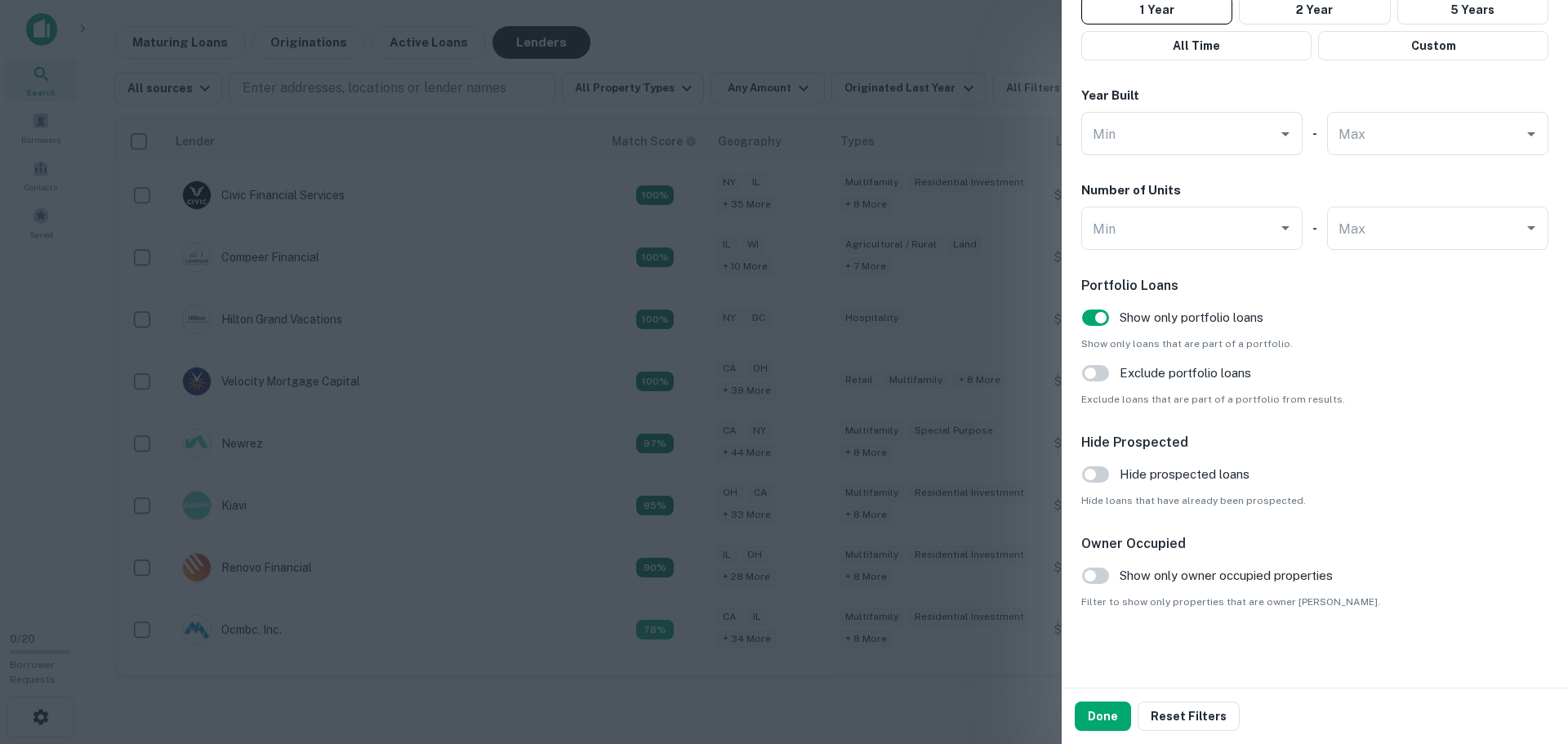
scroll to position [1240, 0]
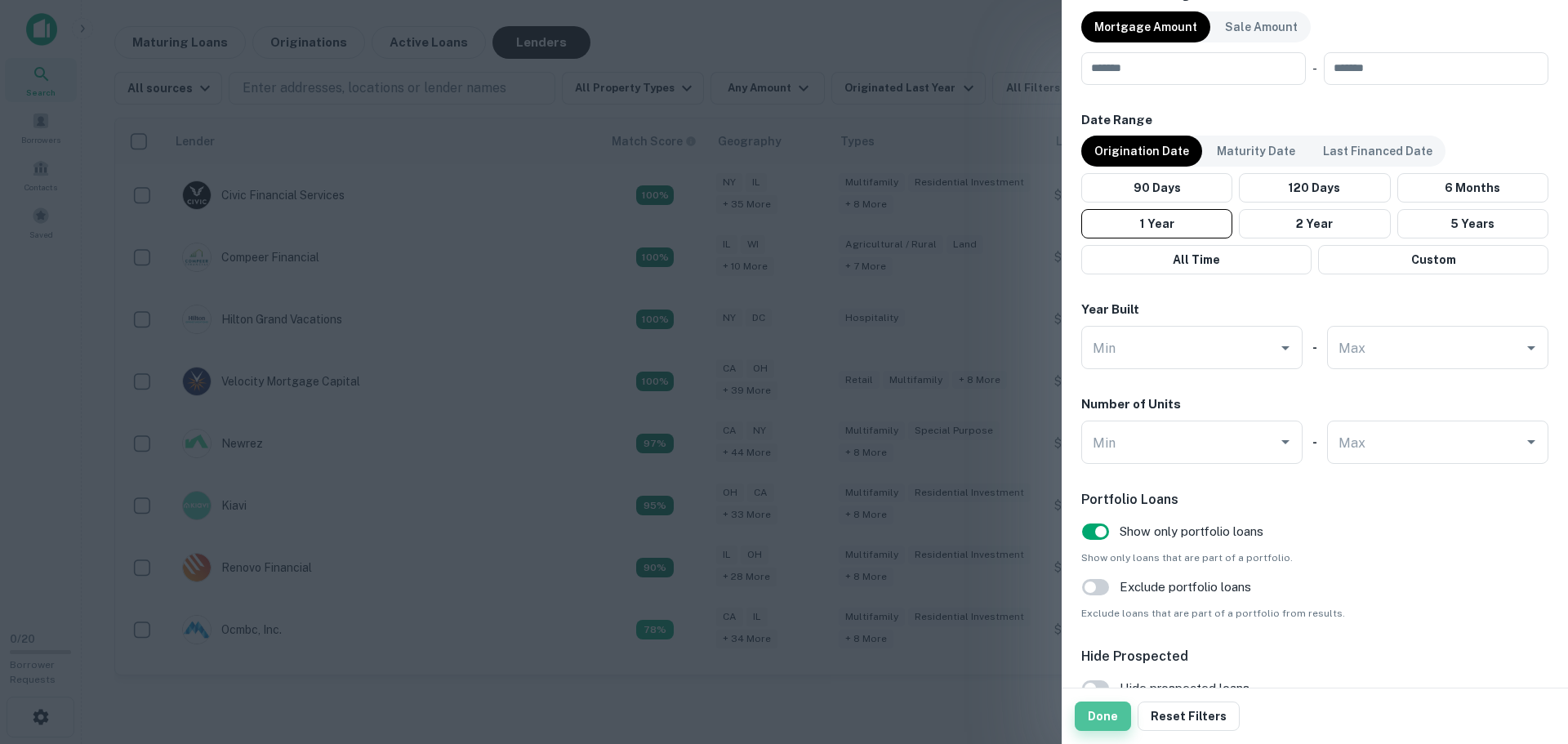
click at [1102, 724] on button "Done" at bounding box center [1102, 716] width 56 height 29
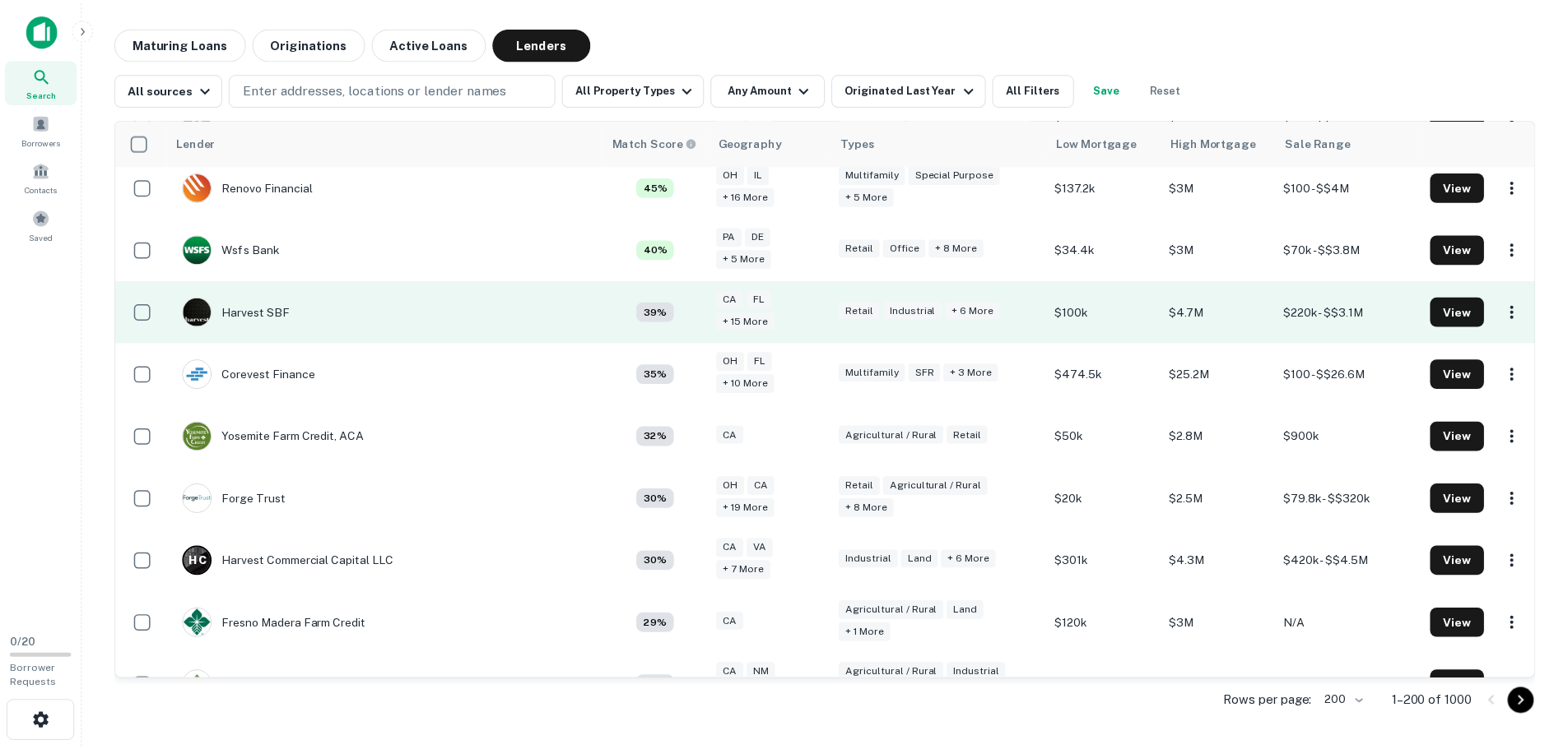
scroll to position [267, 0]
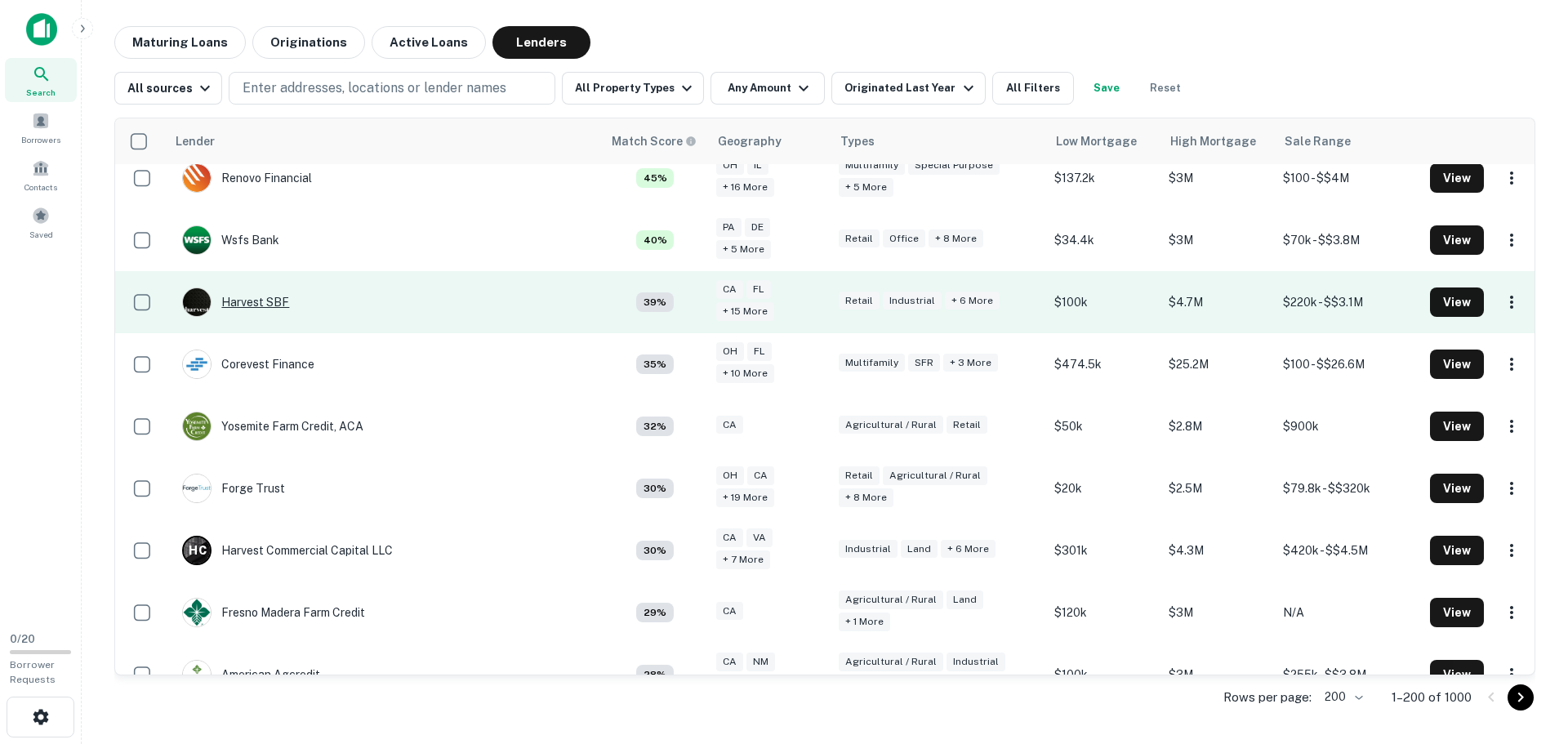
click at [275, 301] on div "Harvest SBF" at bounding box center [236, 302] width 107 height 29
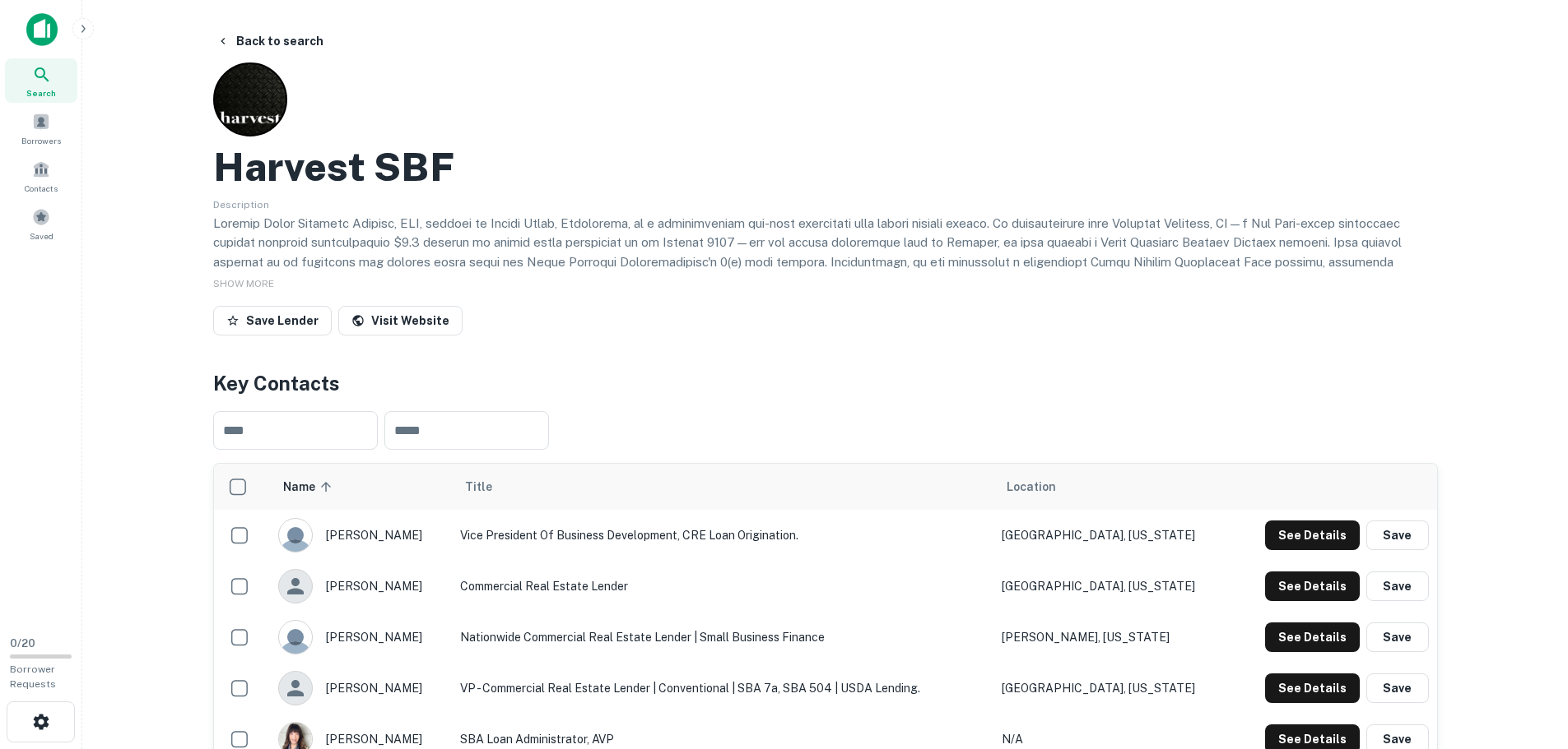
click at [890, 318] on div "Save Lender Visit Website" at bounding box center [826, 324] width 1225 height 36
